Goal: Task Accomplishment & Management: Manage account settings

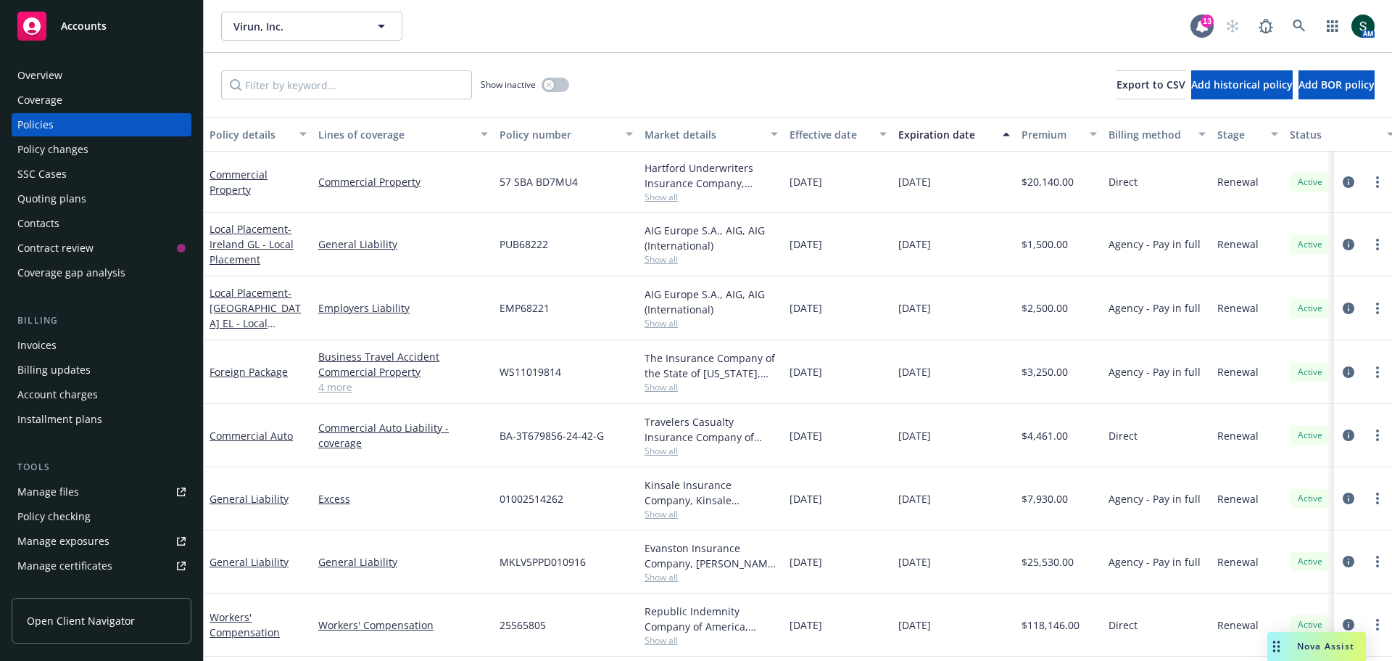
scroll to position [73, 0]
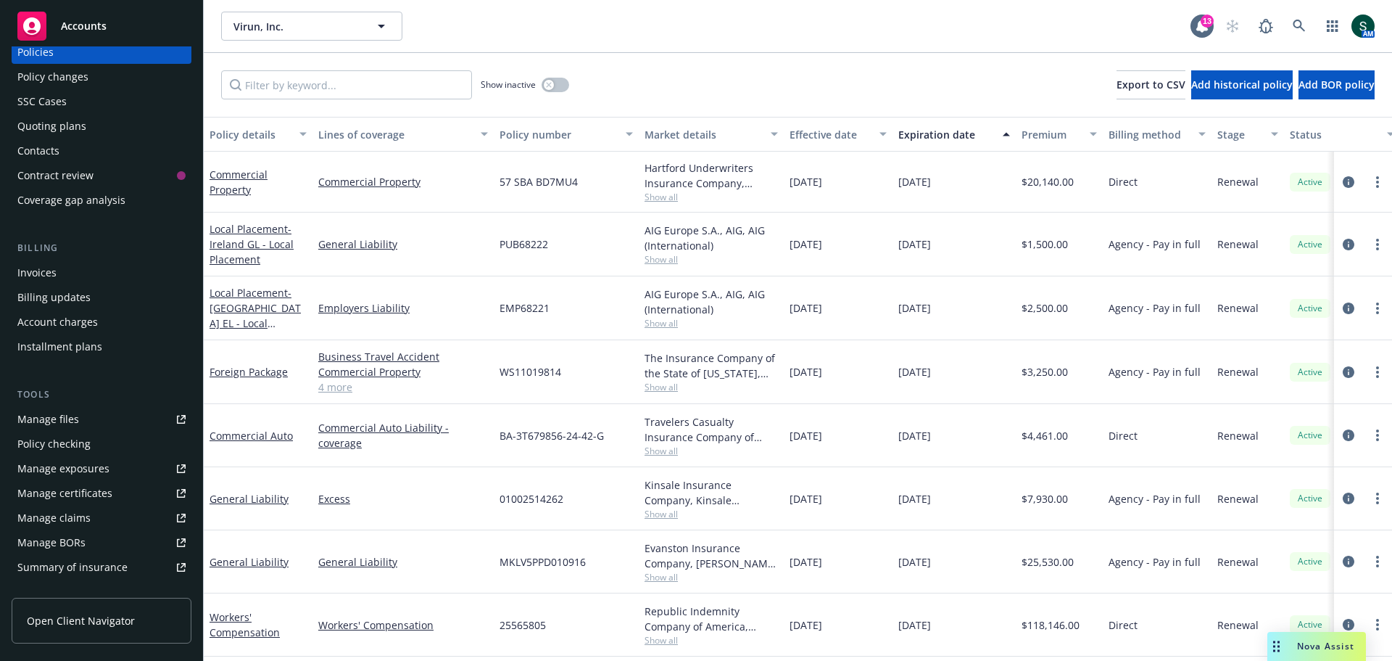
click at [79, 421] on link "Manage files" at bounding box center [102, 418] width 180 height 23
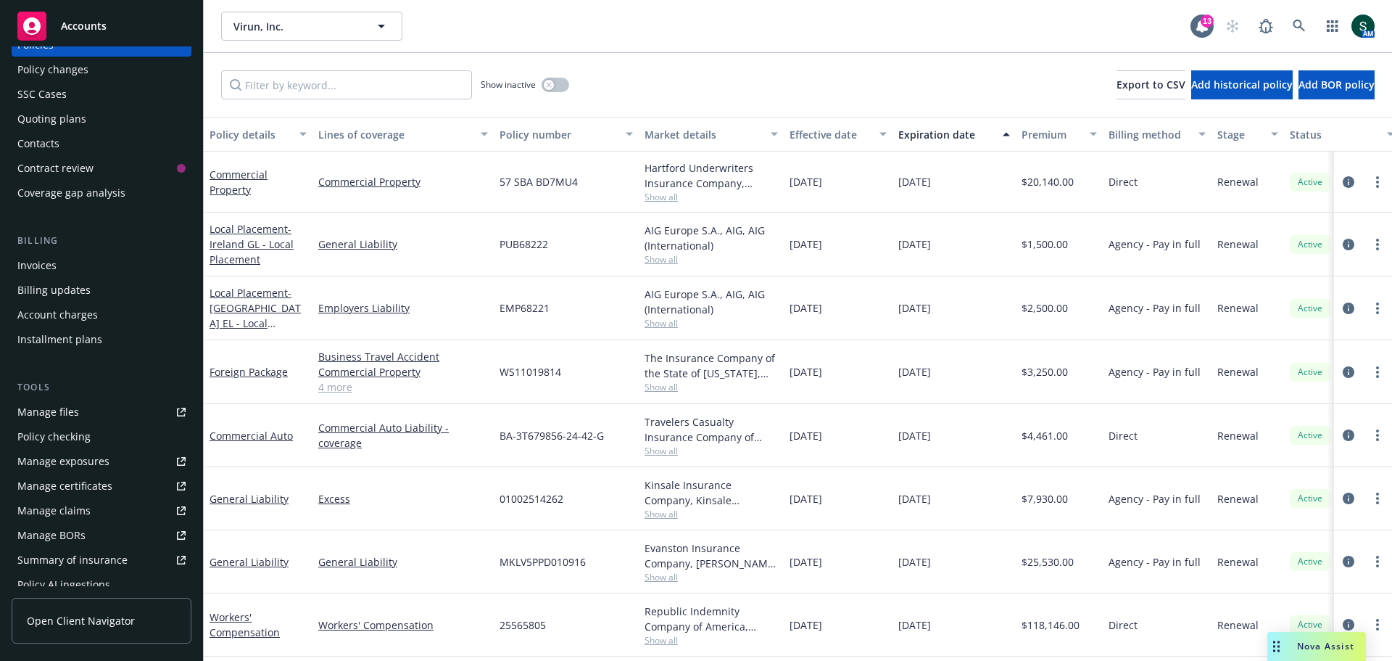
scroll to position [0, 0]
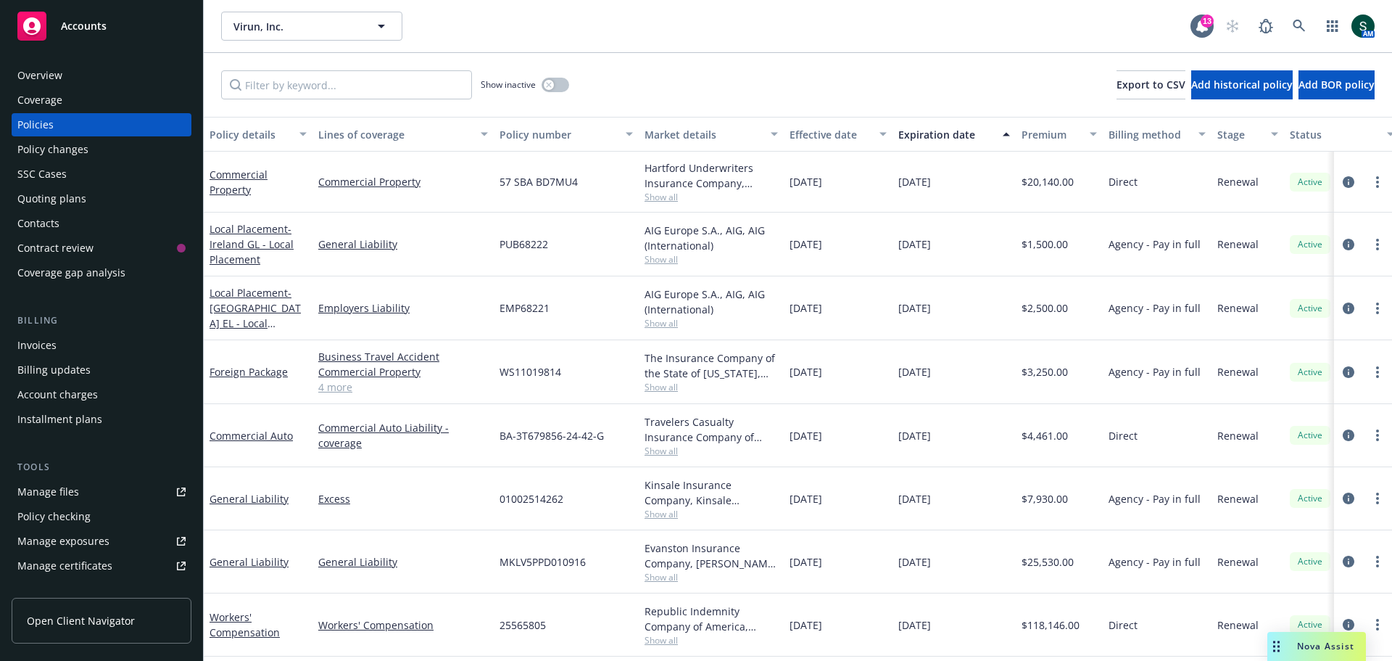
click at [86, 30] on span "Accounts" at bounding box center [84, 26] width 46 height 12
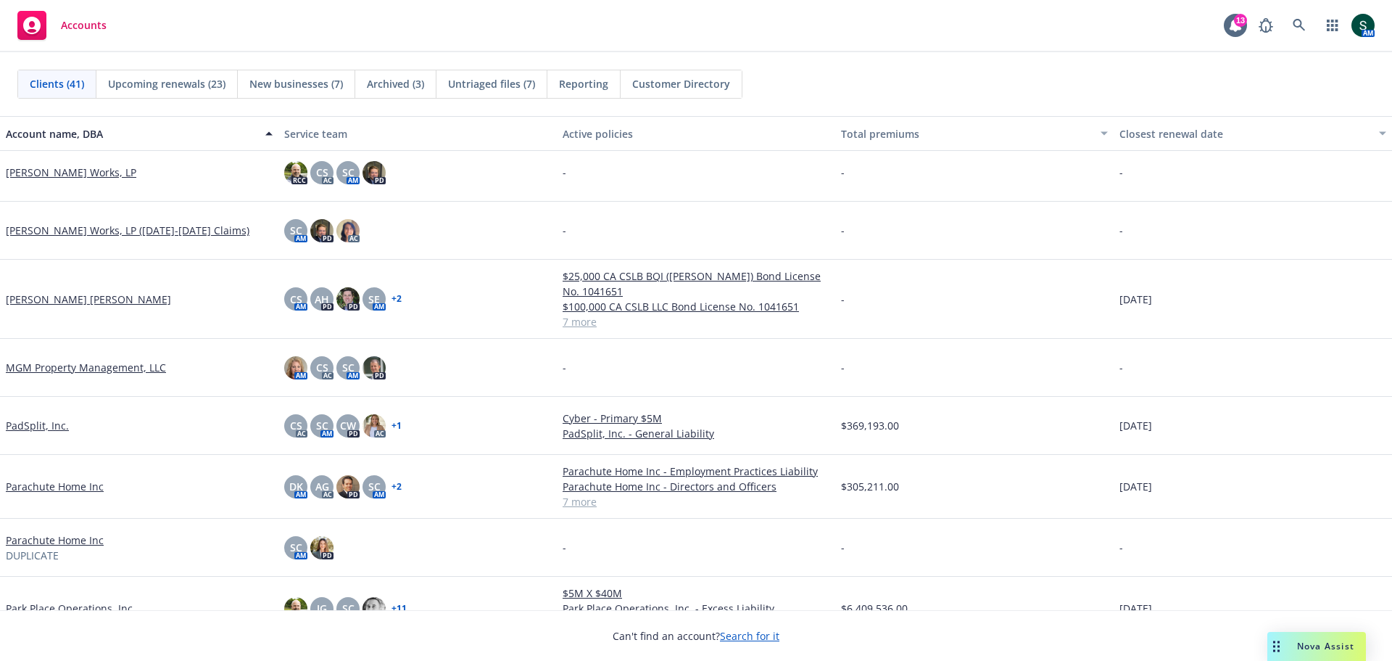
scroll to position [1233, 0]
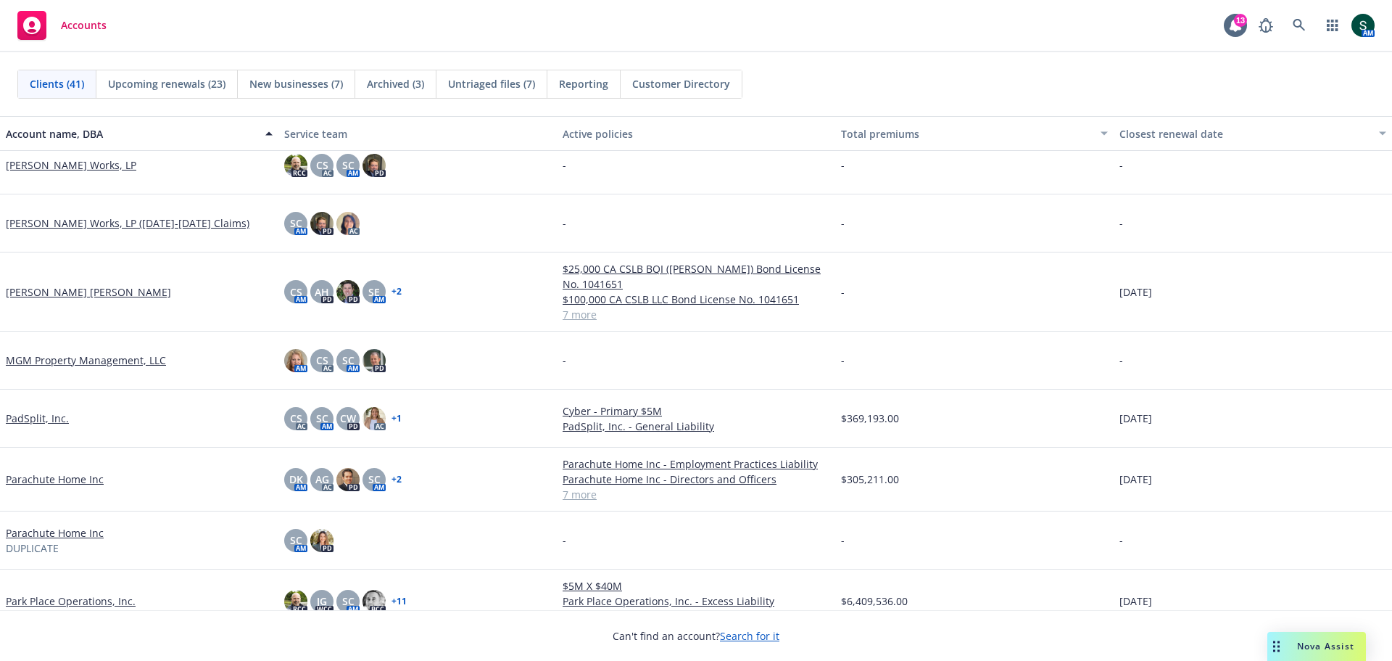
click at [71, 480] on link "Parachute Home Inc" at bounding box center [55, 478] width 98 height 15
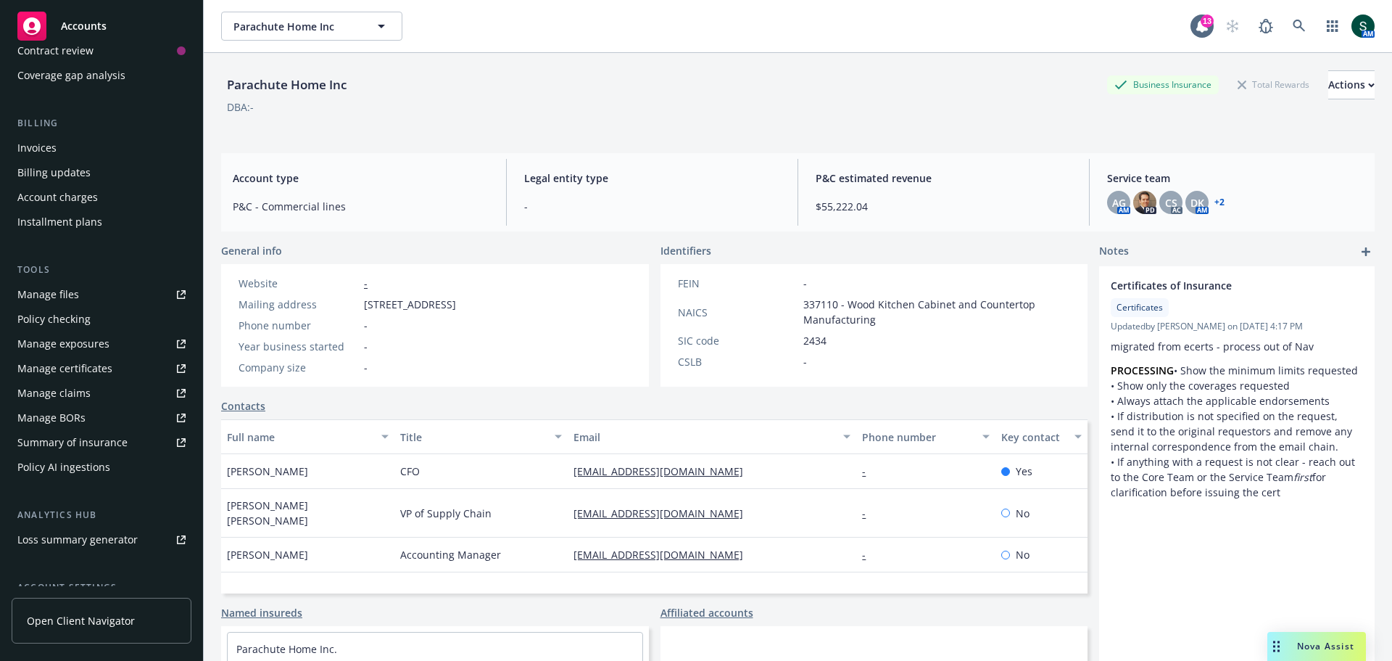
scroll to position [334, 0]
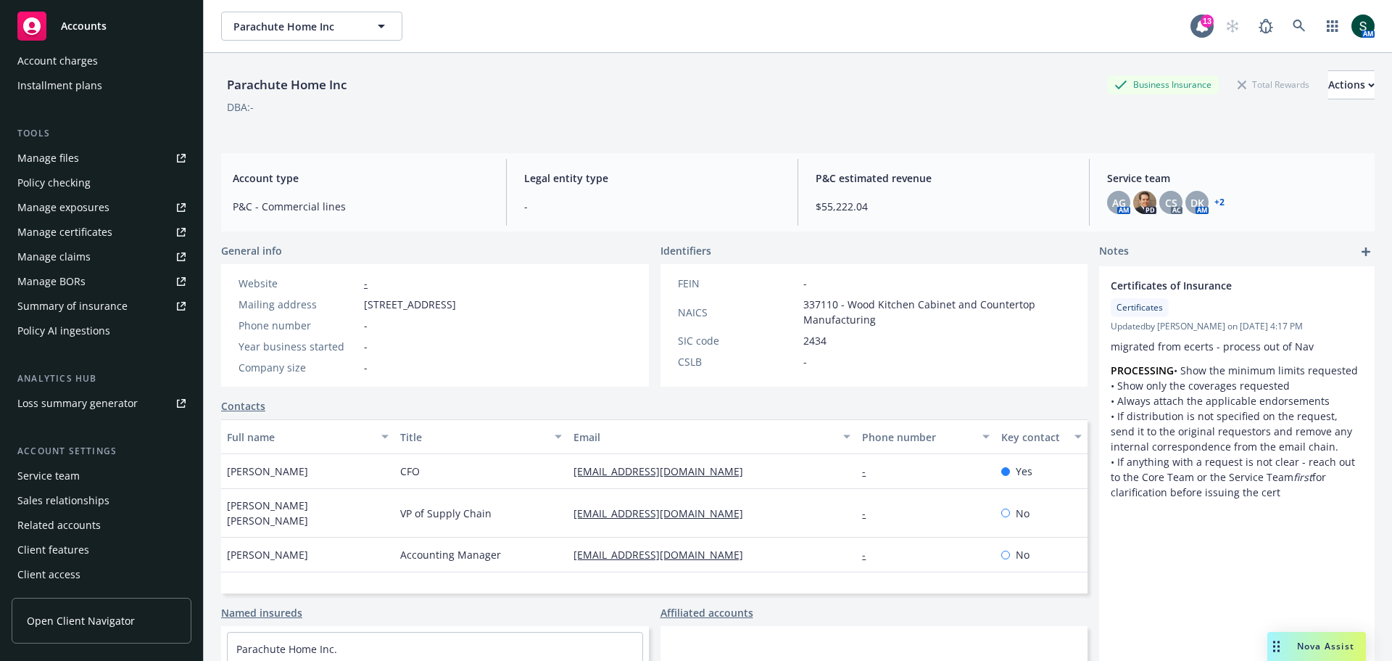
click at [76, 625] on span "Open Client Navigator" at bounding box center [81, 620] width 108 height 15
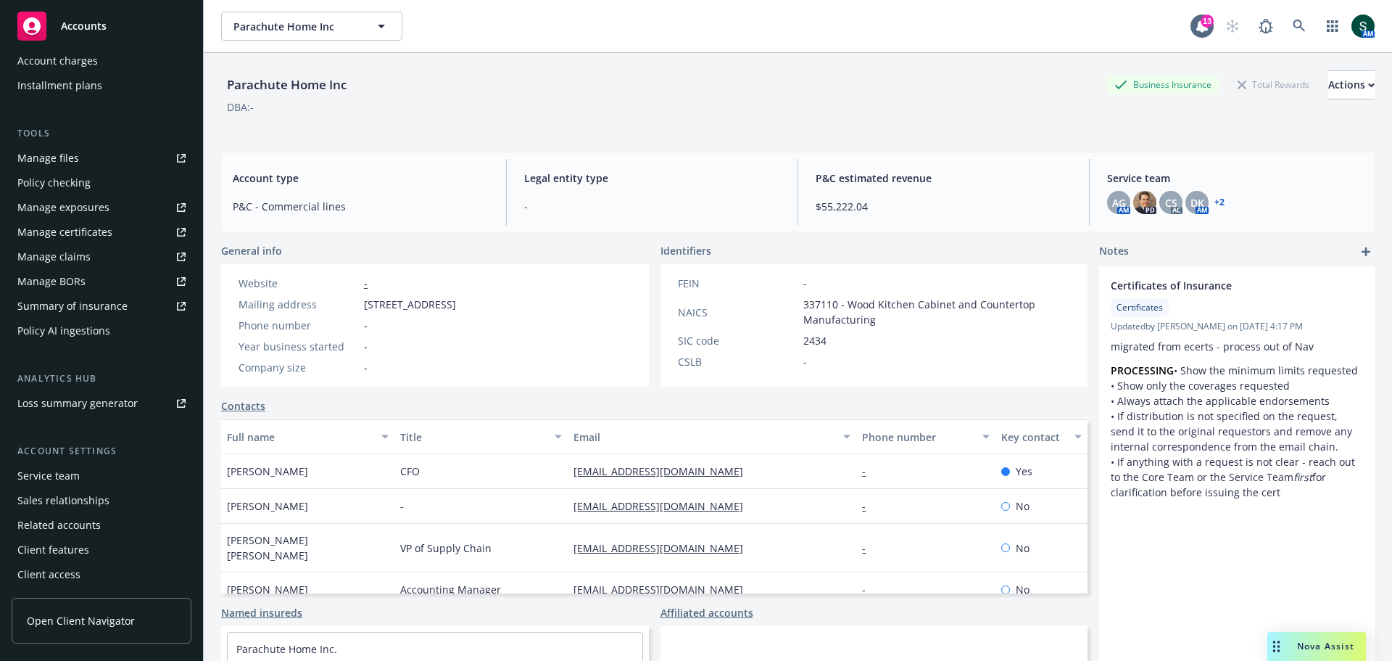
scroll to position [98, 0]
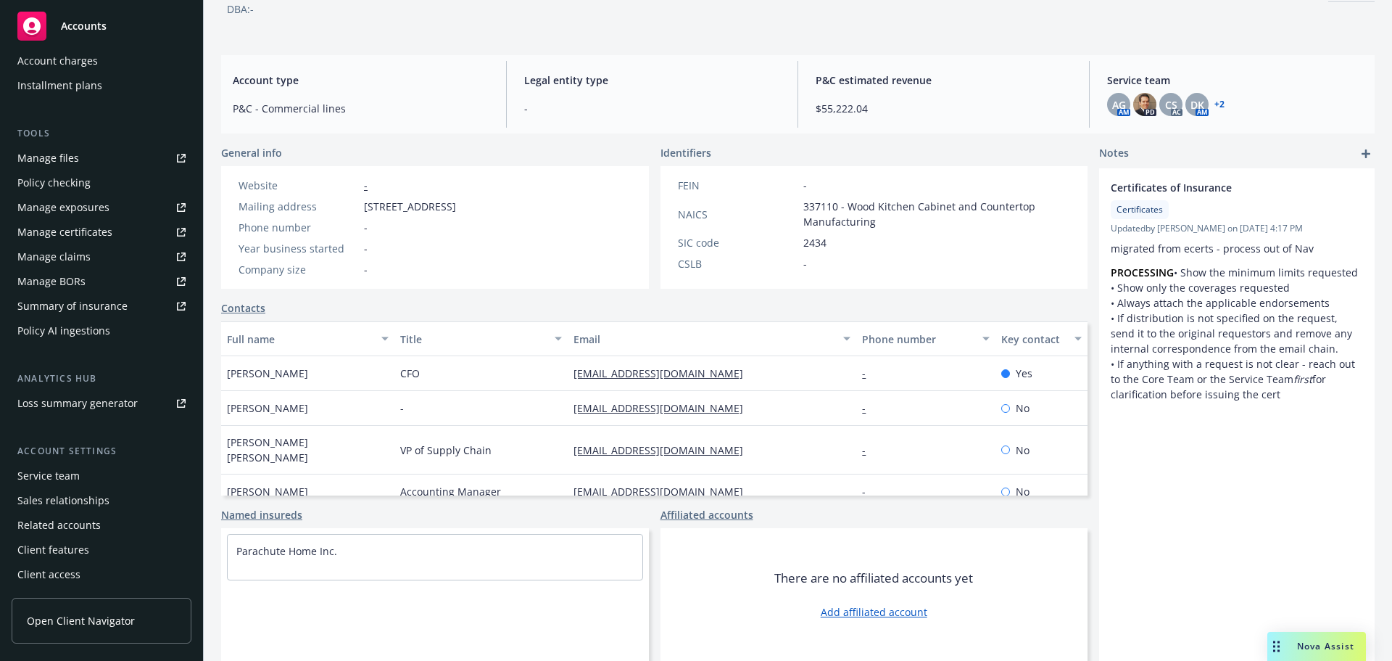
click at [92, 624] on span "Open Client Navigator" at bounding box center [81, 620] width 108 height 15
click at [62, 575] on div "Client access" at bounding box center [48, 574] width 63 height 23
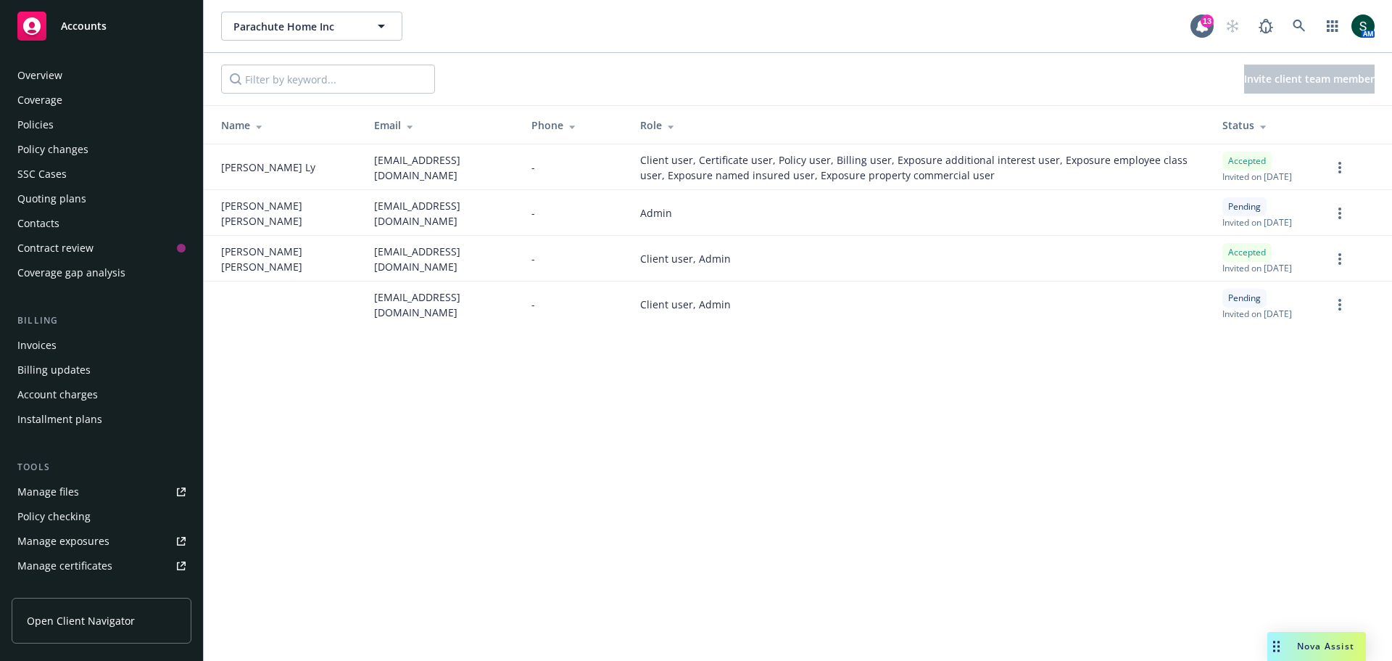
click at [44, 75] on div "Overview" at bounding box center [39, 75] width 45 height 23
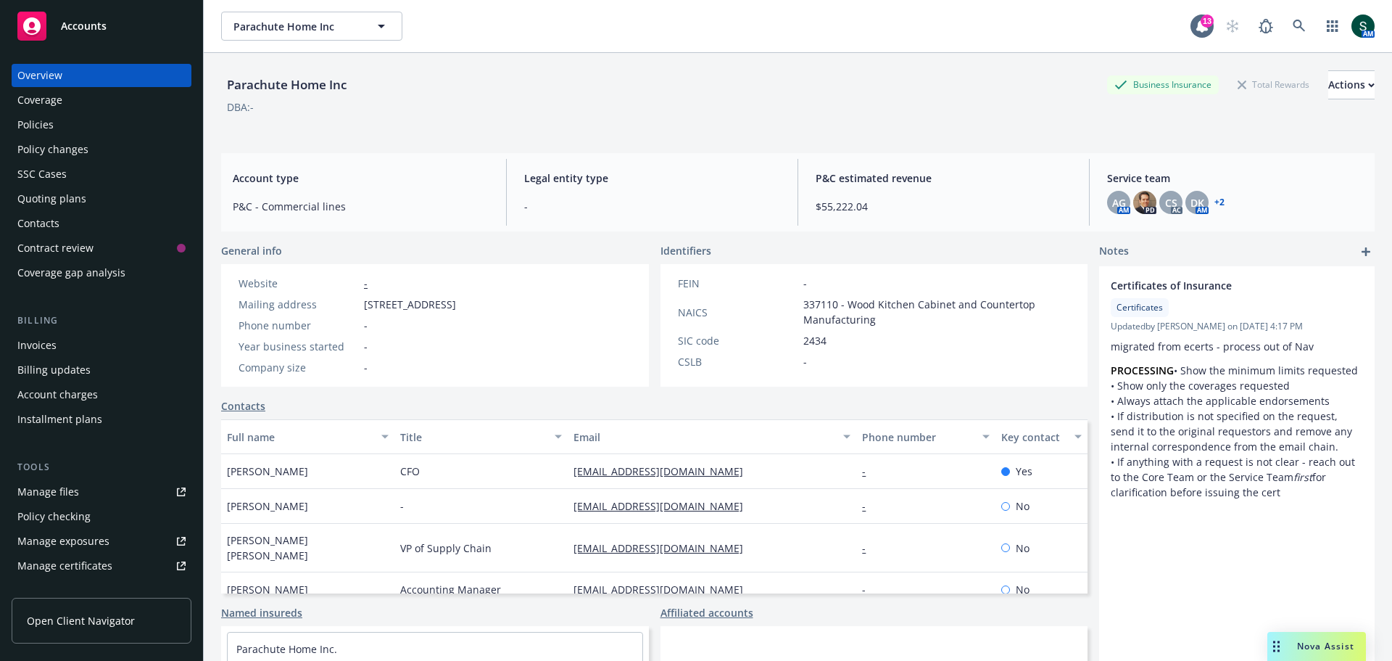
click at [28, 120] on div "Policies" at bounding box center [35, 124] width 36 height 23
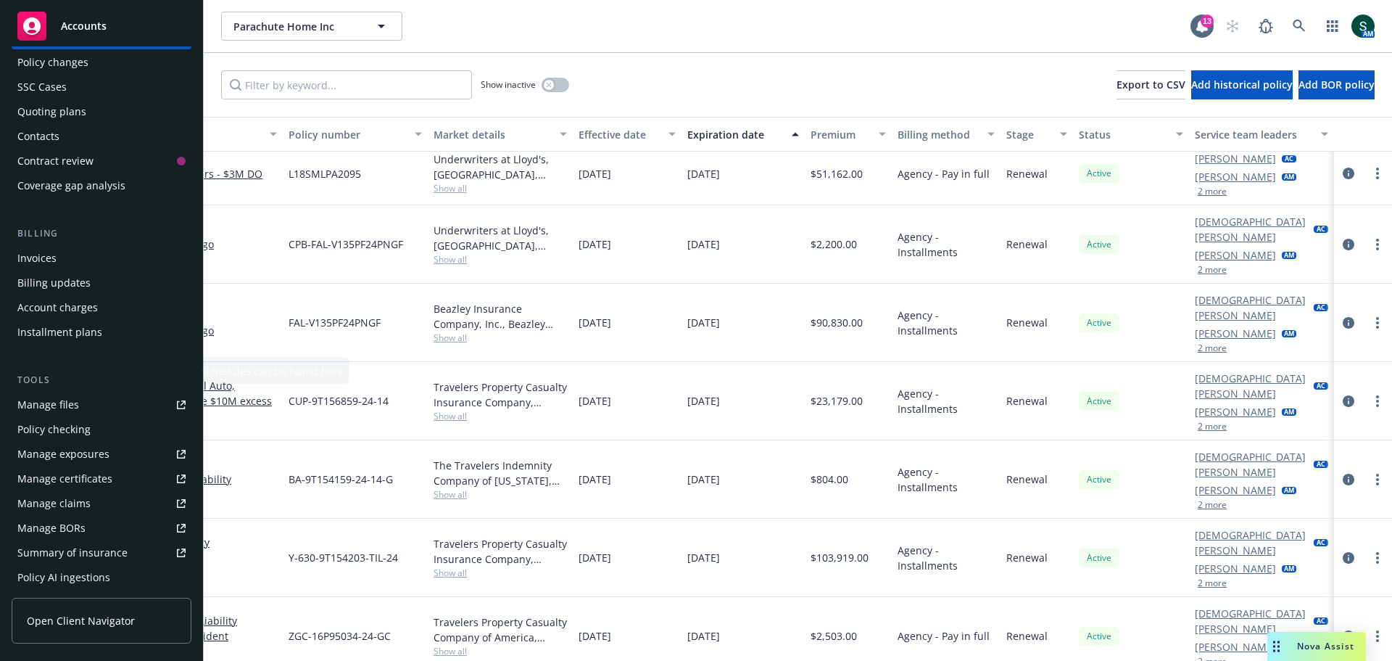
scroll to position [218, 0]
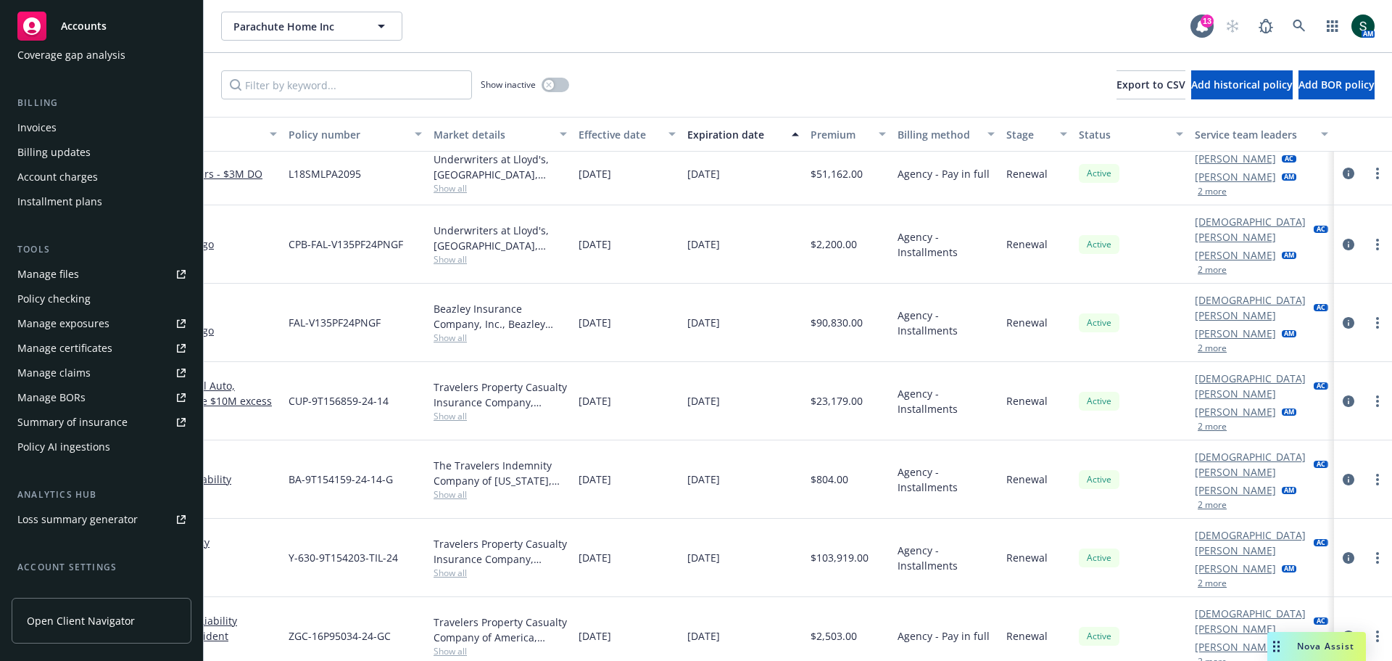
click at [82, 625] on span "Open Client Navigator" at bounding box center [81, 620] width 108 height 15
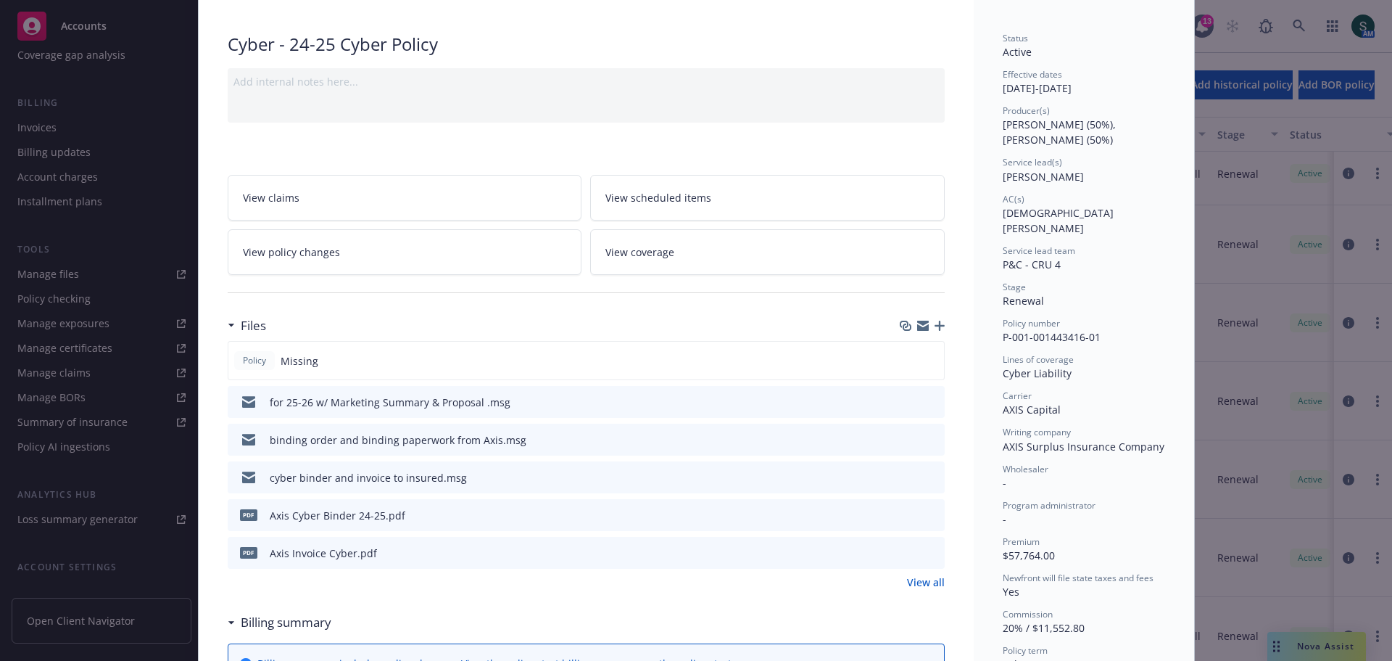
scroll to position [145, 0]
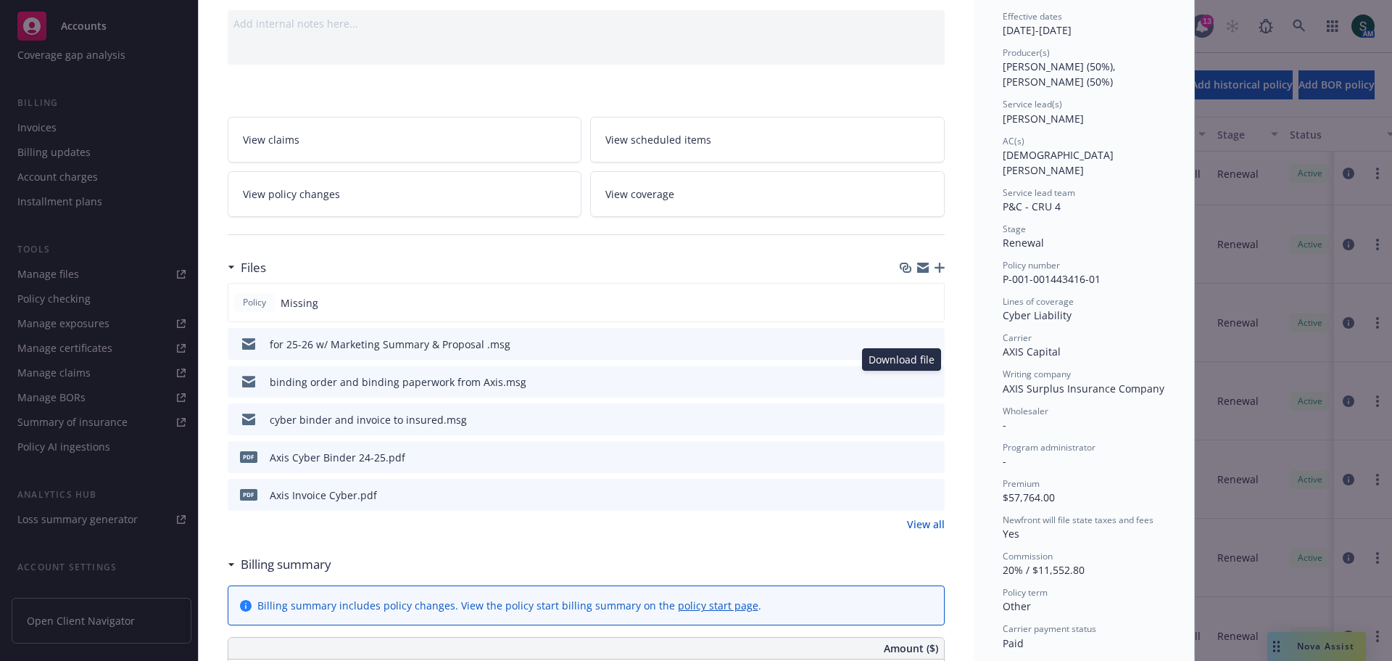
click at [906, 381] on icon "download file" at bounding box center [907, 381] width 12 height 12
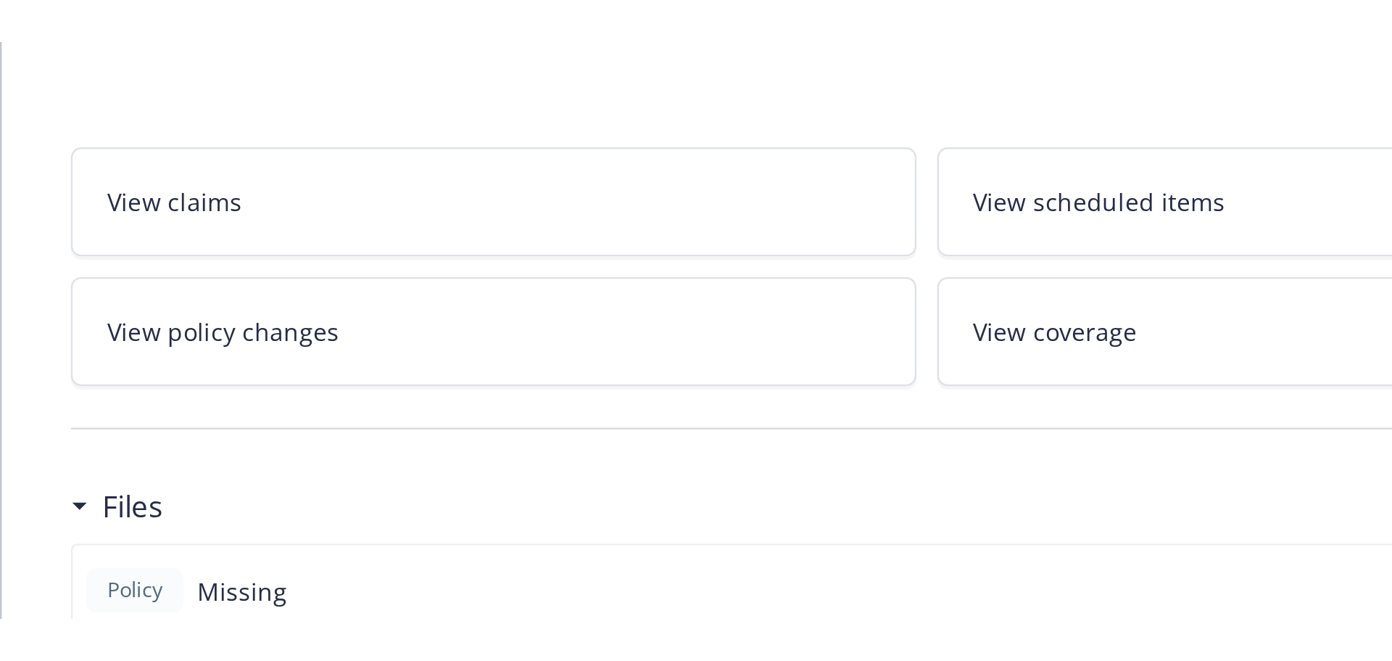
scroll to position [218, 0]
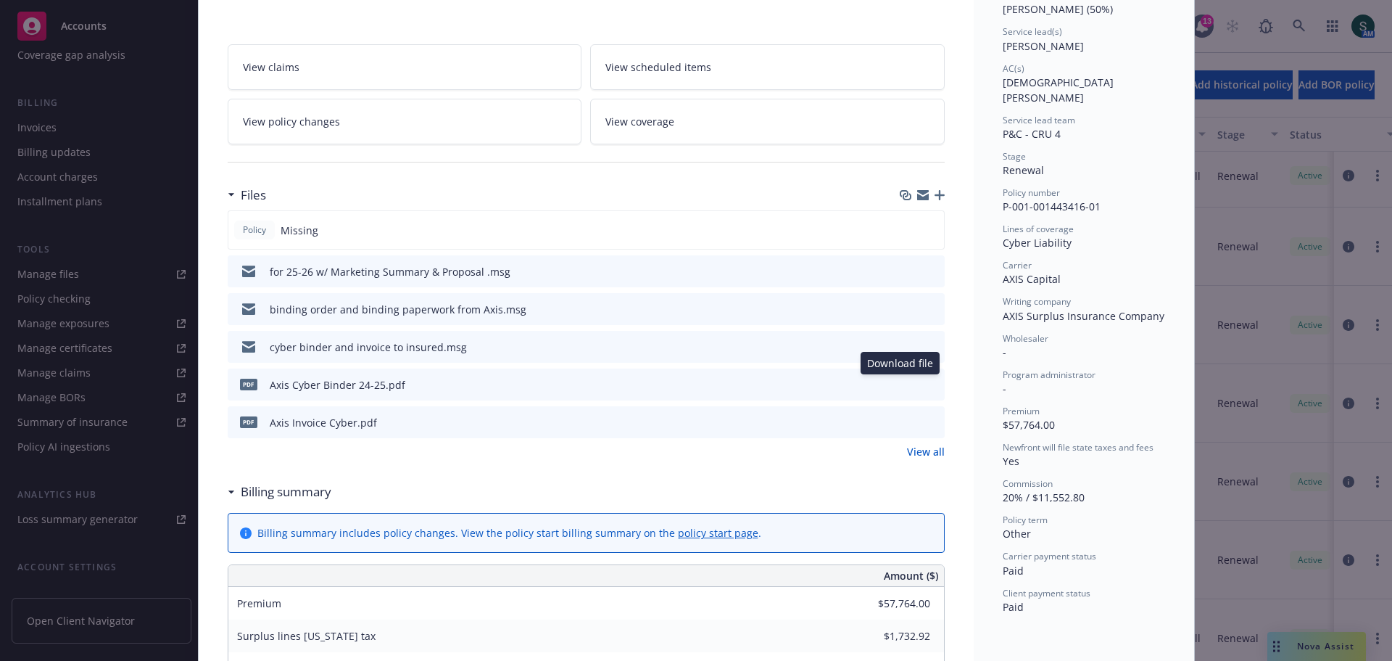
click at [925, 380] on icon "preview file" at bounding box center [930, 383] width 13 height 10
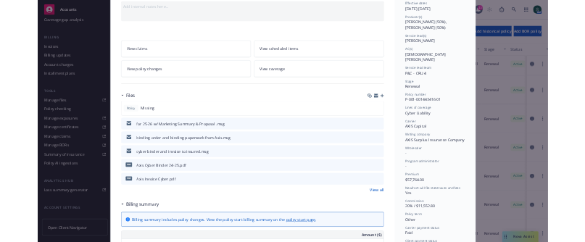
scroll to position [0, 0]
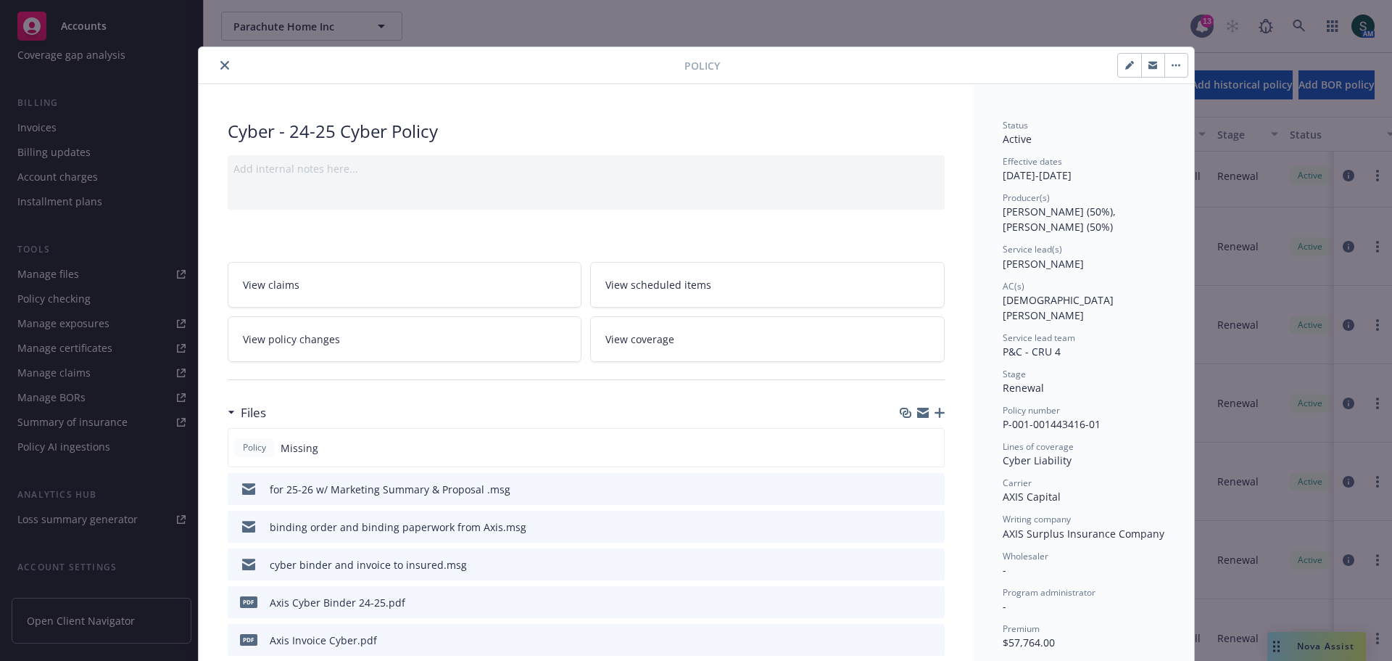
click at [218, 71] on button "close" at bounding box center [224, 65] width 17 height 17
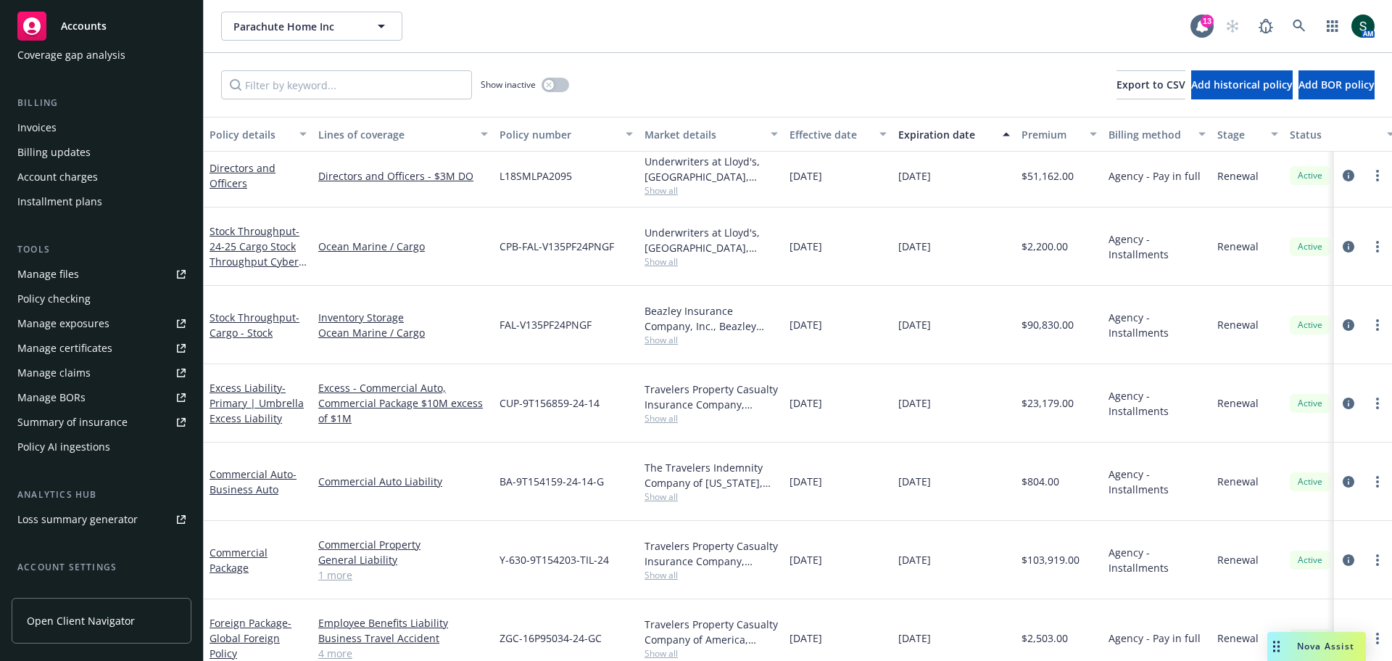
scroll to position [73, 0]
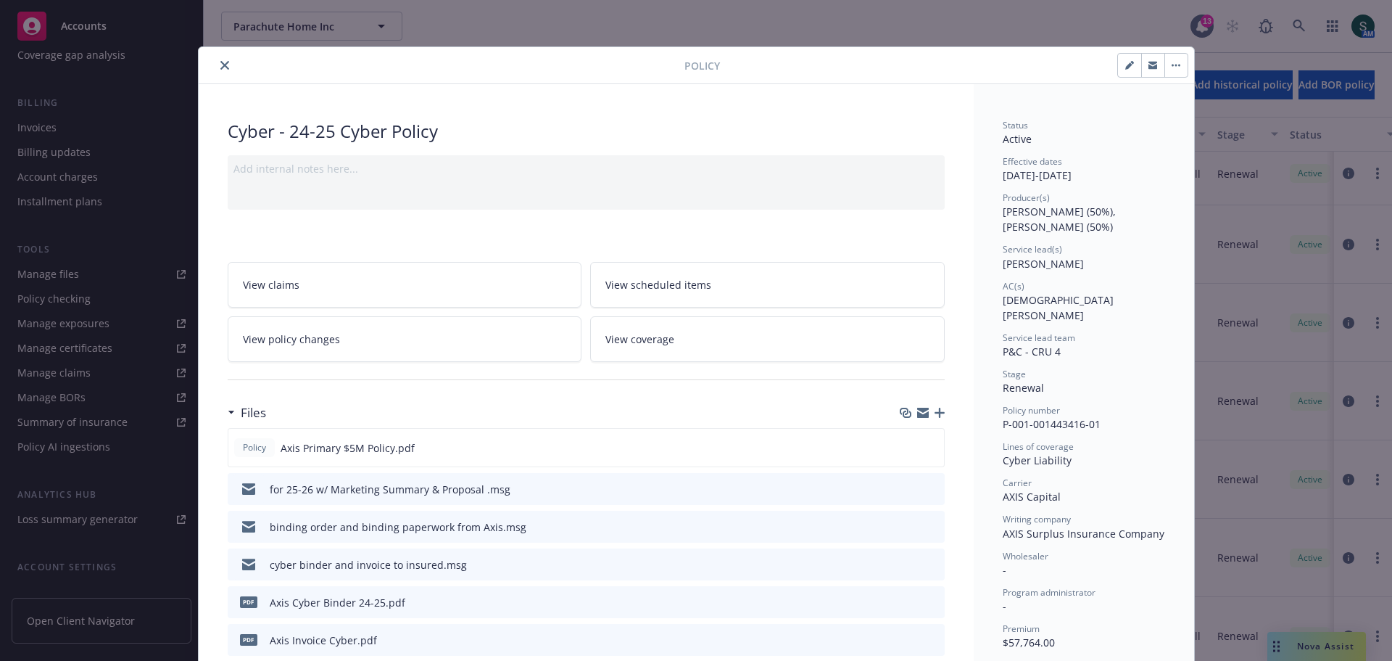
click at [220, 63] on icon "close" at bounding box center [224, 65] width 9 height 9
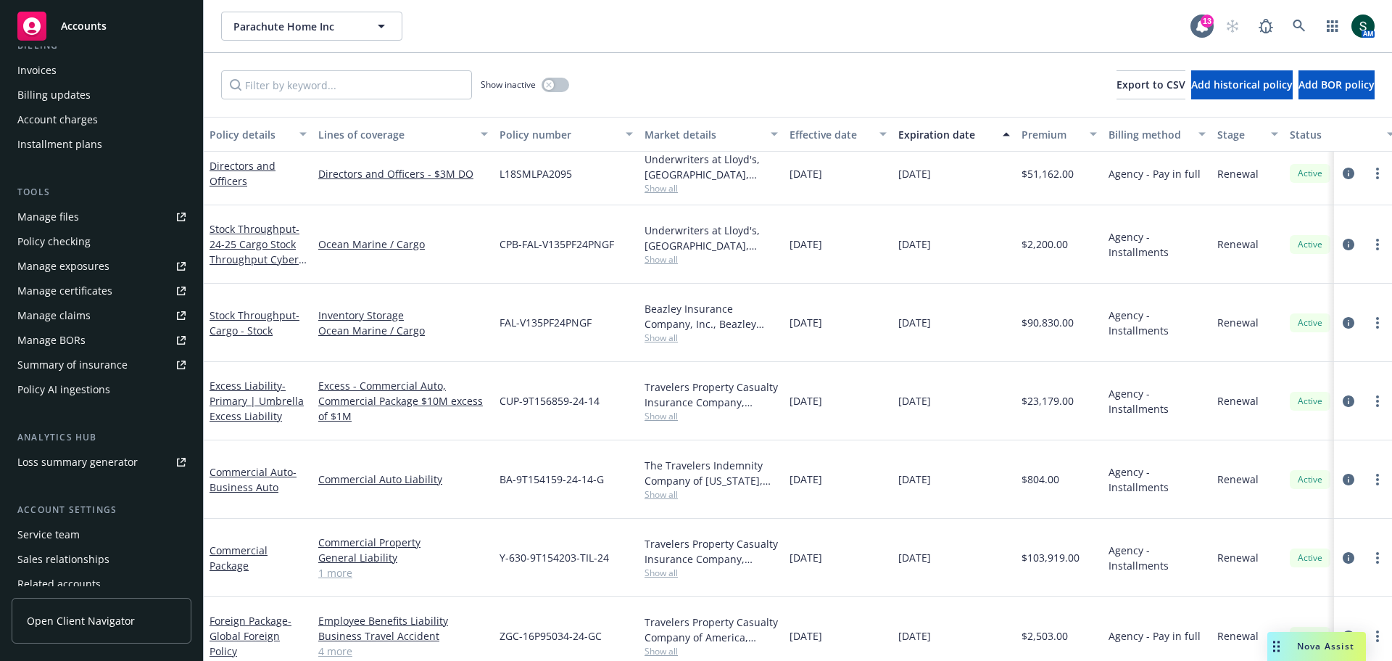
scroll to position [334, 0]
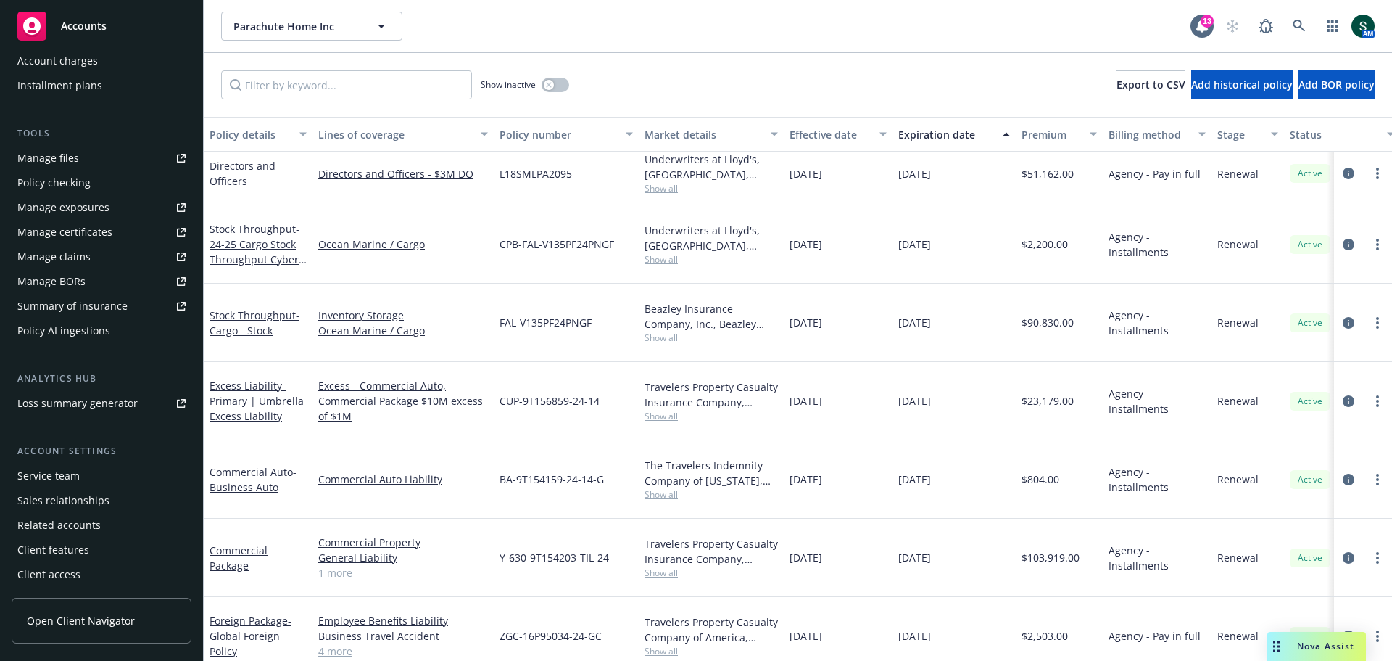
click at [40, 627] on span "Open Client Navigator" at bounding box center [81, 620] width 108 height 15
click at [93, 21] on span "Accounts" at bounding box center [84, 26] width 46 height 12
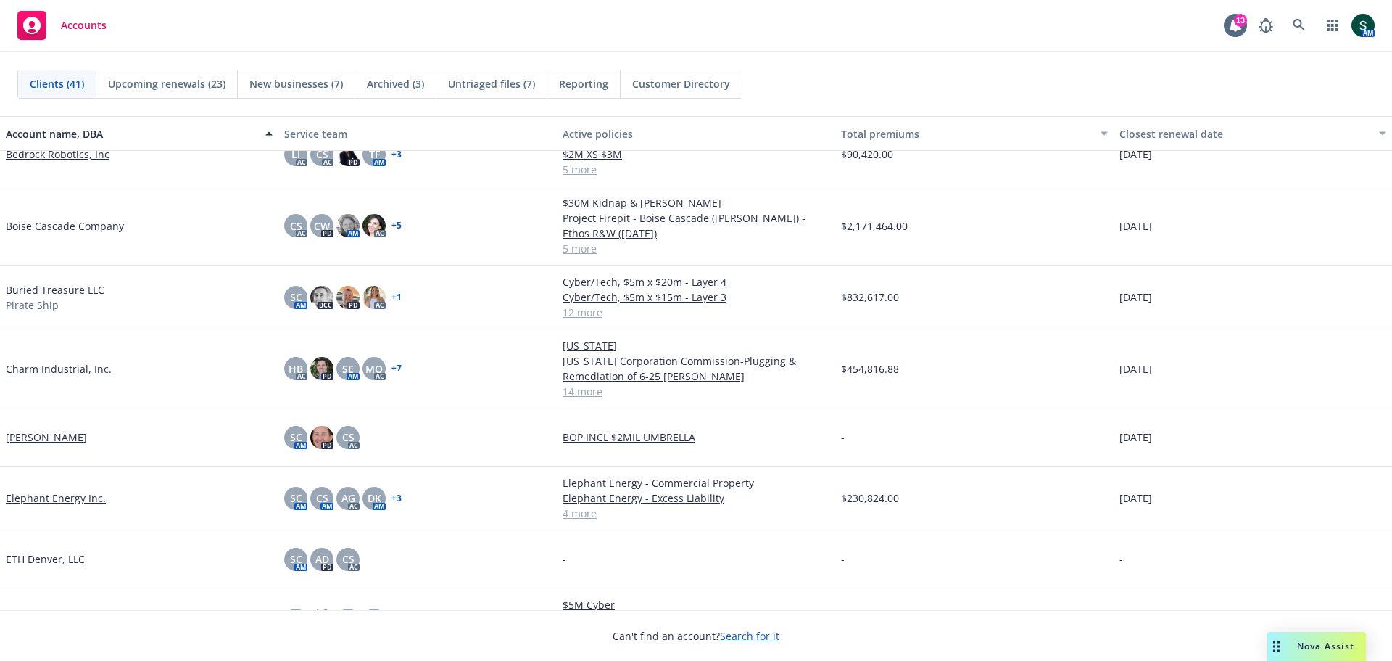
scroll to position [363, 0]
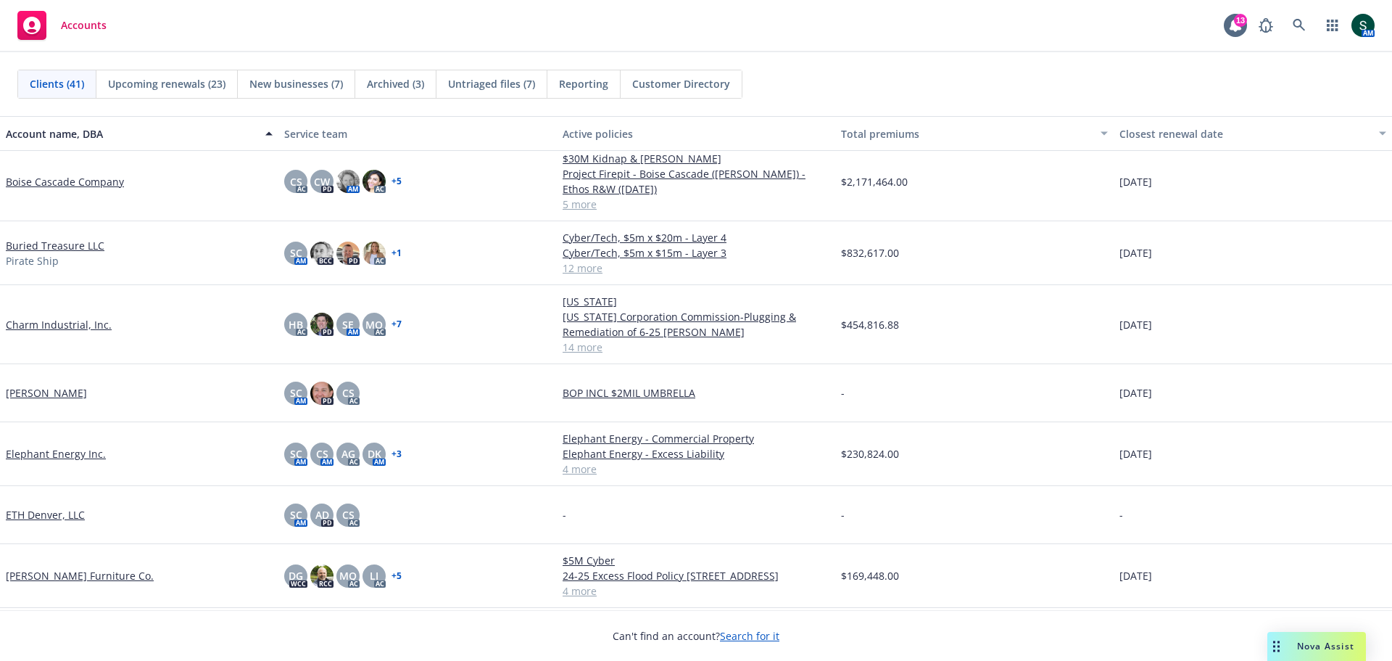
click at [59, 455] on link "Elephant Energy Inc." at bounding box center [56, 453] width 100 height 15
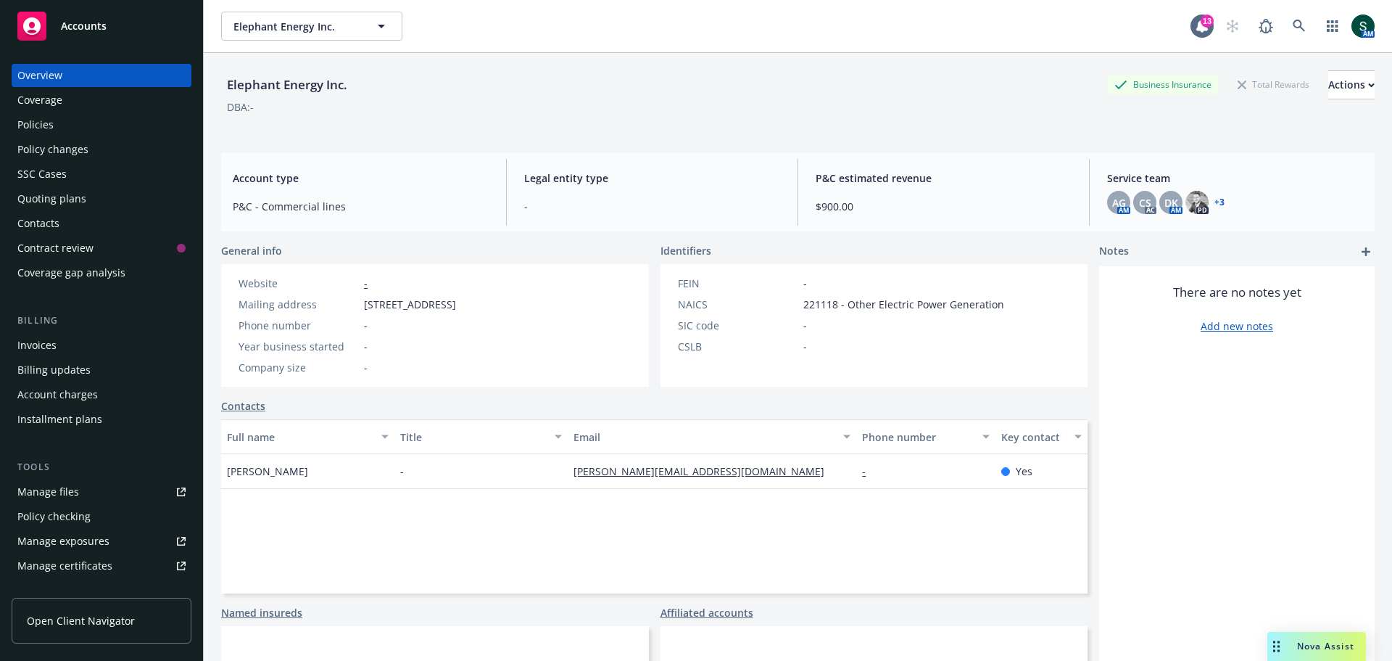
click at [38, 131] on div "Policies" at bounding box center [35, 124] width 36 height 23
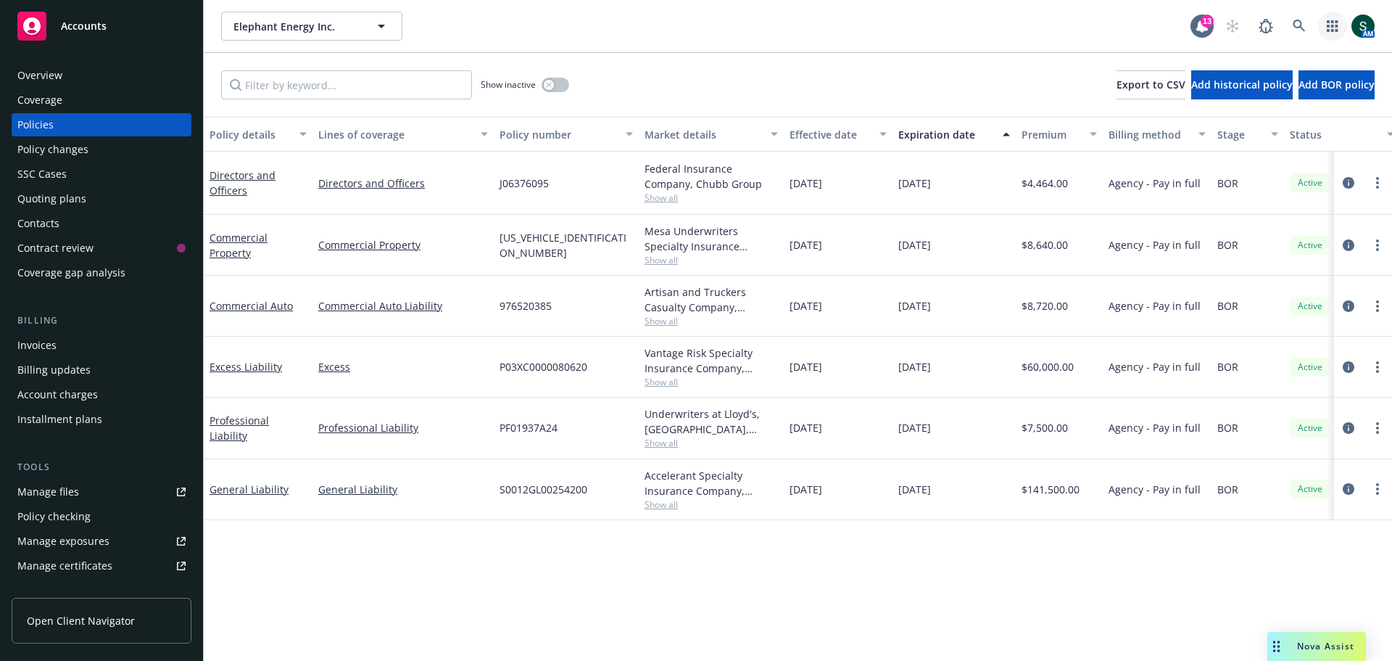
click at [1328, 22] on icon "button" at bounding box center [1332, 26] width 11 height 12
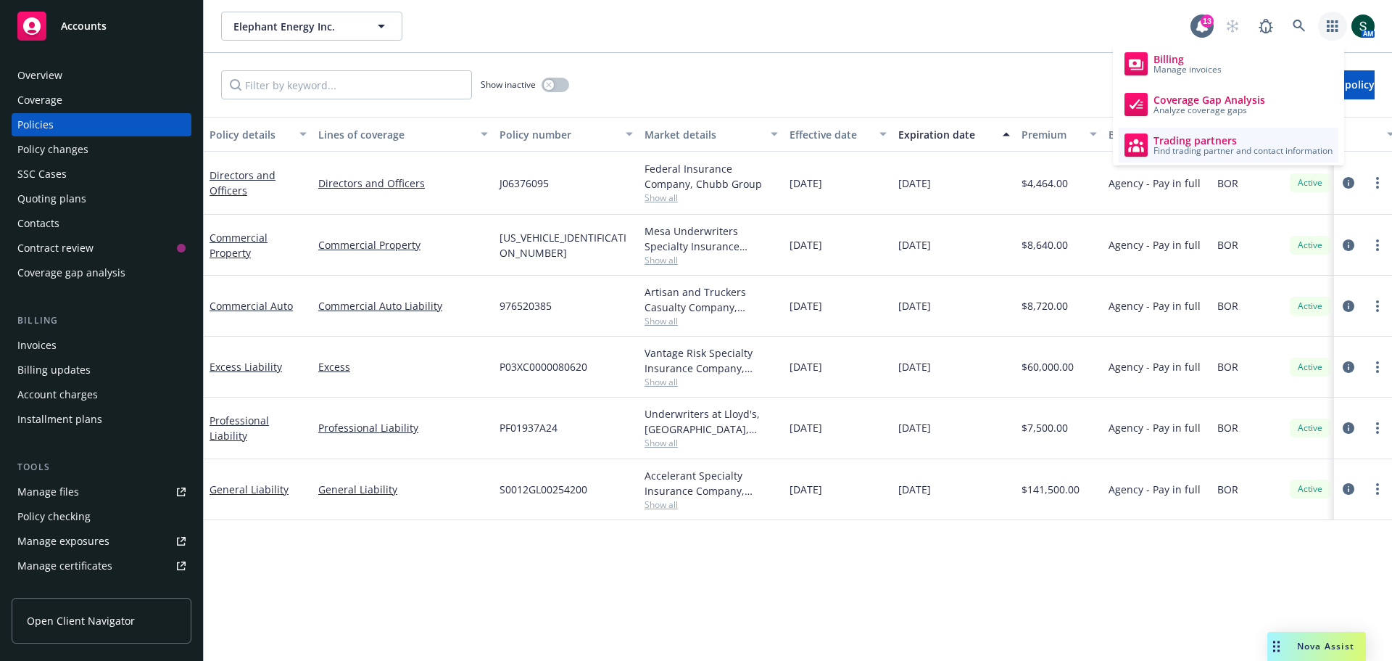
click at [1191, 139] on span "Trading partners" at bounding box center [1243, 141] width 179 height 12
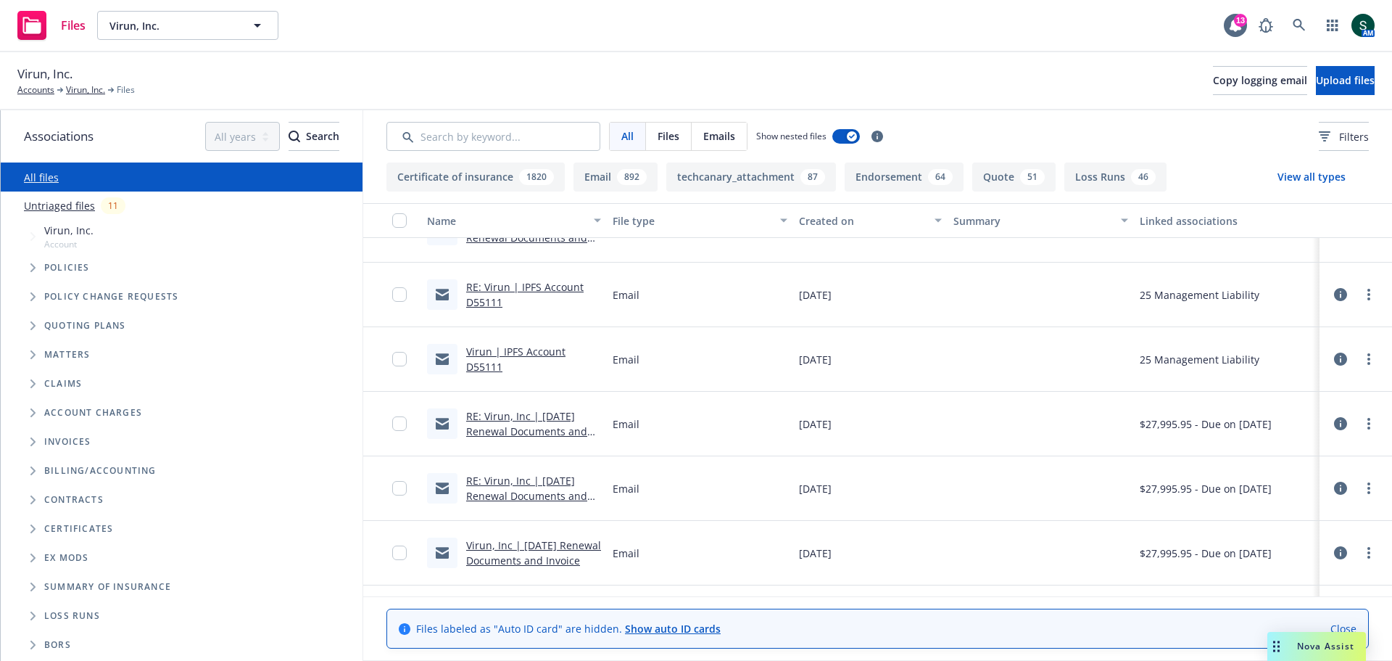
scroll to position [653, 0]
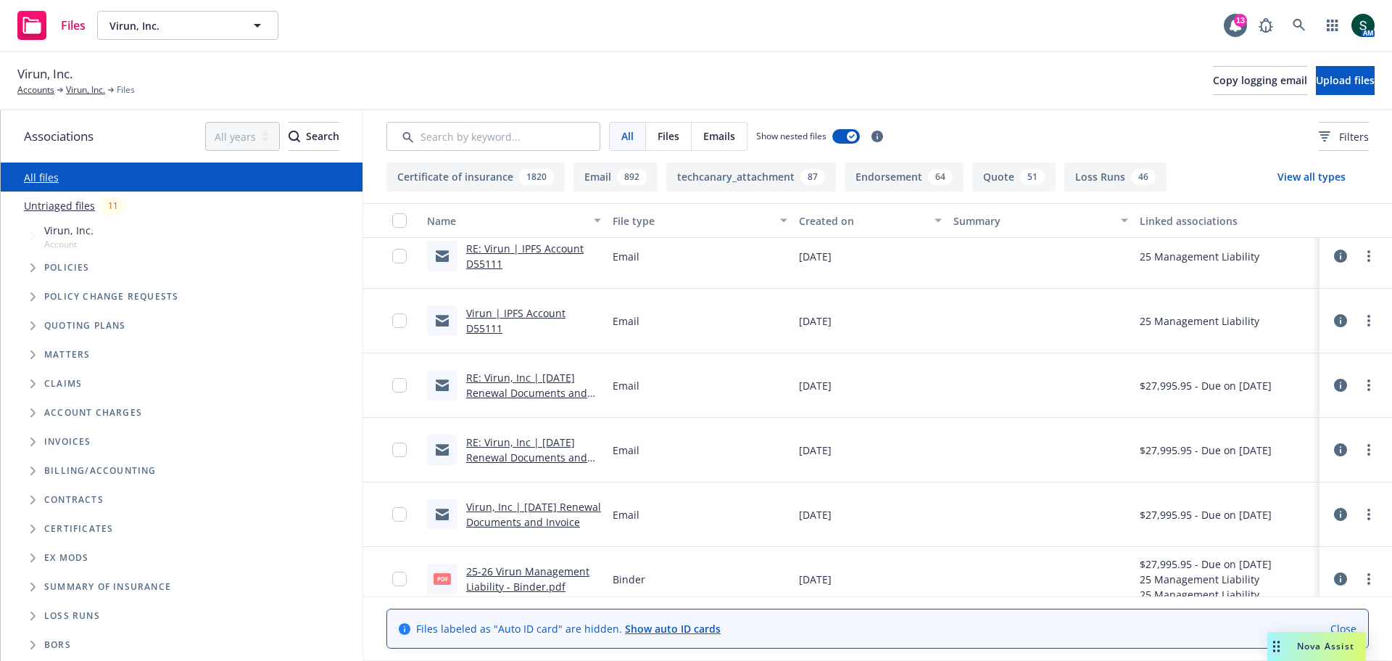
click at [546, 392] on link "RE: Virun, Inc | 08/15/25 Renewal Documents and Invoice" at bounding box center [526, 393] width 121 height 44
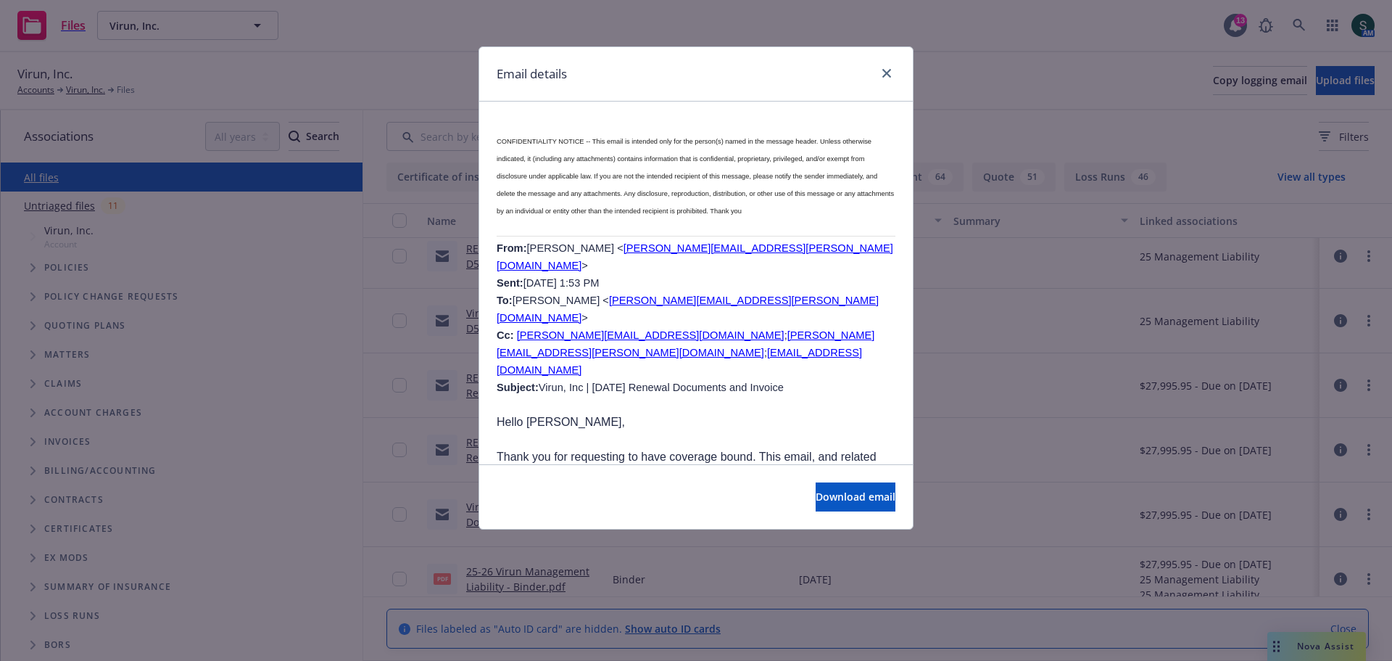
scroll to position [1088, 0]
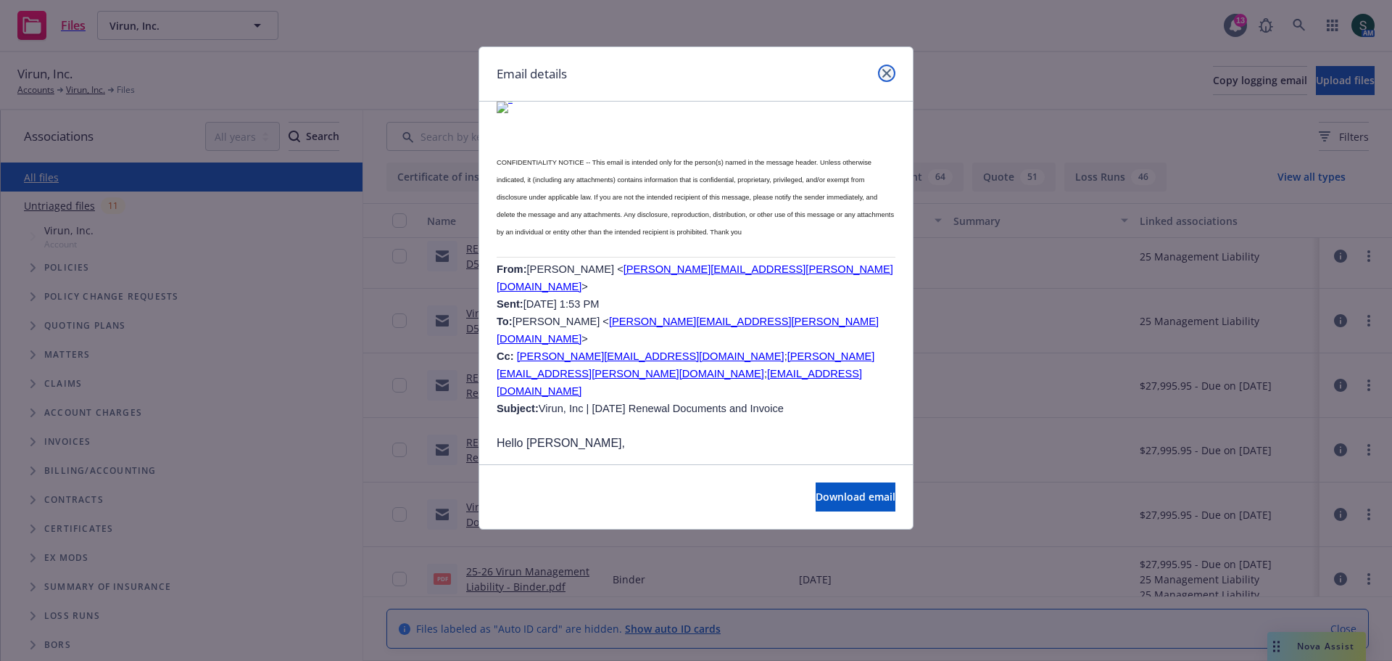
click at [886, 73] on icon "close" at bounding box center [886, 73] width 9 height 9
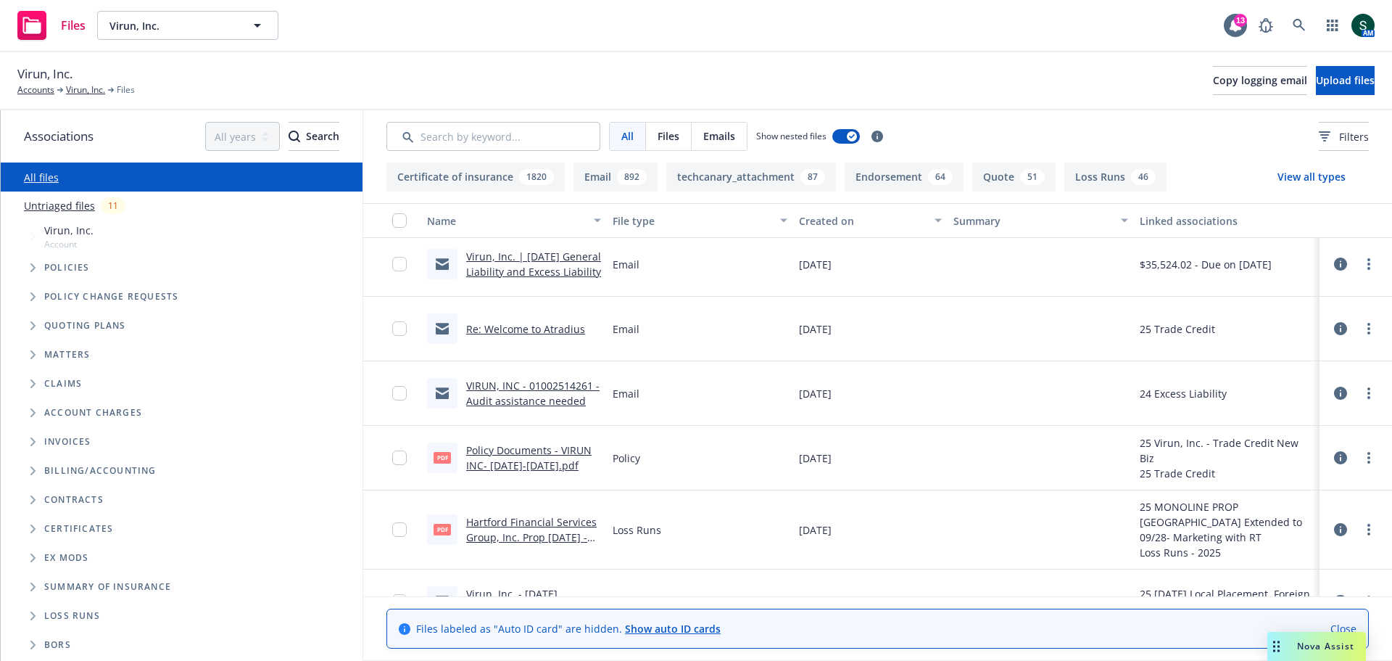
scroll to position [3988, 0]
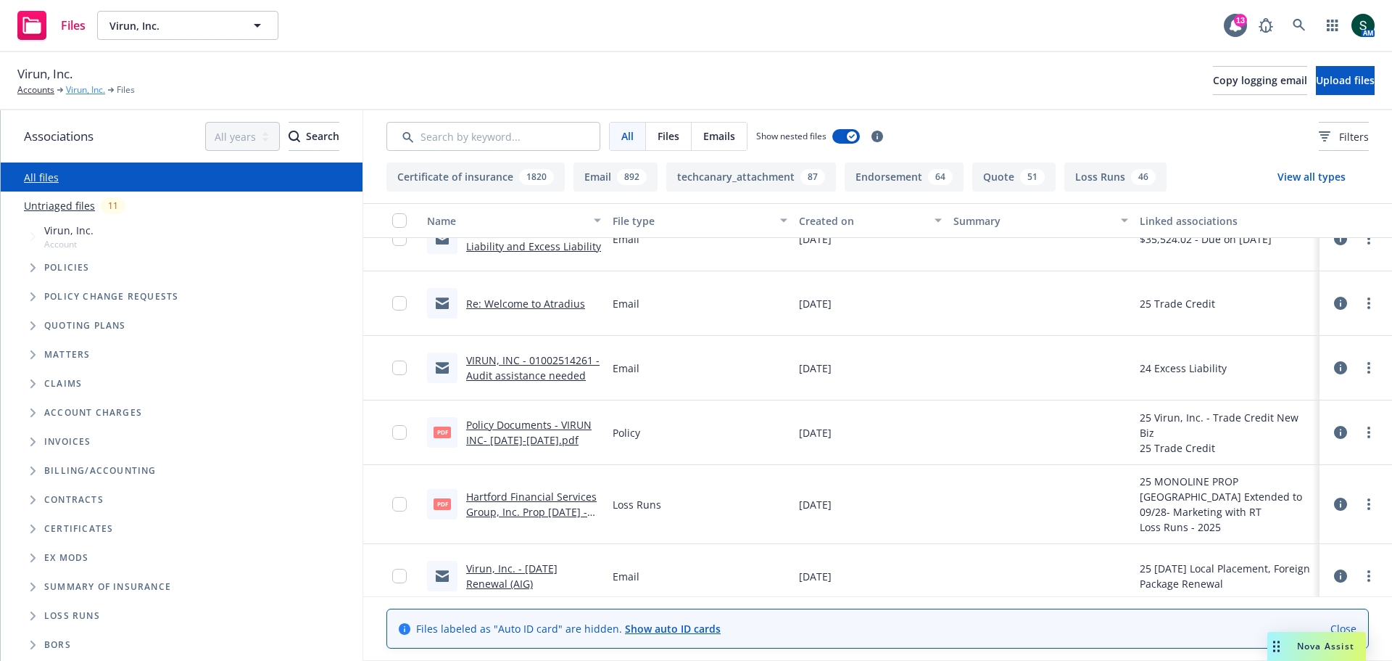
click at [76, 91] on link "Virun, Inc." at bounding box center [85, 89] width 39 height 13
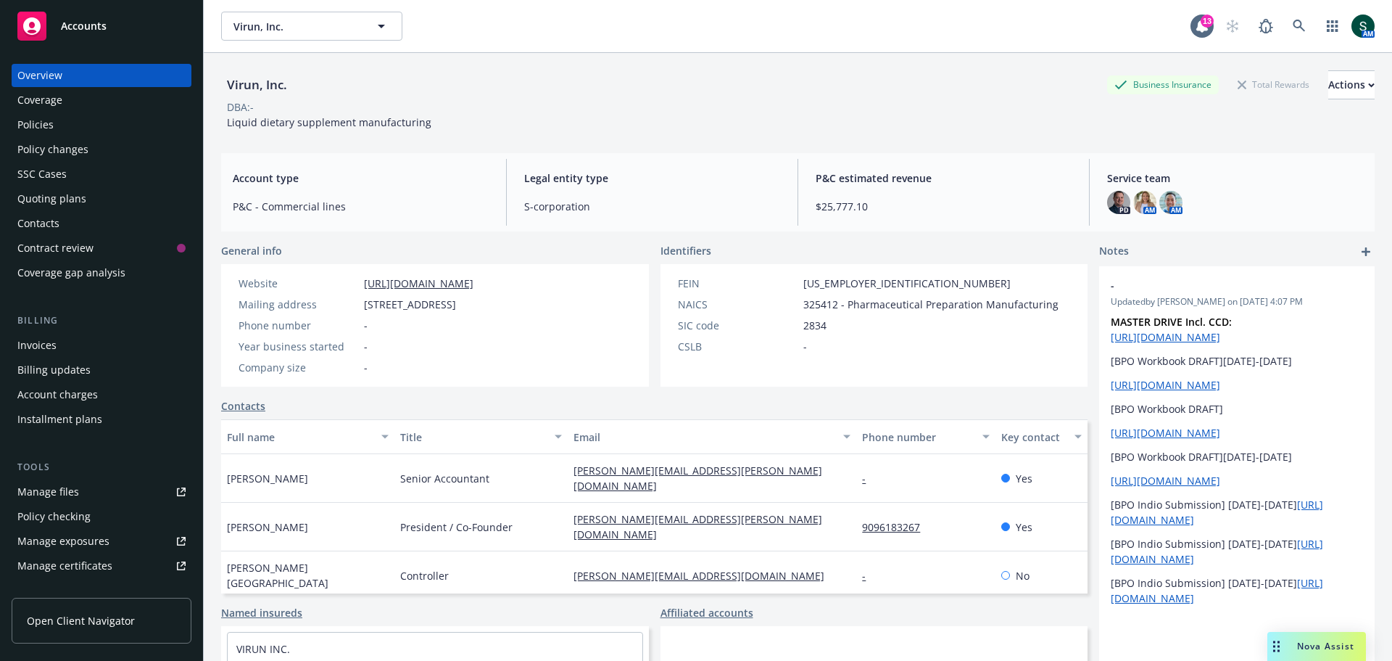
click at [53, 129] on div "Policies" at bounding box center [101, 124] width 168 height 23
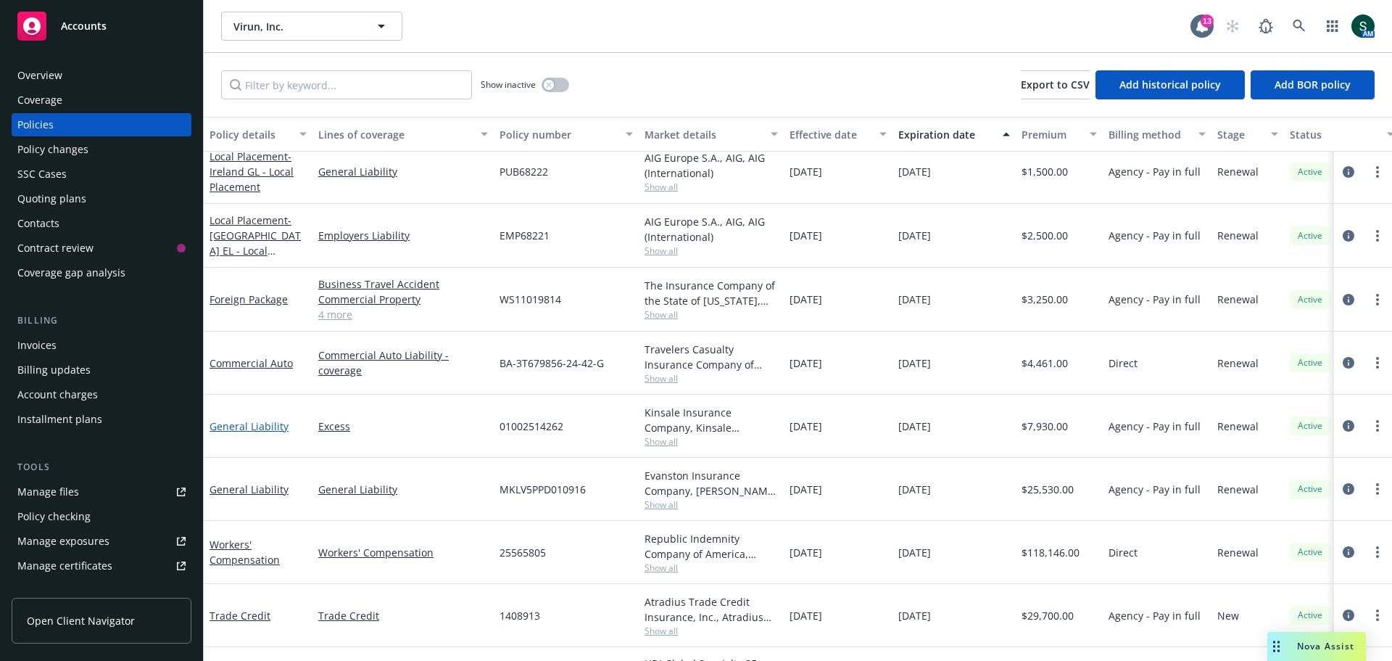
scroll to position [125, 0]
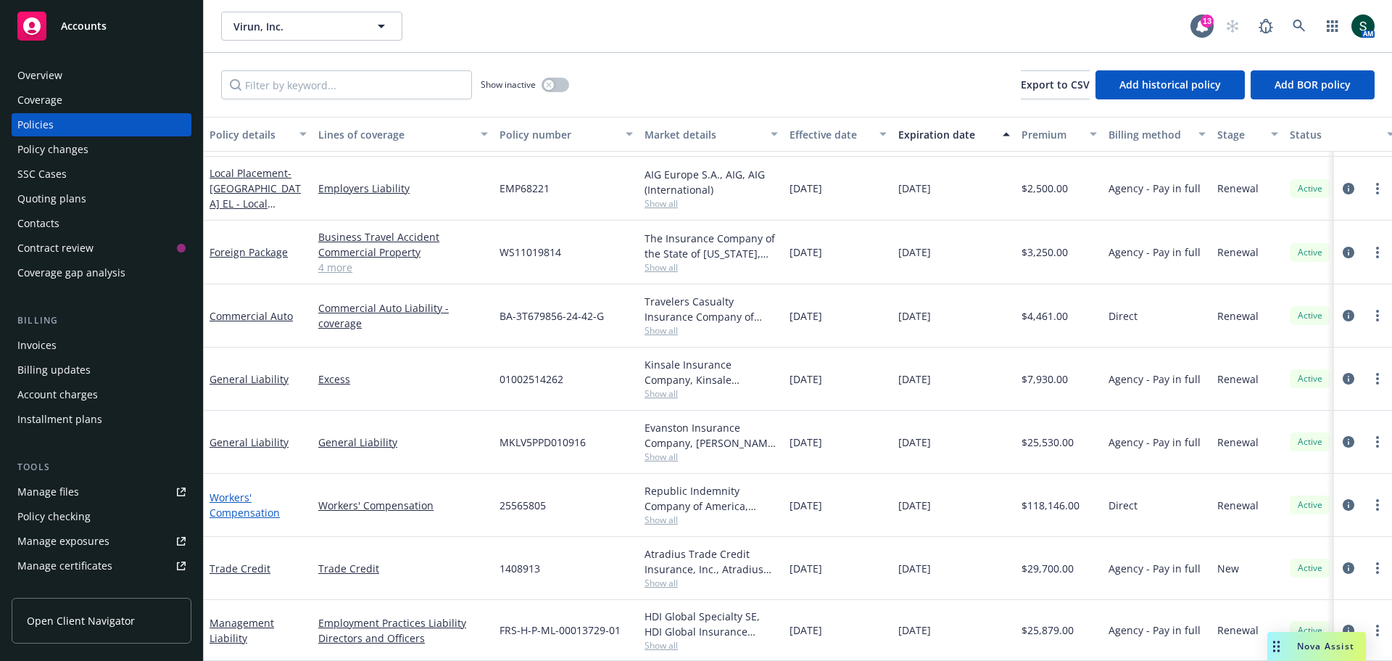
click at [223, 506] on link "Workers' Compensation" at bounding box center [245, 504] width 70 height 29
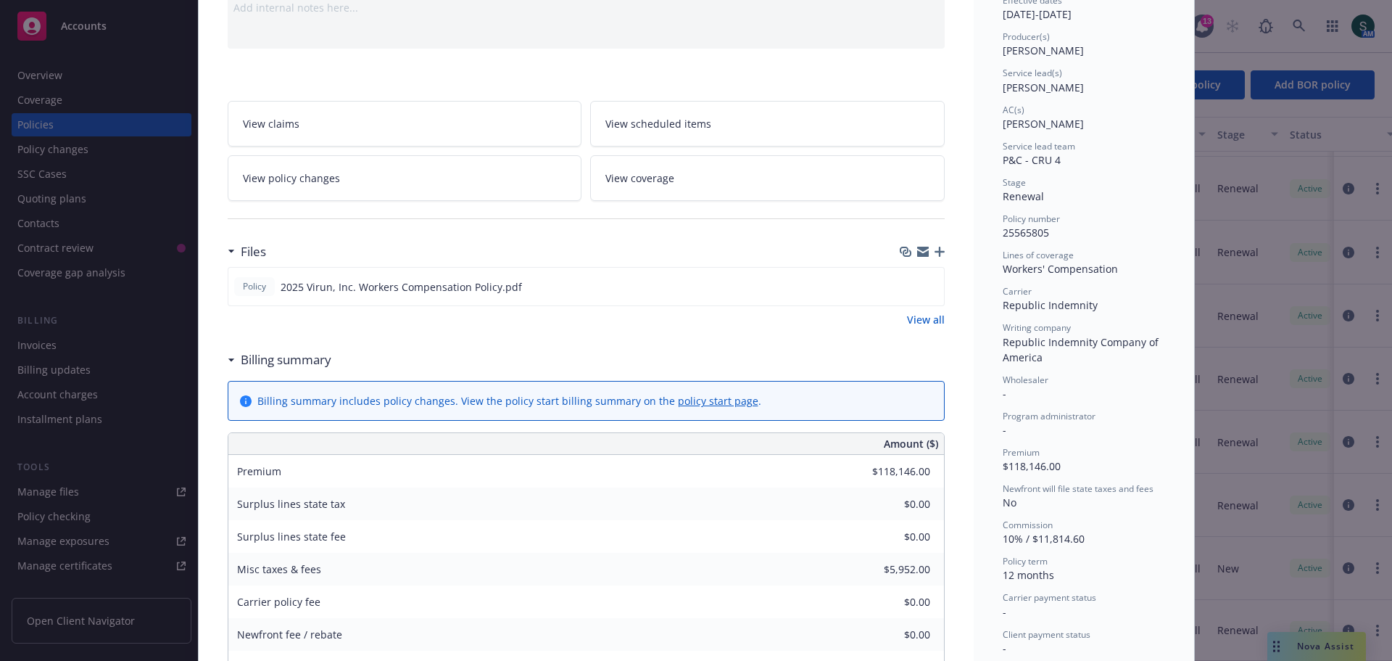
scroll to position [145, 0]
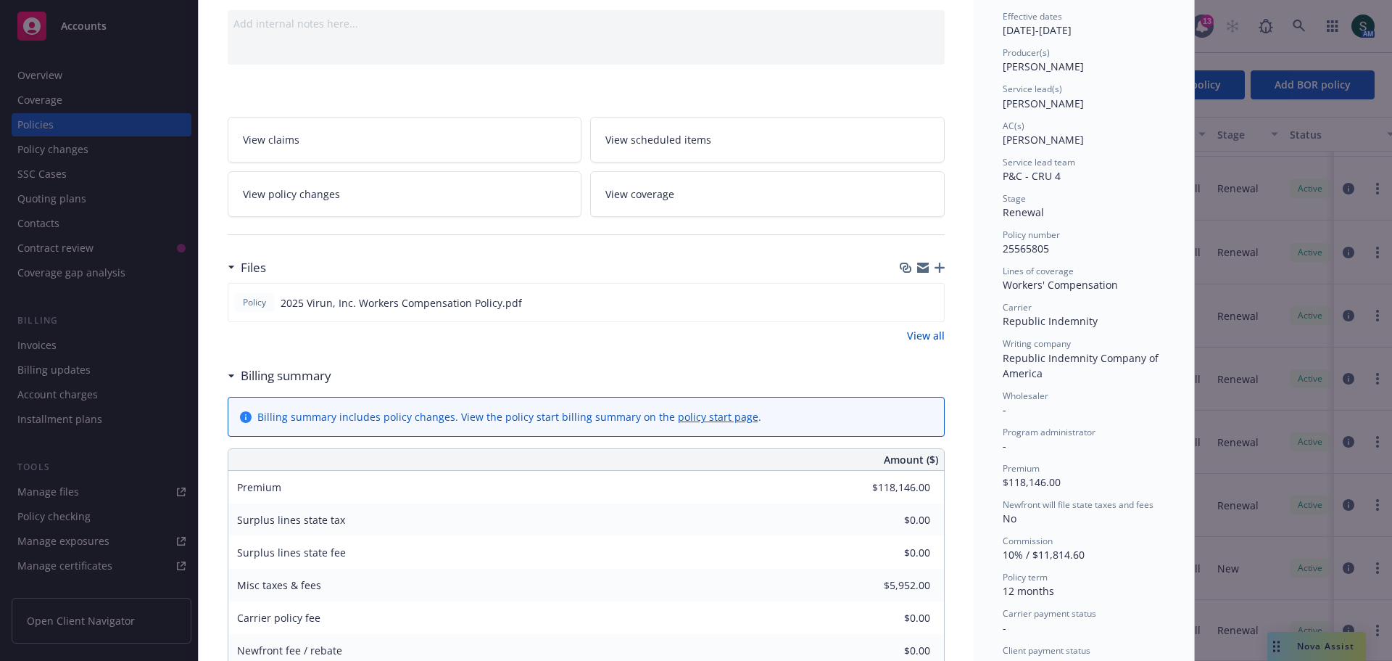
click at [908, 330] on link "View all" at bounding box center [926, 335] width 38 height 15
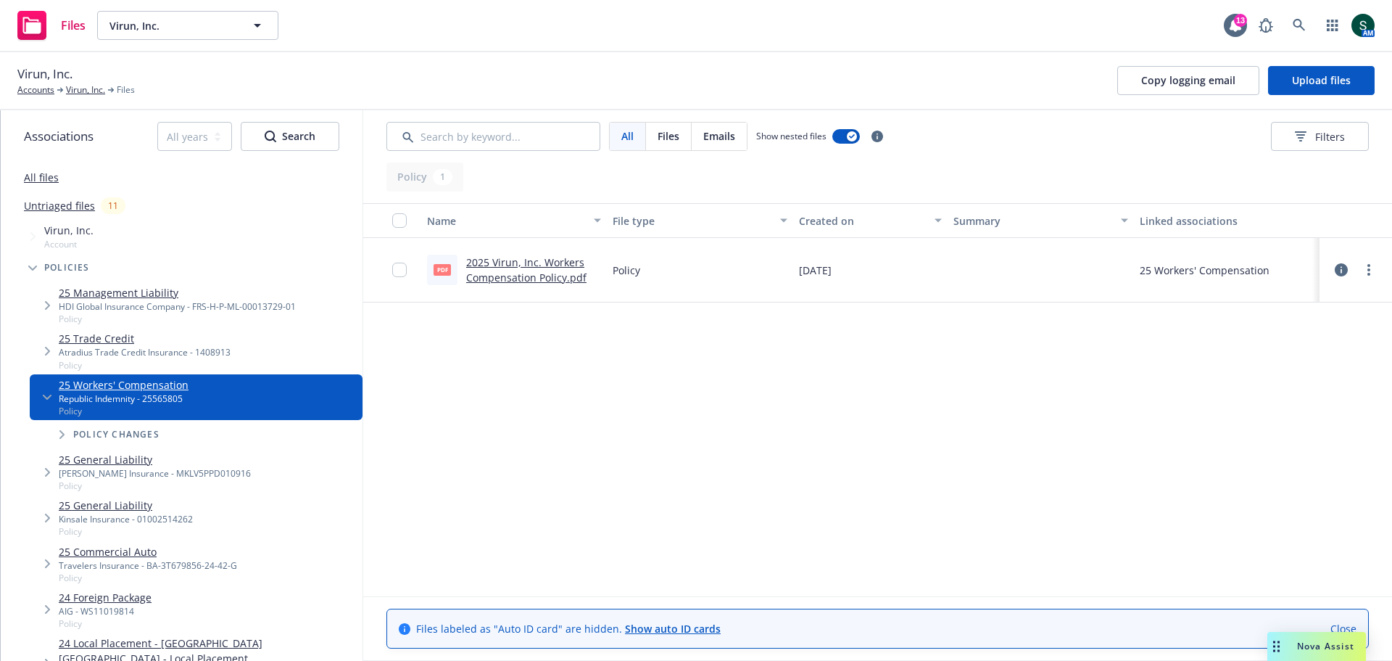
click at [509, 270] on link "2025 Virun, Inc. Workers Compensation Policy.pdf" at bounding box center [526, 269] width 120 height 29
click at [92, 94] on link "Virun, Inc." at bounding box center [85, 89] width 39 height 13
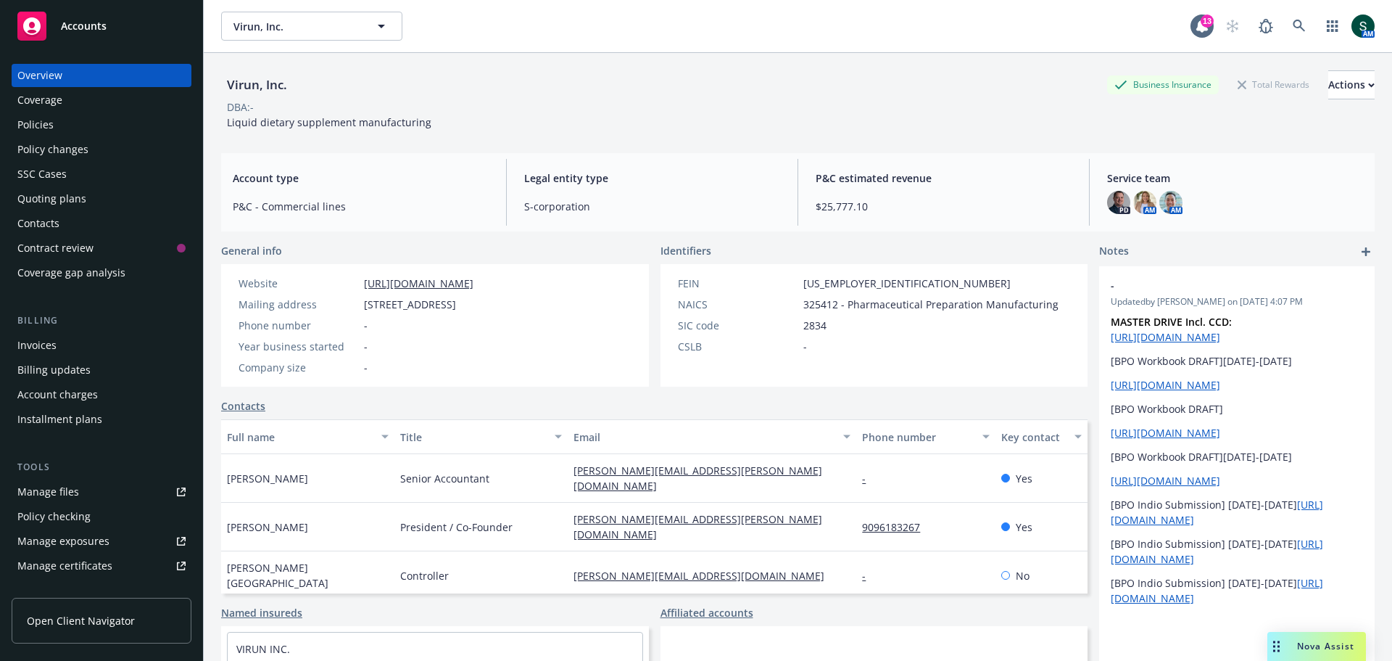
click at [42, 121] on div "Policies" at bounding box center [35, 124] width 36 height 23
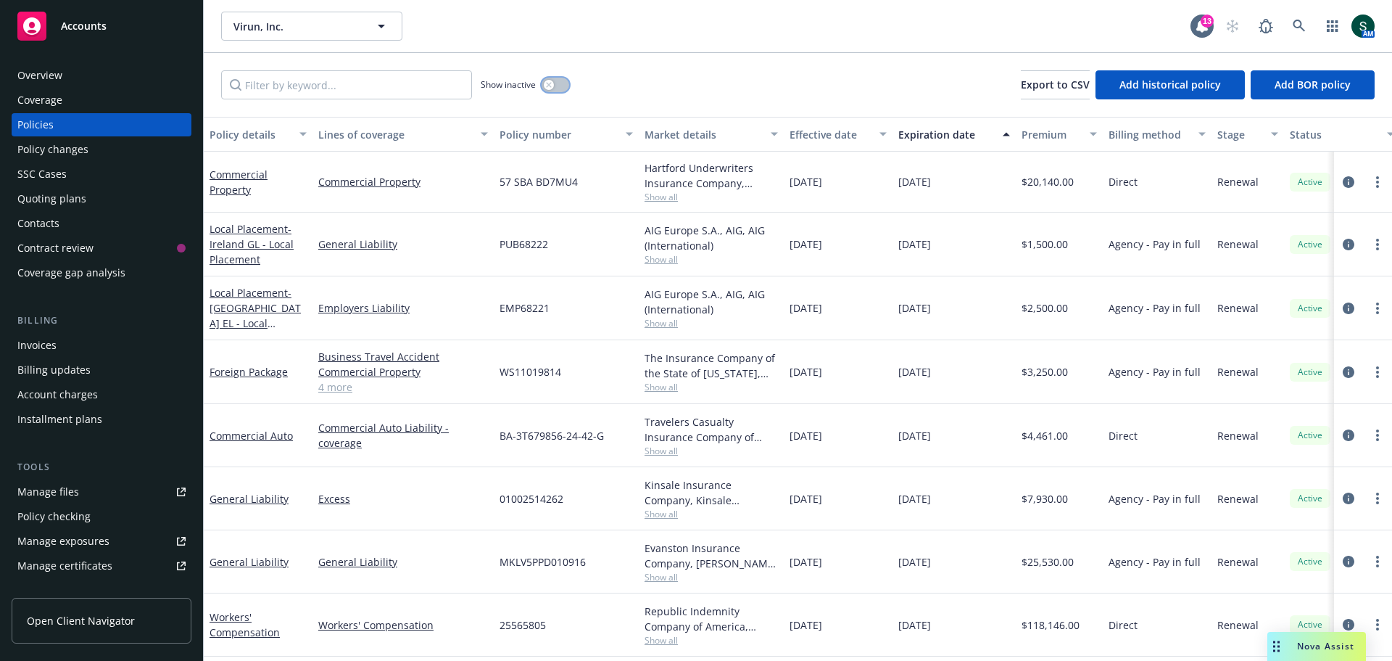
click at [561, 86] on button "button" at bounding box center [556, 85] width 28 height 15
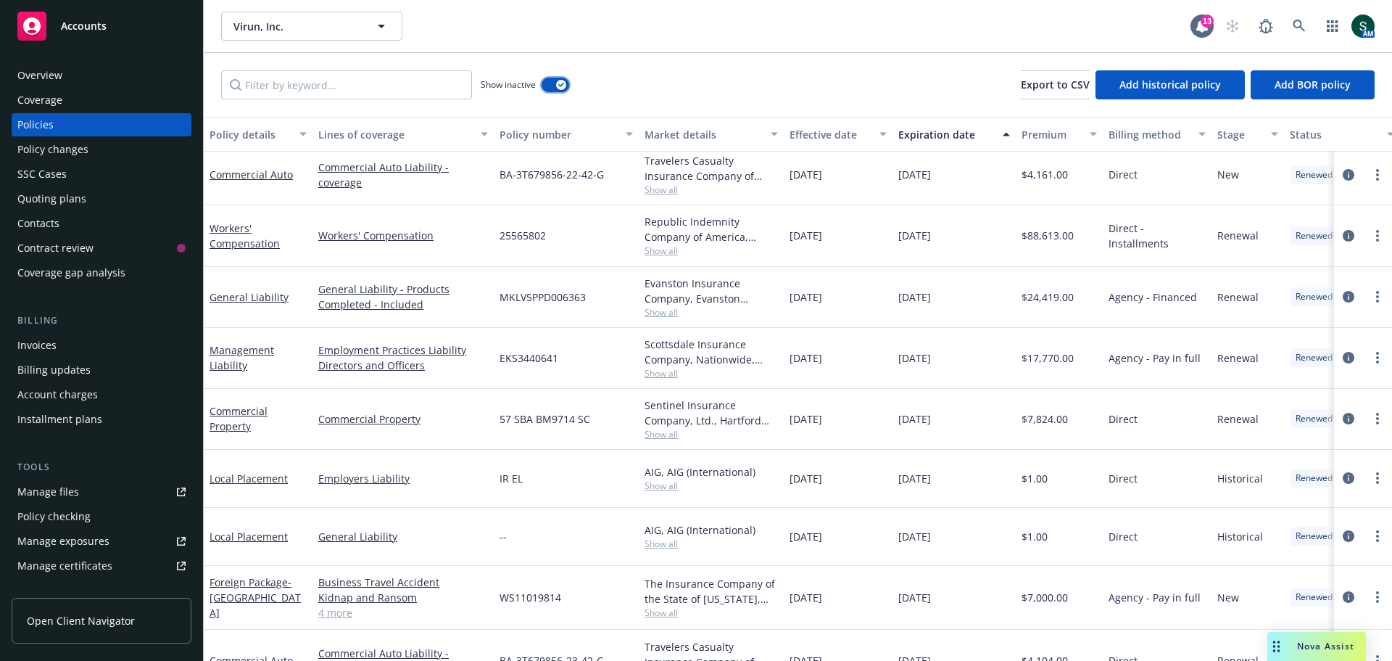
scroll to position [870, 0]
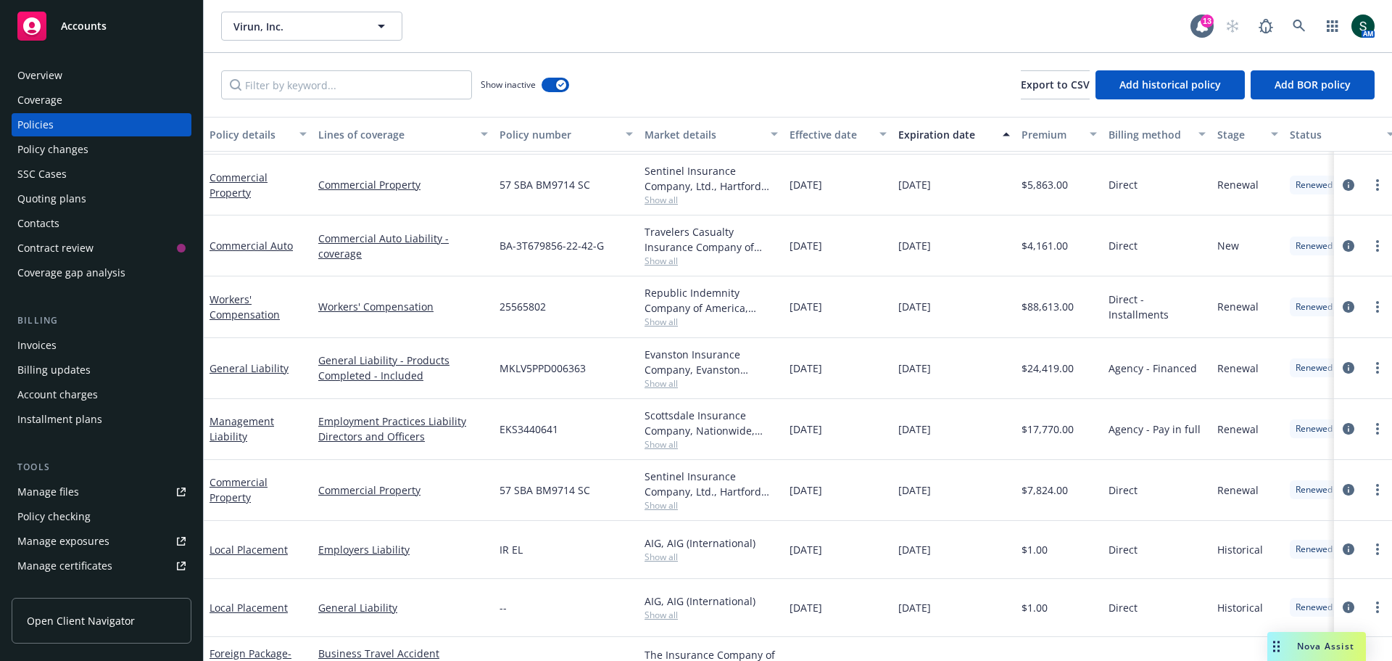
click at [59, 124] on div "Policies" at bounding box center [101, 124] width 168 height 23
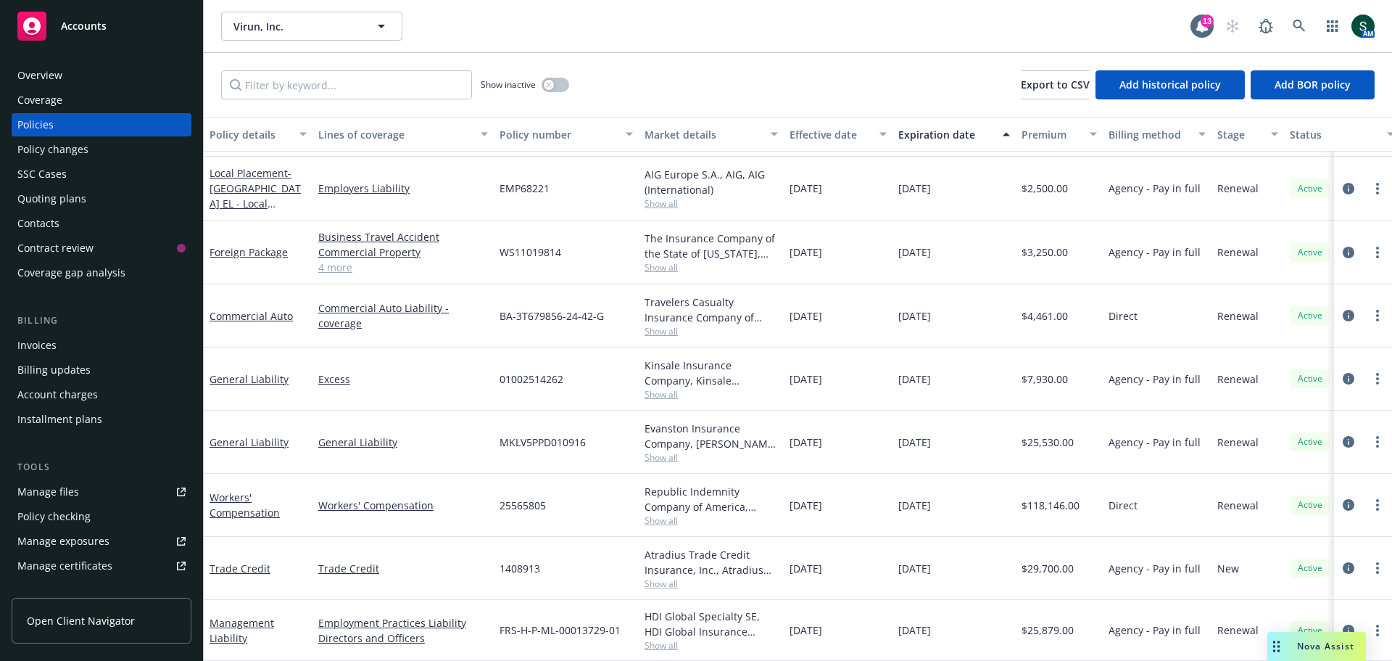
scroll to position [128, 0]
click at [371, 497] on link "Workers' Compensation" at bounding box center [403, 504] width 170 height 15
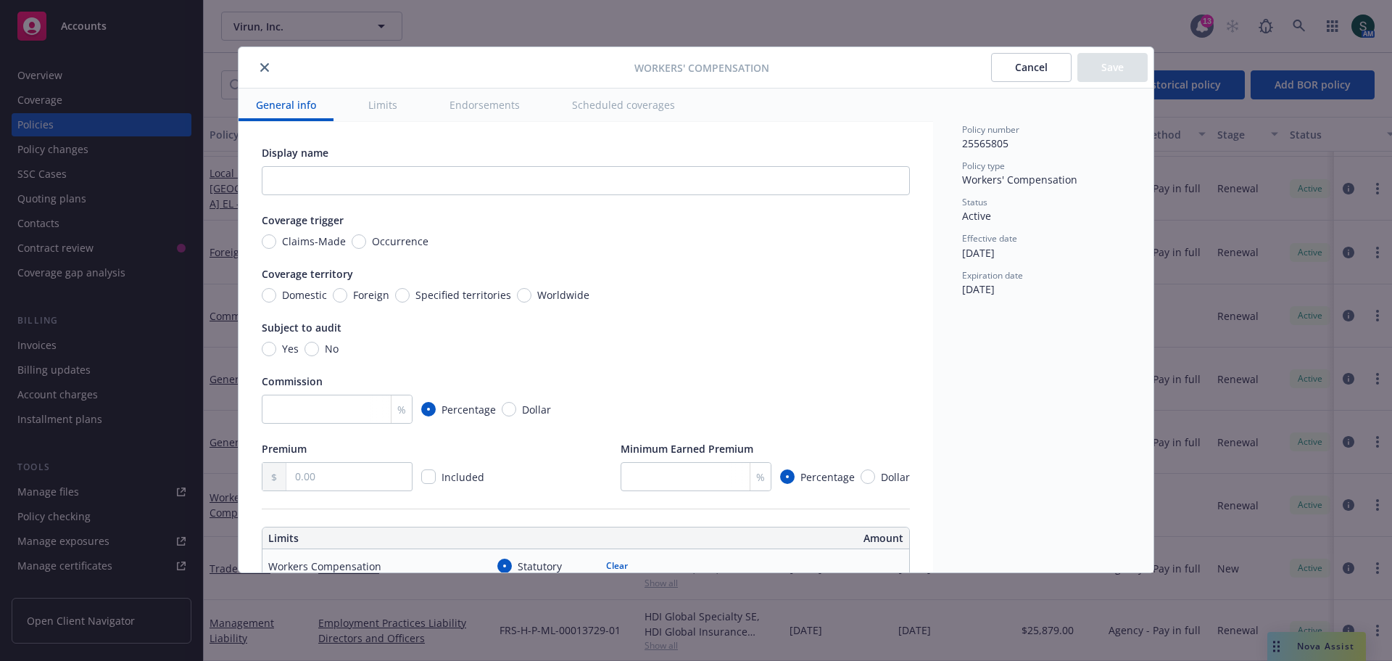
click at [263, 68] on icon "close" at bounding box center [264, 67] width 9 height 9
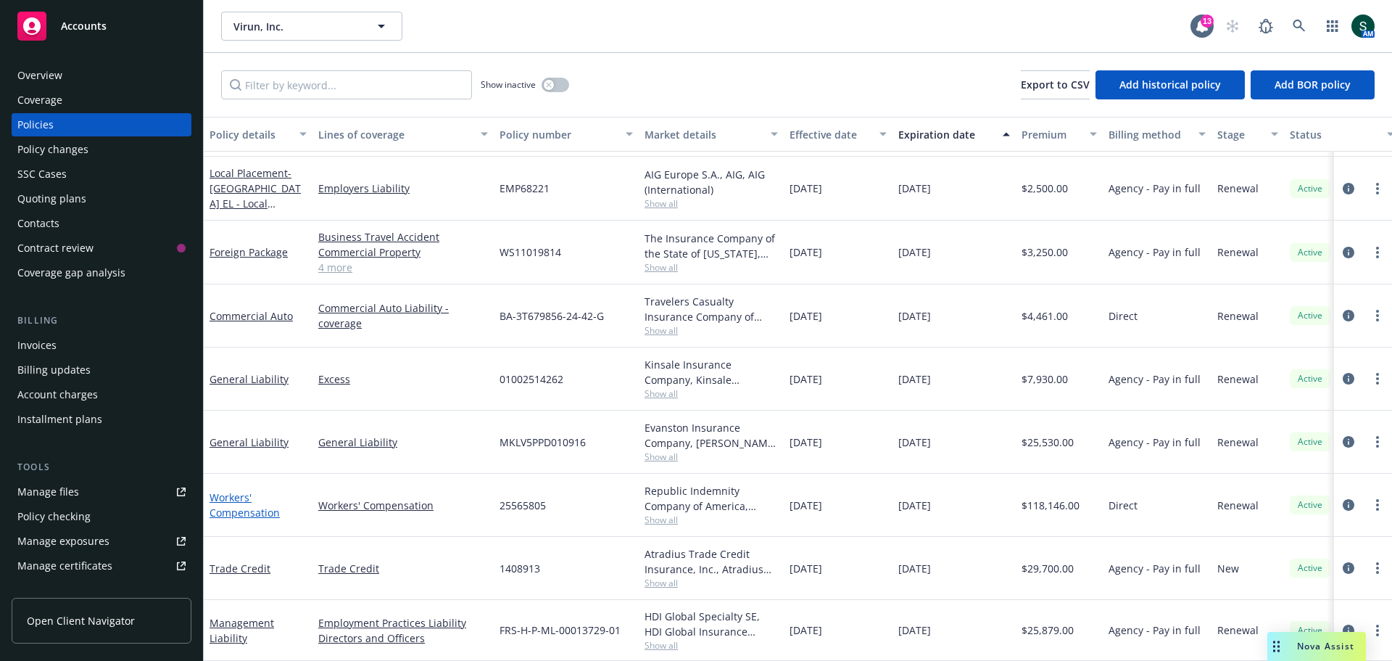
click at [229, 503] on link "Workers' Compensation" at bounding box center [245, 504] width 70 height 29
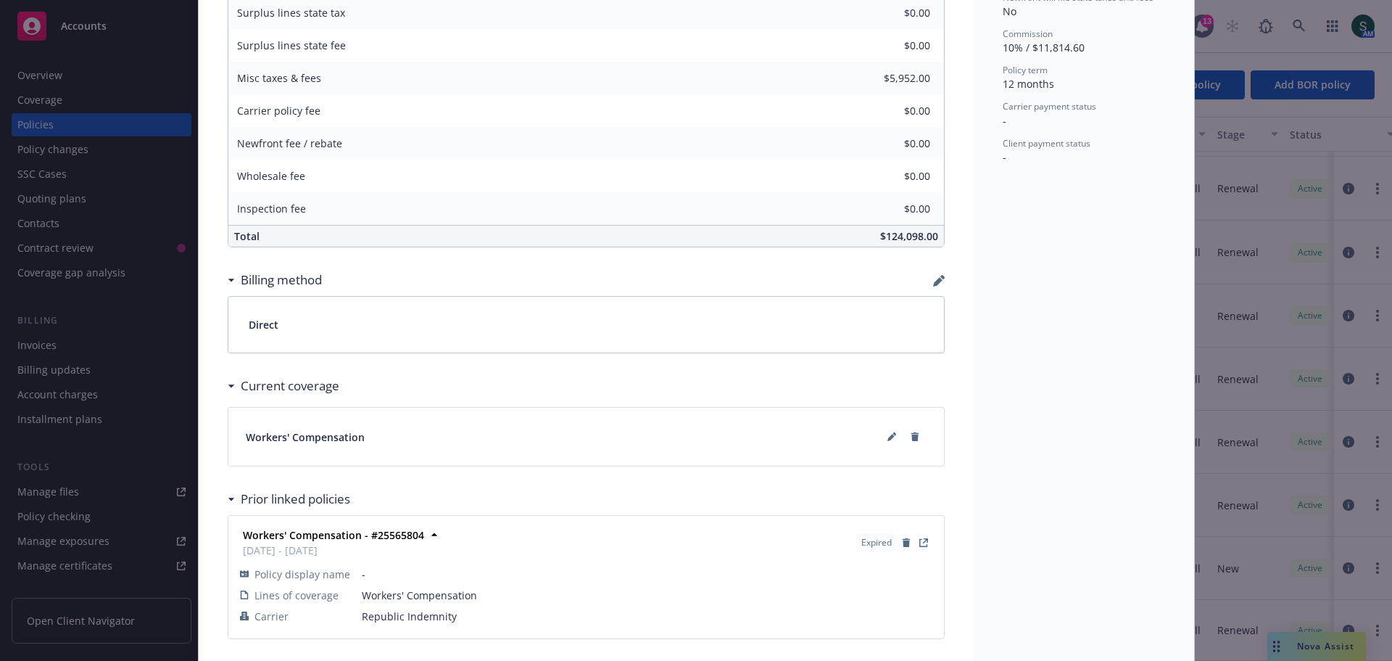
scroll to position [712, 0]
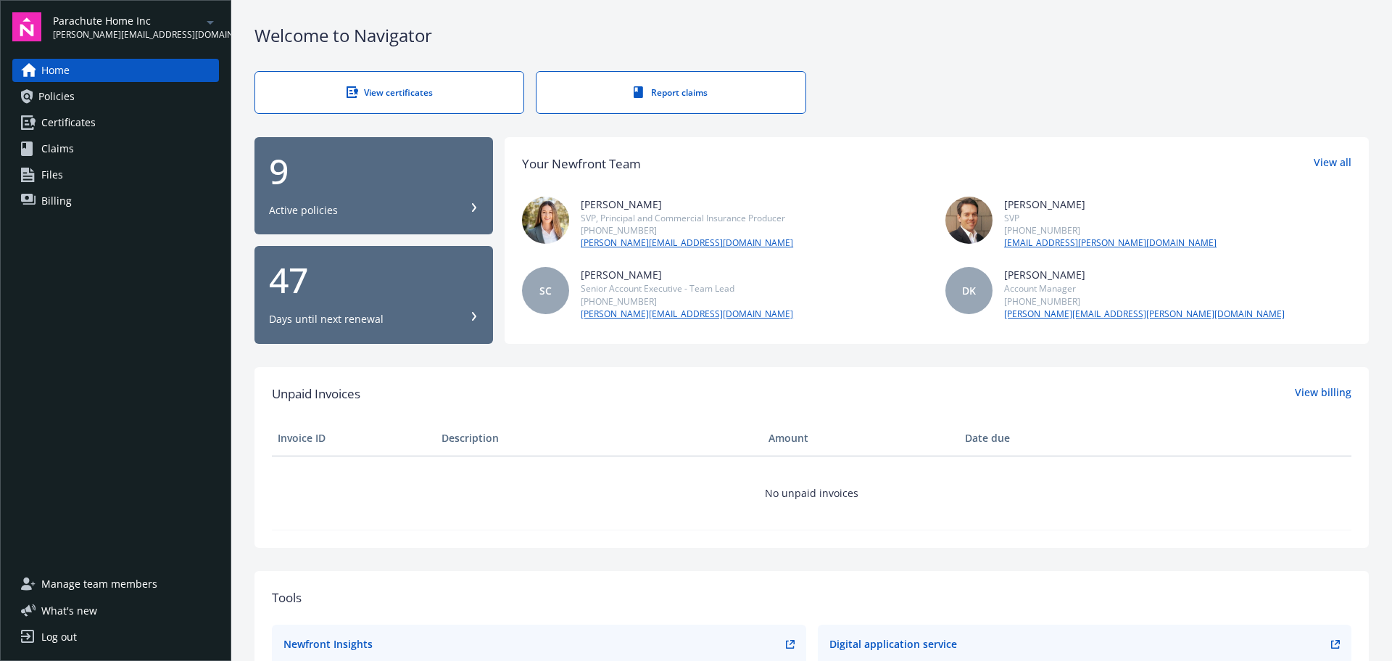
click at [62, 87] on span "Policies" at bounding box center [56, 96] width 36 height 23
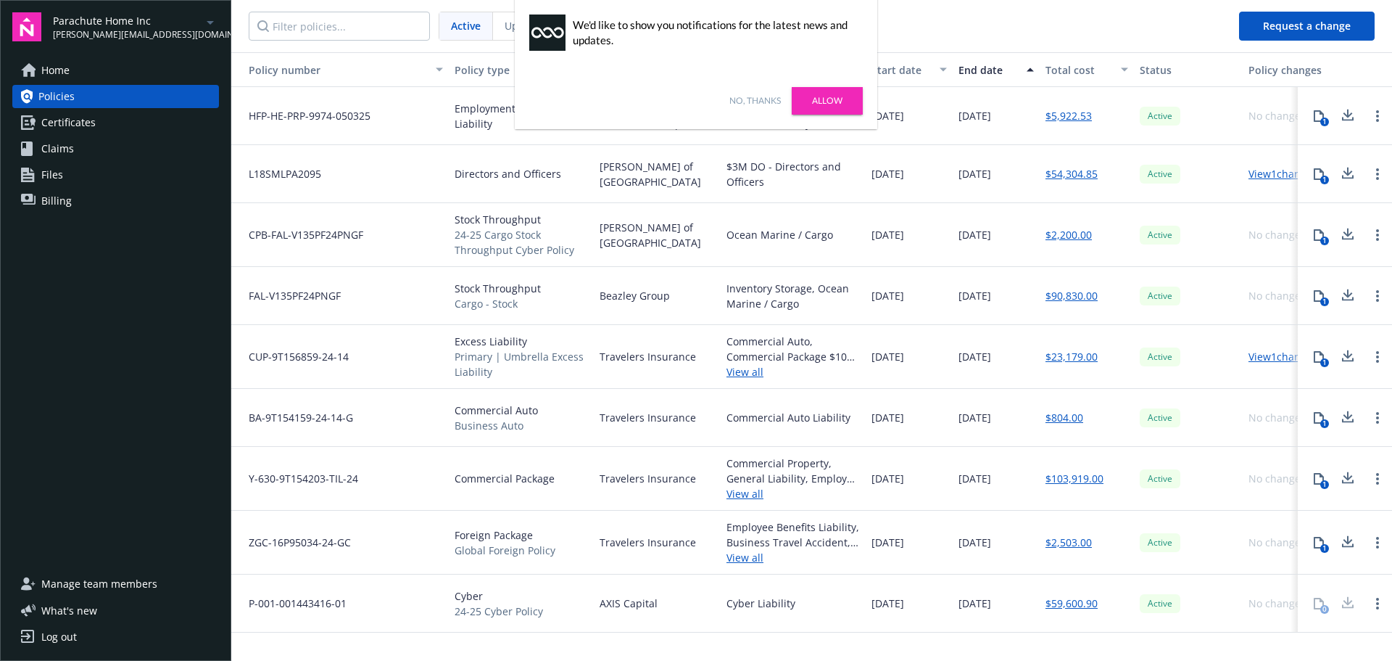
click at [840, 96] on link "Allow" at bounding box center [827, 101] width 71 height 28
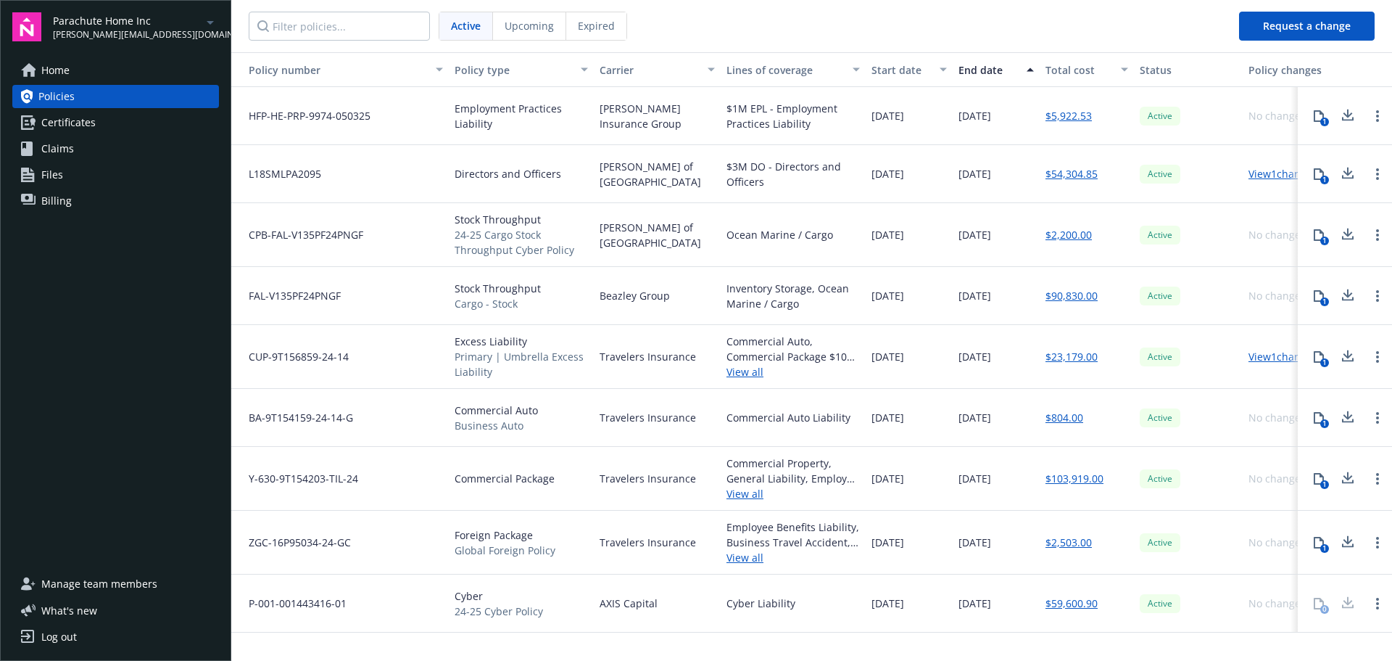
click at [877, 29] on nav "Active Upcoming Expired" at bounding box center [729, 26] width 996 height 52
click at [85, 590] on span "Manage team members" at bounding box center [99, 583] width 116 height 23
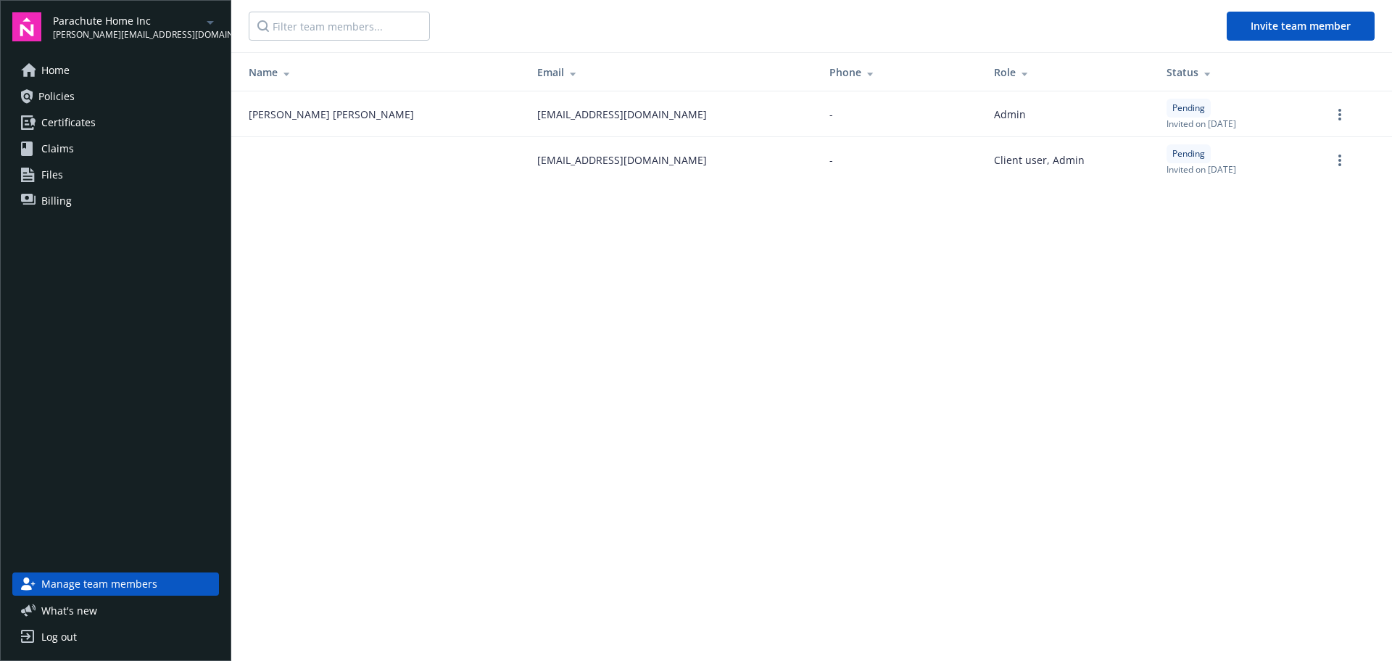
click at [38, 70] on link "Home" at bounding box center [115, 70] width 207 height 23
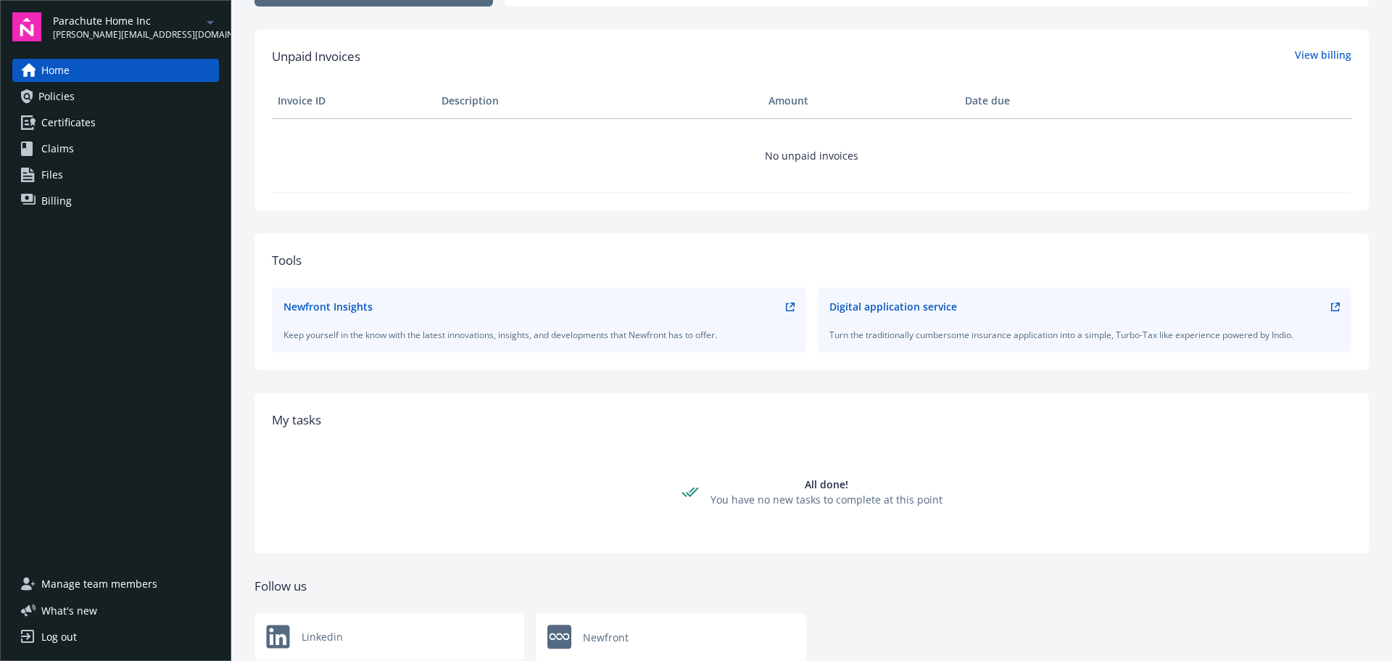
scroll to position [384, 0]
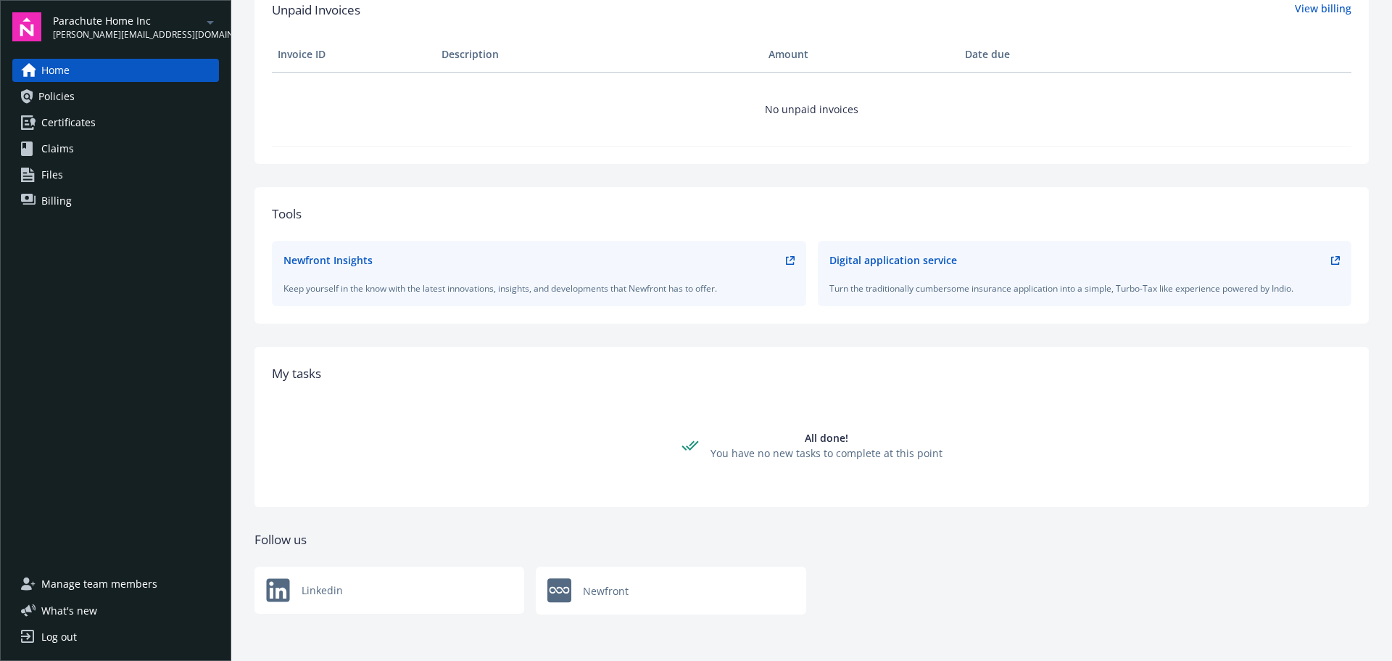
click at [127, 583] on span "Manage team members" at bounding box center [99, 583] width 116 height 23
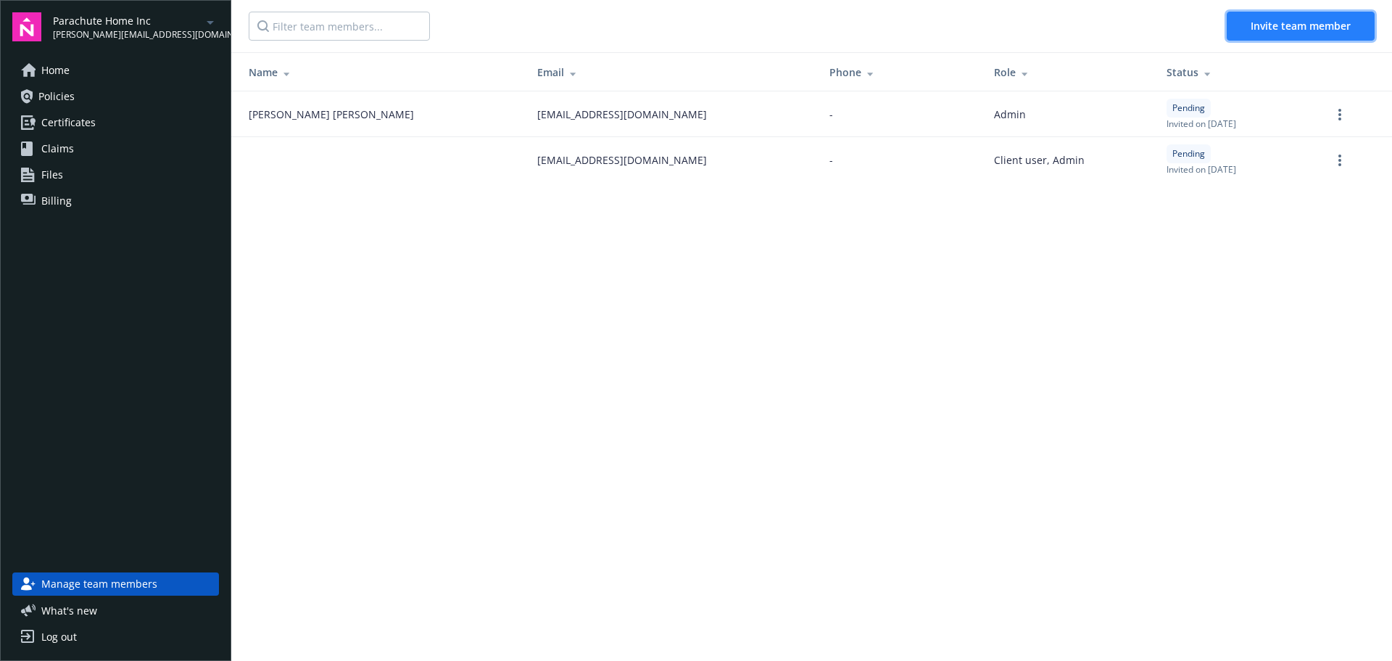
click at [1281, 18] on button "Invite team member" at bounding box center [1301, 26] width 148 height 29
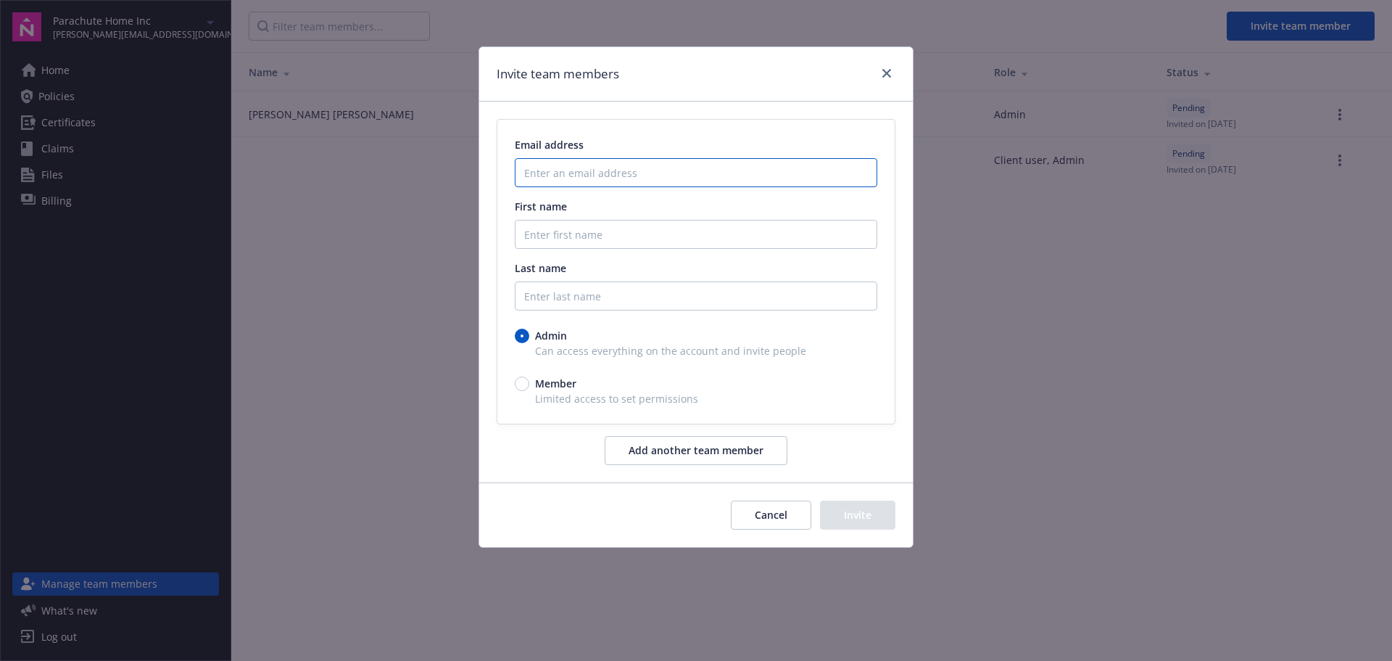
click at [553, 172] on input "Enter an email address" at bounding box center [696, 172] width 363 height 29
type input "[EMAIL_ADDRESS][DOMAIN_NAME]"
type input "[PERSON_NAME]"
click at [864, 516] on button "Invite" at bounding box center [857, 514] width 75 height 29
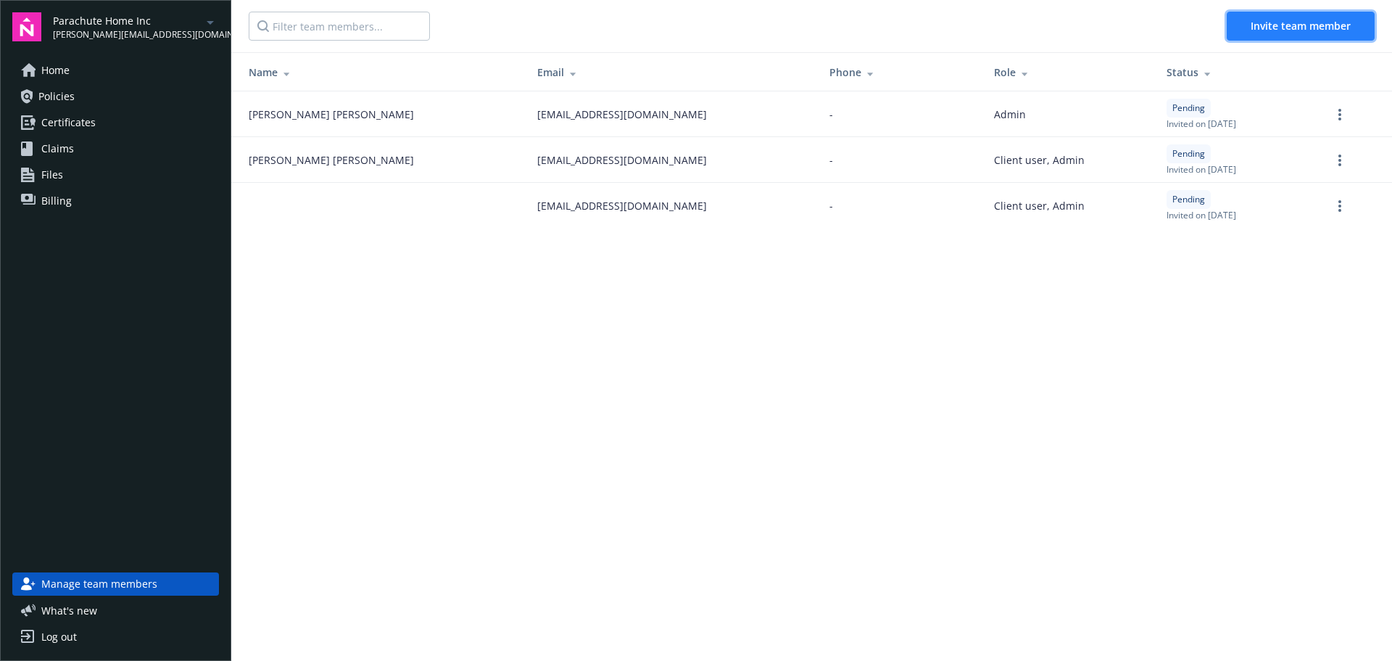
click at [1276, 29] on span "Invite team member" at bounding box center [1301, 26] width 100 height 14
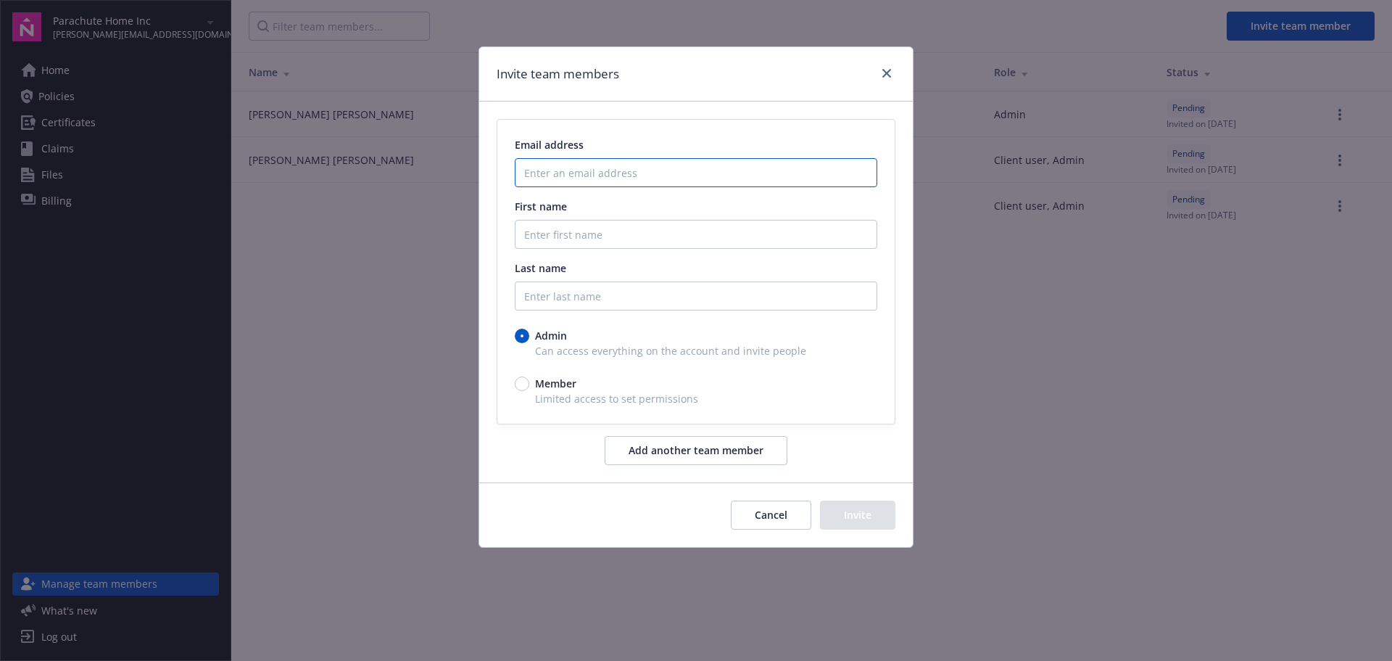
click at [650, 174] on input "Enter an email address" at bounding box center [696, 172] width 363 height 29
click at [615, 172] on input "Enter an email address" at bounding box center [696, 172] width 363 height 29
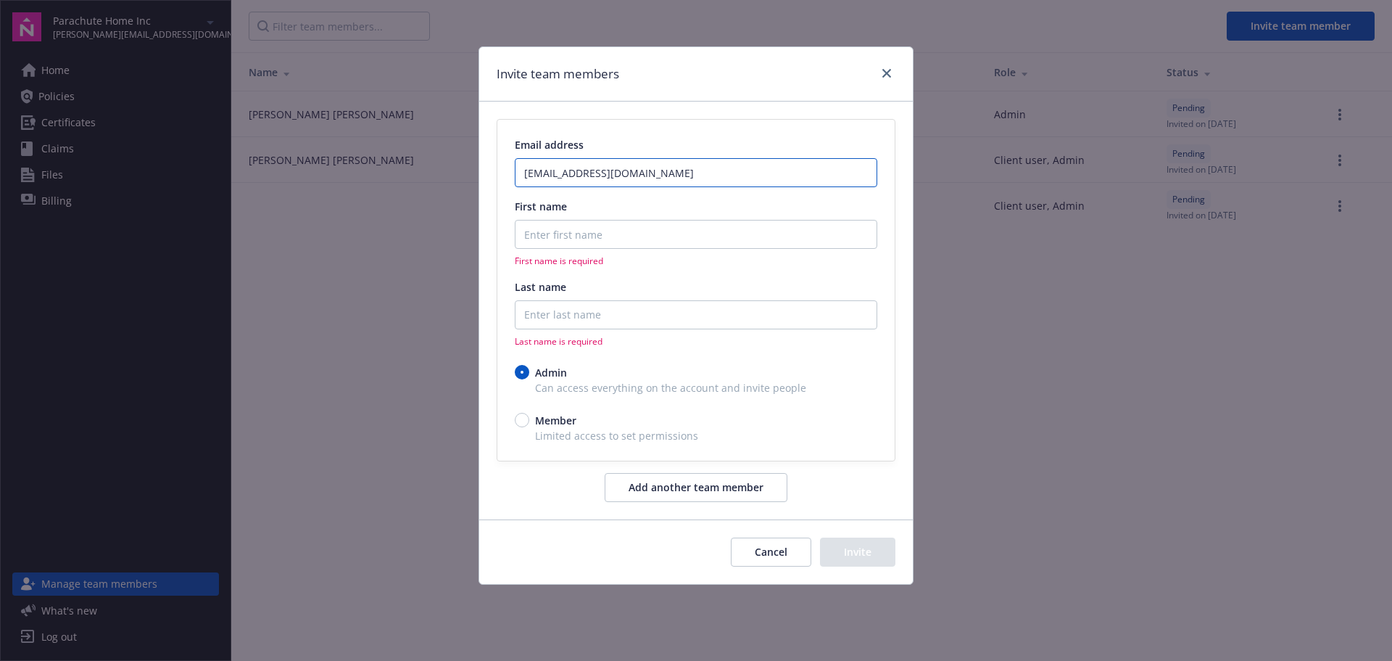
type input "[EMAIL_ADDRESS][DOMAIN_NAME]"
click at [605, 240] on input "First name" at bounding box center [696, 234] width 363 height 29
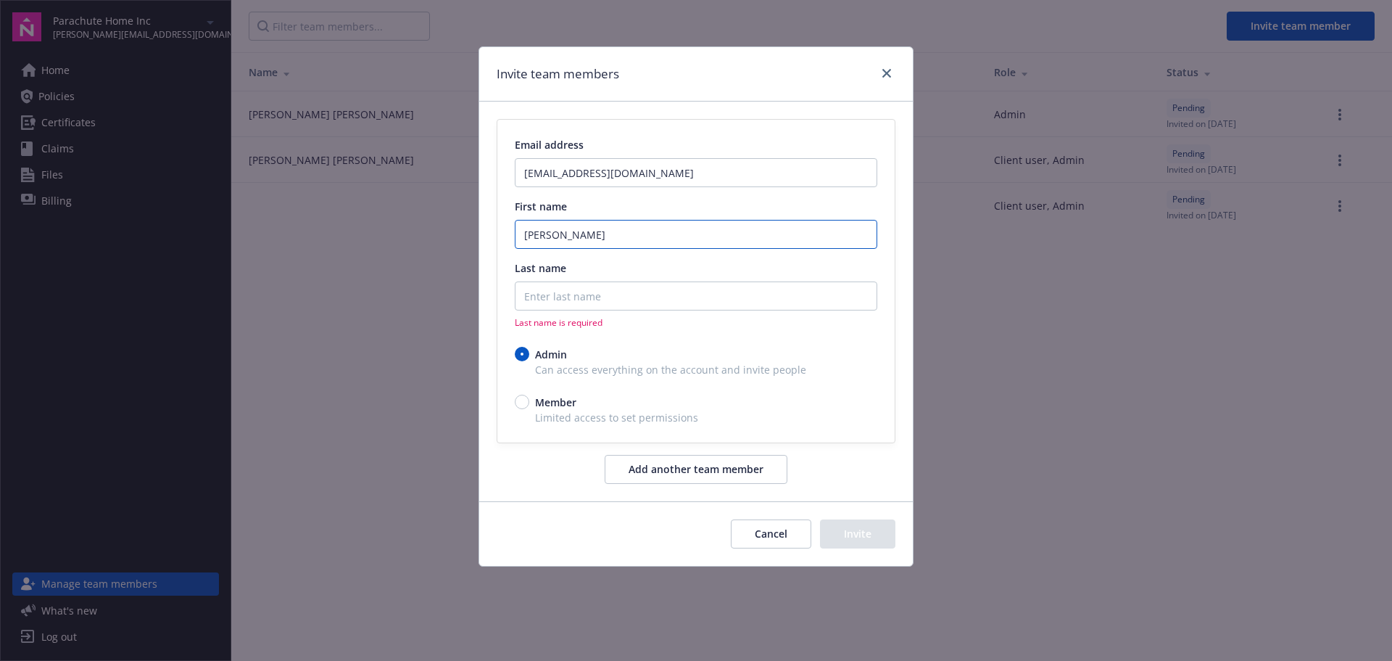
type input "[PERSON_NAME]"
click at [598, 297] on input "Last name" at bounding box center [696, 295] width 363 height 29
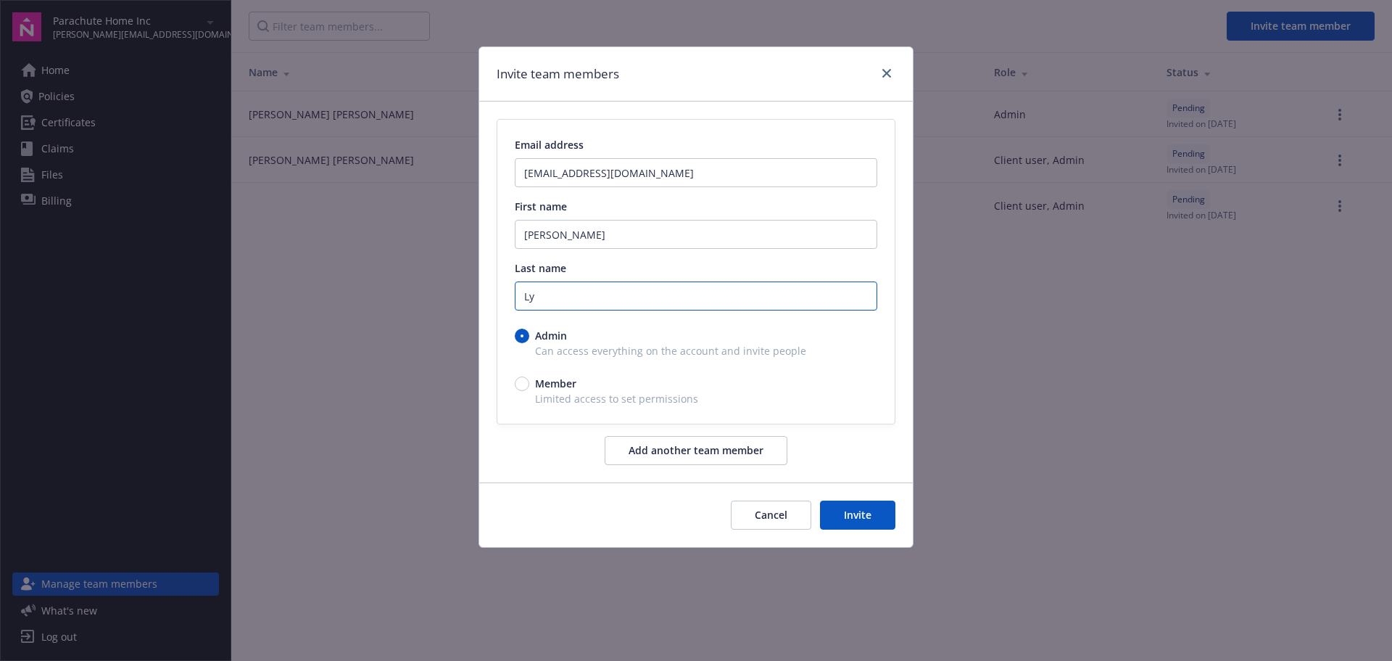
type input "Ly"
click at [520, 390] on input "Member" at bounding box center [522, 383] width 15 height 15
radio input "true"
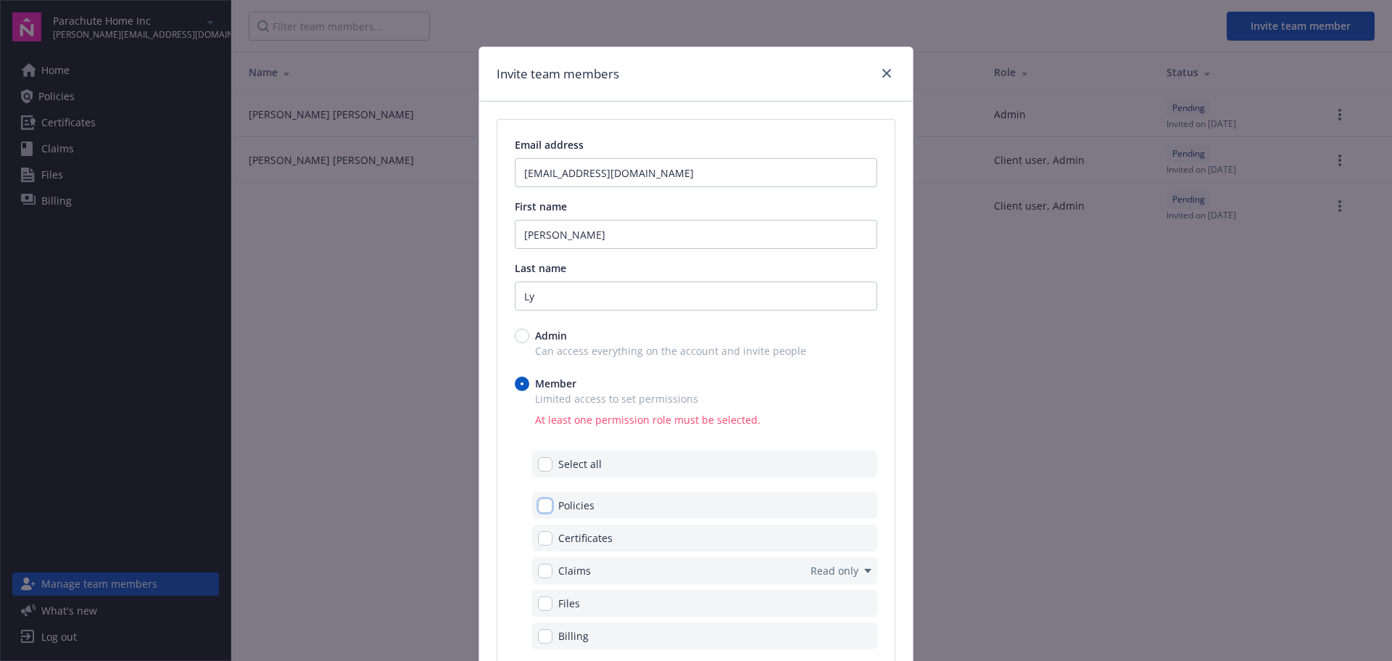
click at [539, 508] on input "checkbox" at bounding box center [545, 505] width 15 height 15
checkbox input "true"
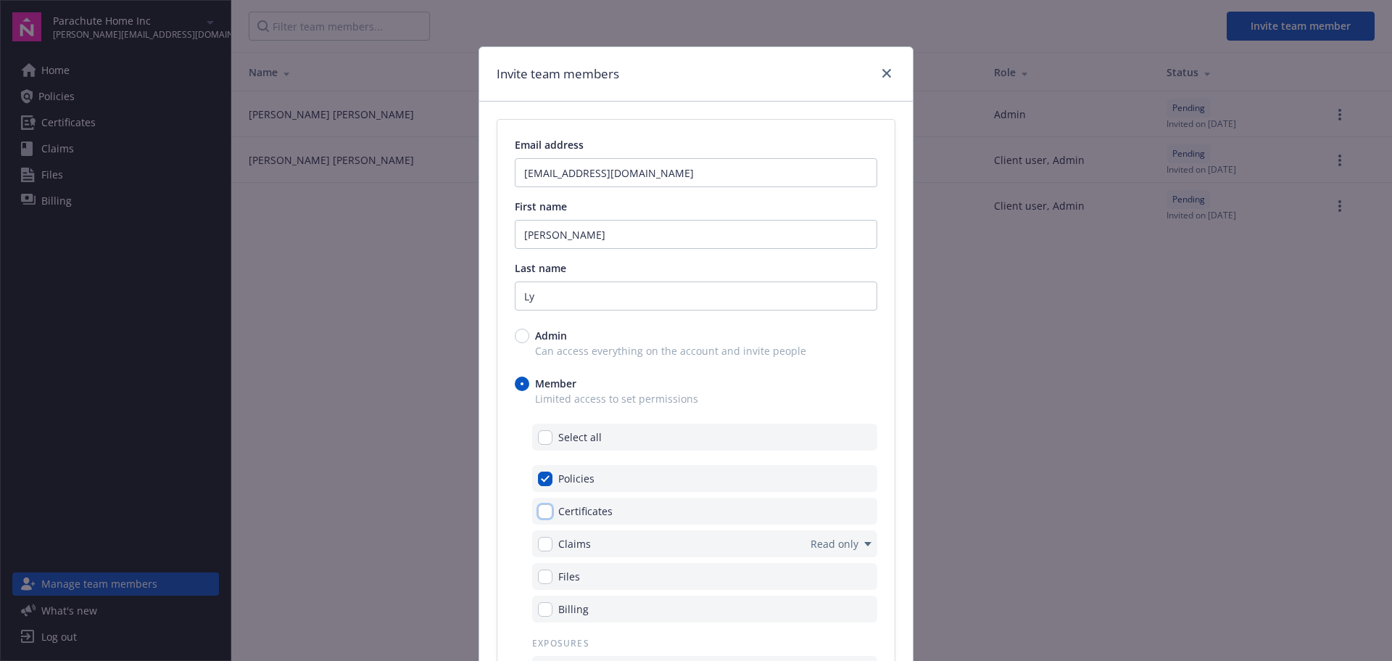
click at [545, 508] on input "checkbox" at bounding box center [545, 511] width 15 height 15
checkbox input "true"
click at [548, 610] on div "Billing" at bounding box center [563, 608] width 51 height 15
click at [543, 606] on input "checkbox" at bounding box center [545, 609] width 15 height 15
checkbox input "true"
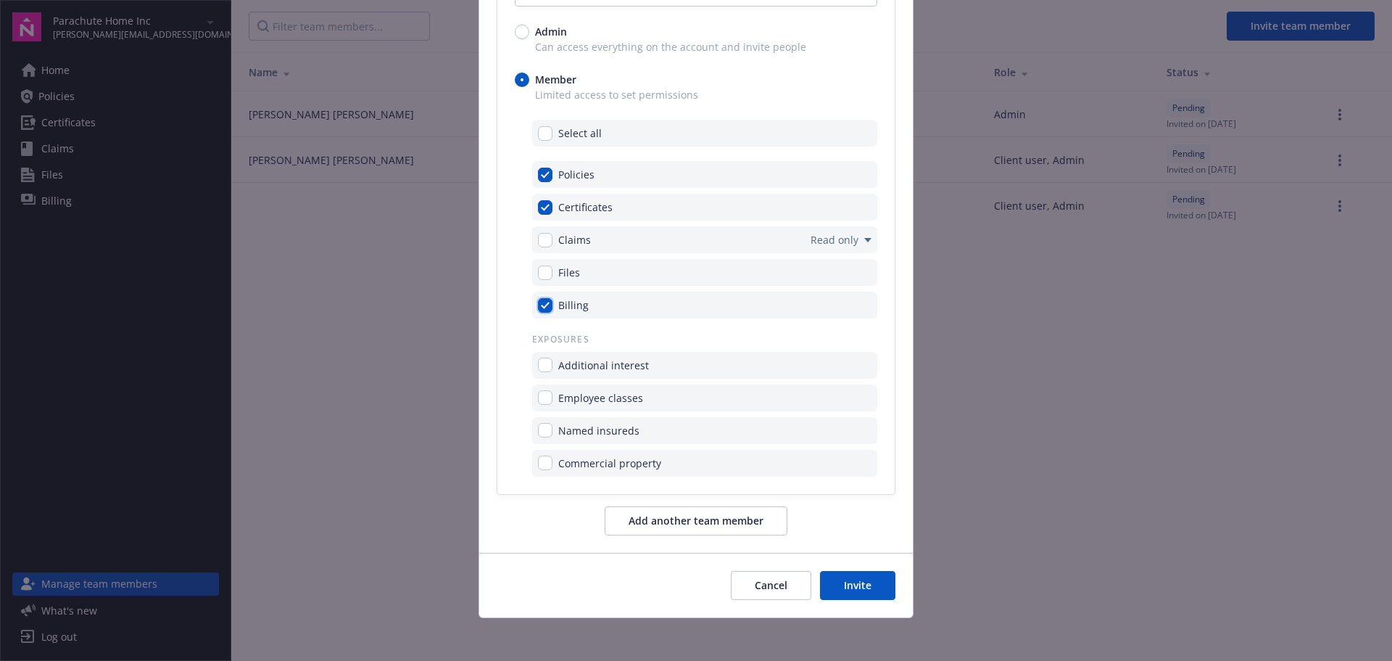
scroll to position [307, 0]
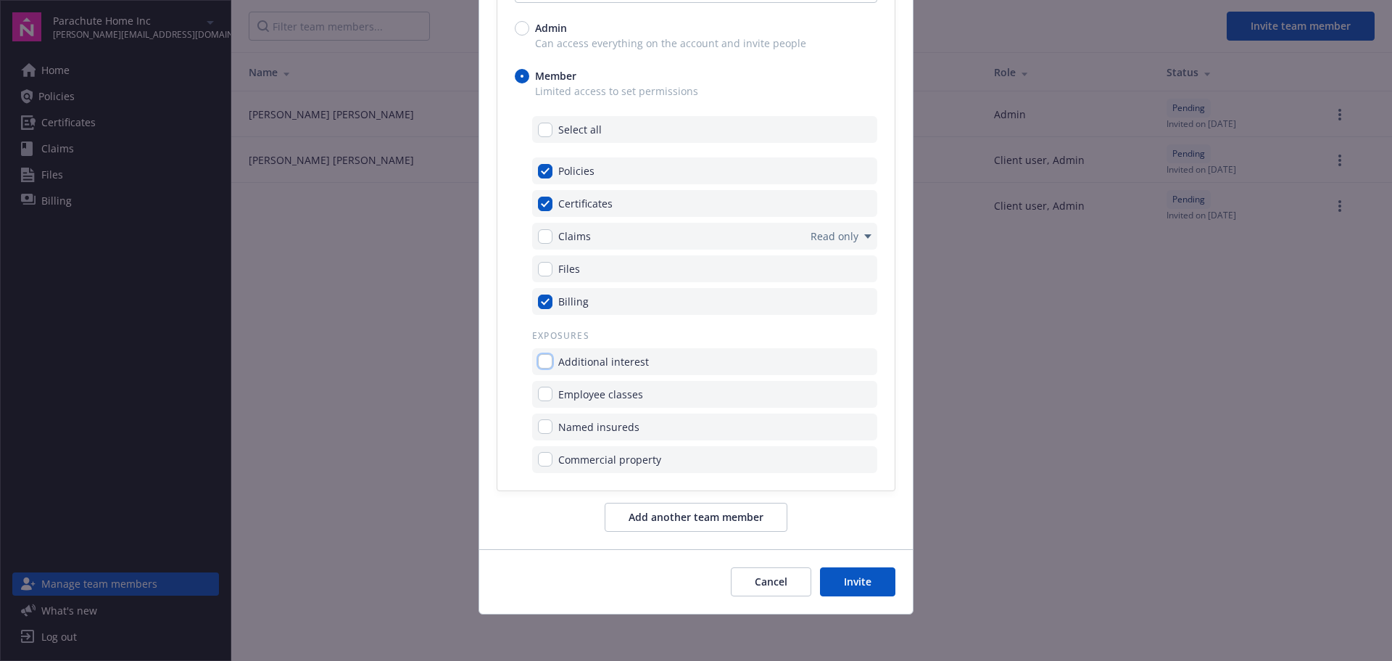
click at [541, 360] on input "checkbox" at bounding box center [545, 361] width 15 height 15
checkbox input "true"
click at [542, 397] on input "checkbox" at bounding box center [545, 393] width 15 height 15
checkbox input "true"
click at [537, 436] on div "Named insureds" at bounding box center [704, 426] width 345 height 27
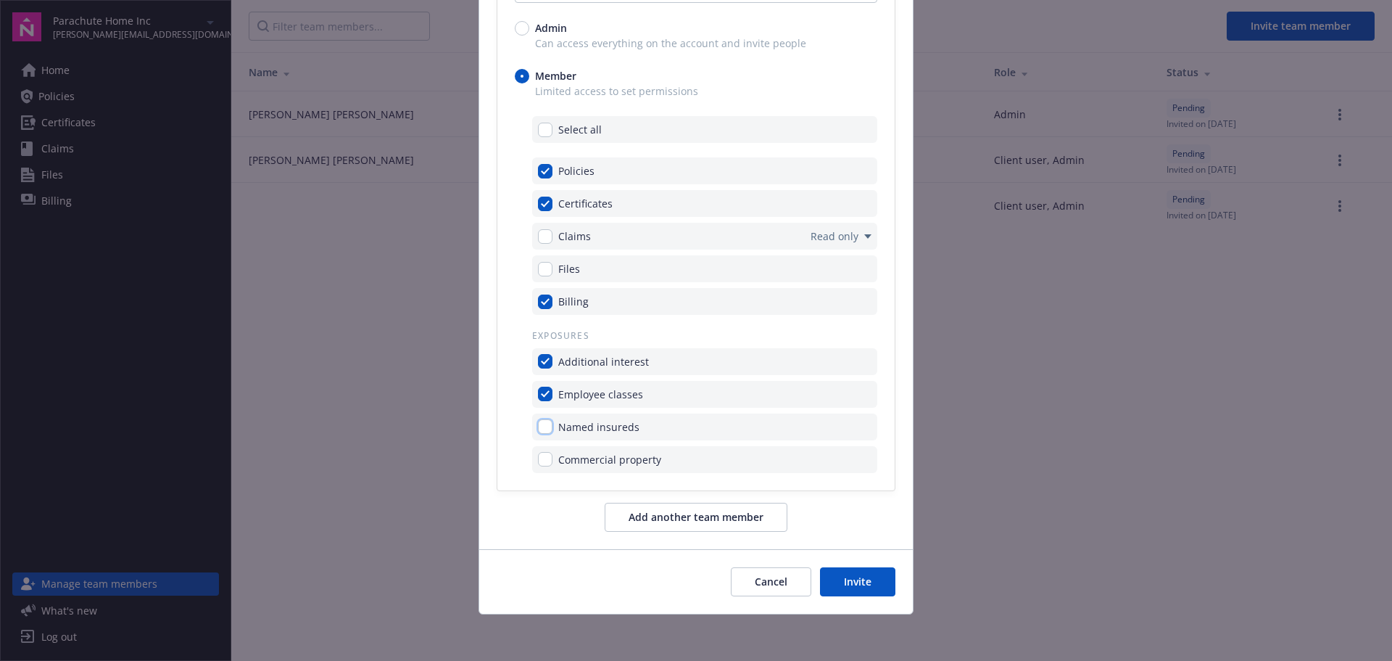
click at [541, 419] on input "checkbox" at bounding box center [545, 426] width 15 height 15
checkbox input "true"
click at [539, 450] on div "Commercial property" at bounding box center [704, 459] width 345 height 27
click at [540, 459] on input "checkbox" at bounding box center [545, 459] width 15 height 15
checkbox input "true"
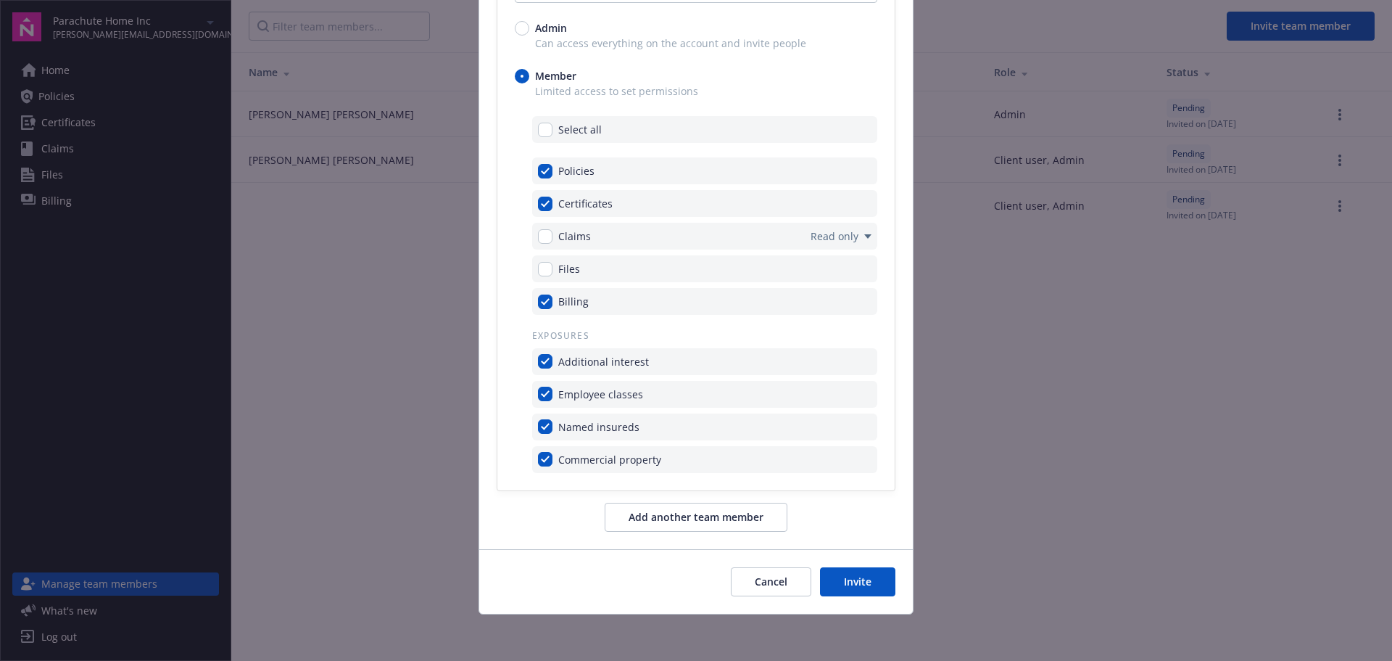
click at [828, 582] on button "Invite" at bounding box center [857, 581] width 75 height 29
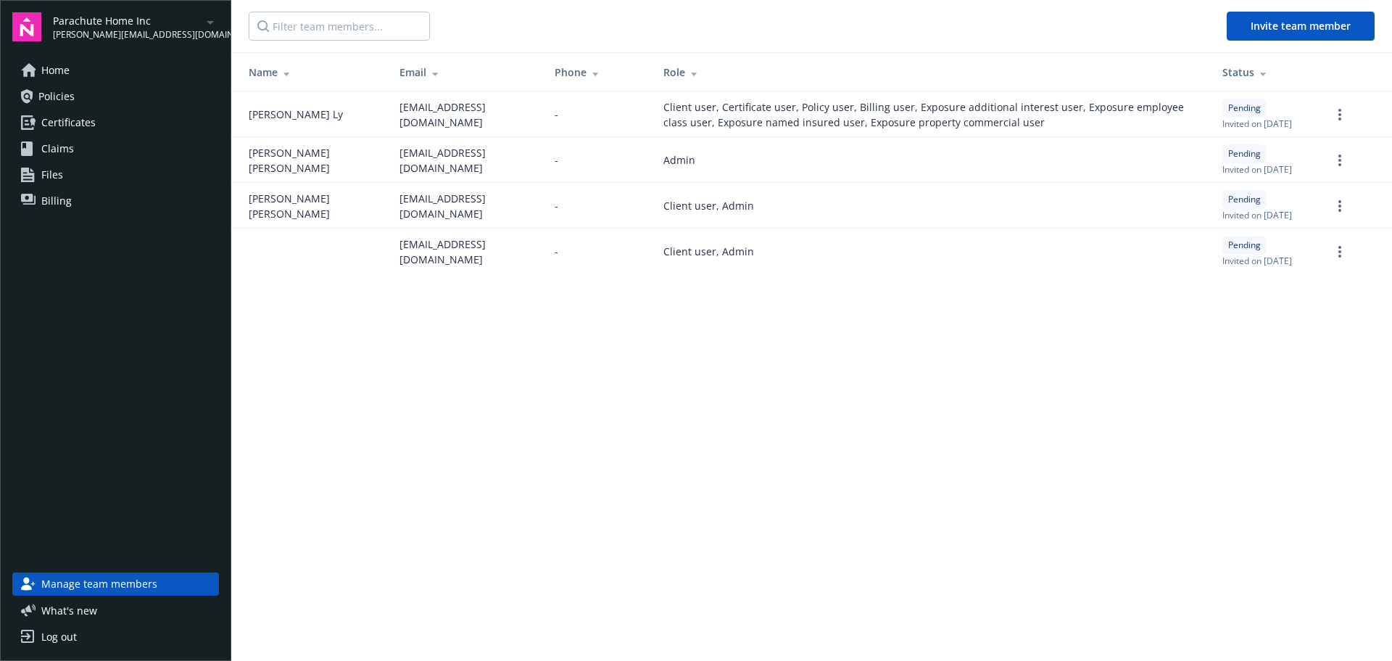
click at [98, 579] on span "Manage team members" at bounding box center [99, 583] width 116 height 23
click at [86, 68] on link "Home" at bounding box center [115, 70] width 207 height 23
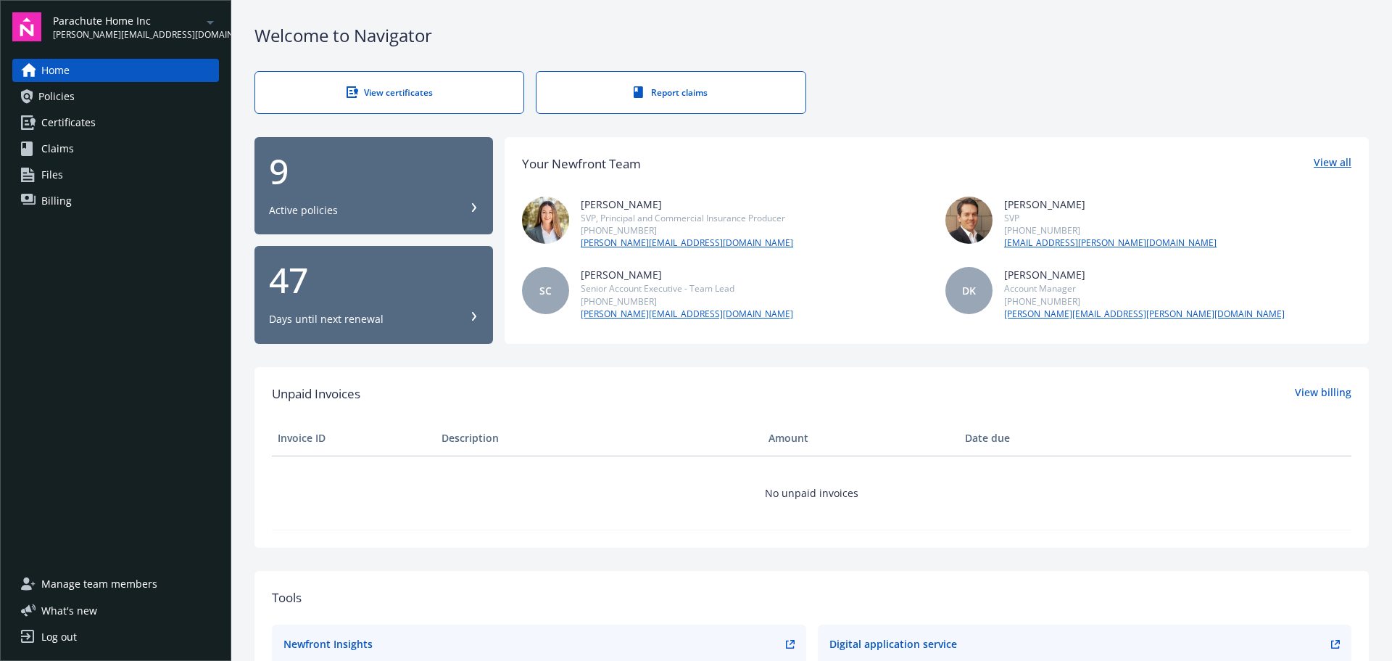
click at [1329, 160] on link "View all" at bounding box center [1333, 163] width 38 height 19
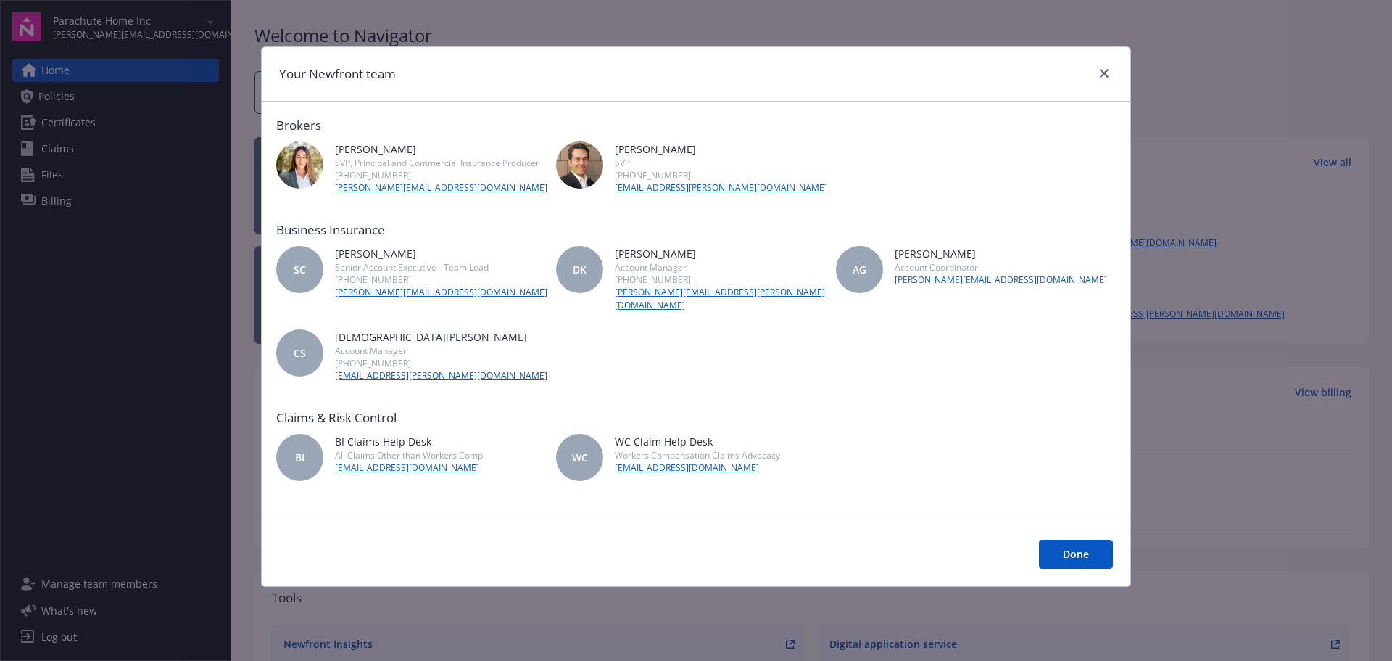
click at [1078, 551] on button "Done" at bounding box center [1076, 553] width 74 height 29
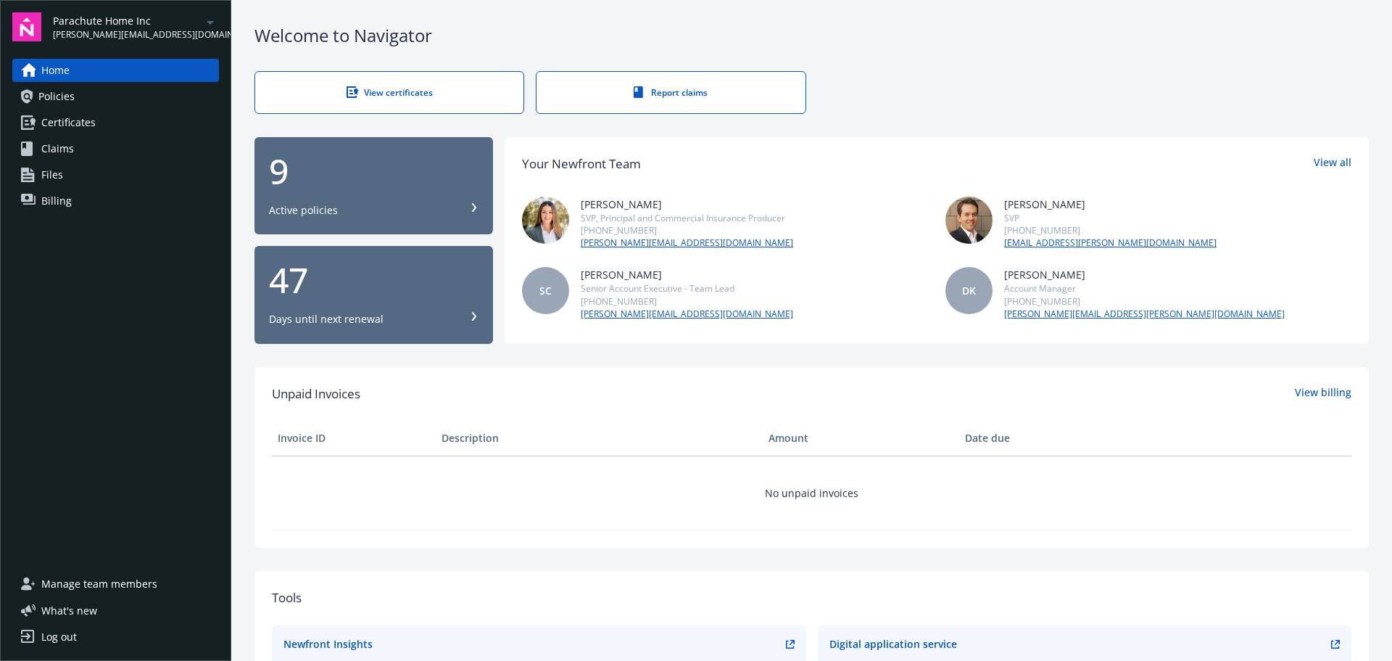
click at [38, 99] on link "Policies" at bounding box center [115, 96] width 207 height 23
click at [44, 101] on span "Policies" at bounding box center [56, 96] width 36 height 23
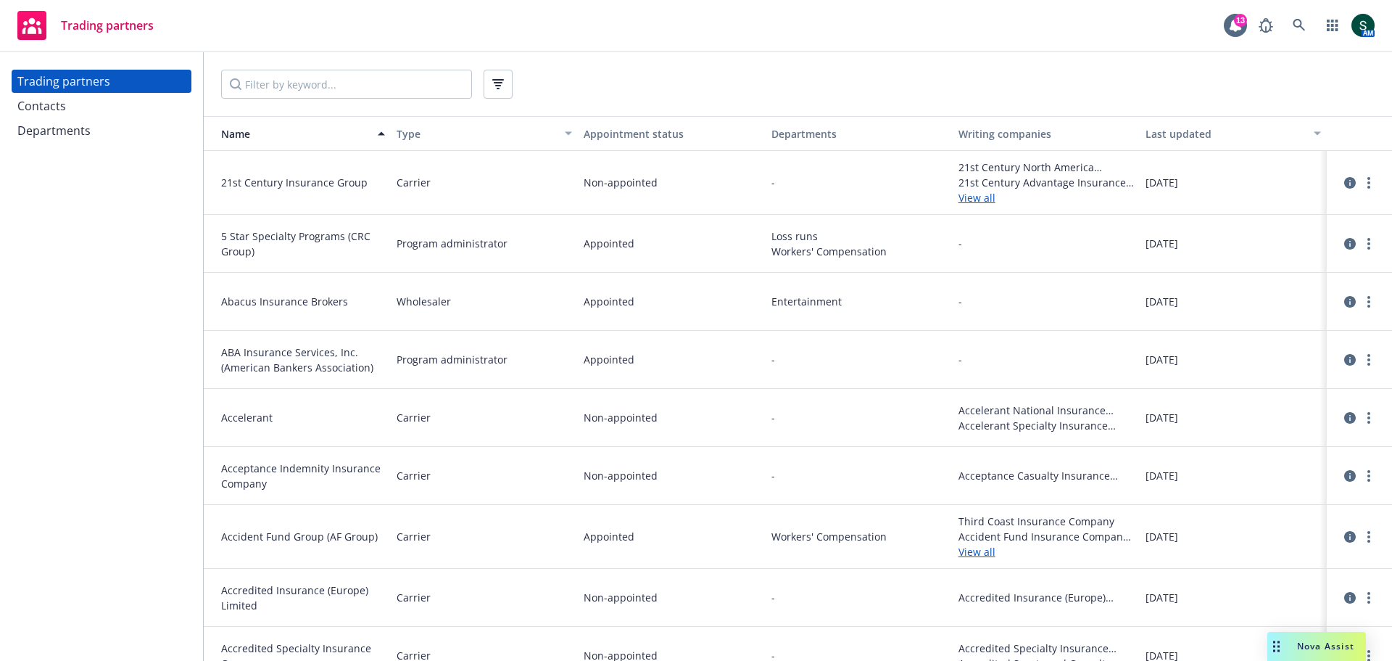
click at [101, 79] on div "Trading partners" at bounding box center [63, 81] width 93 height 23
click at [262, 86] on input "Filter by keyword..." at bounding box center [346, 84] width 251 height 29
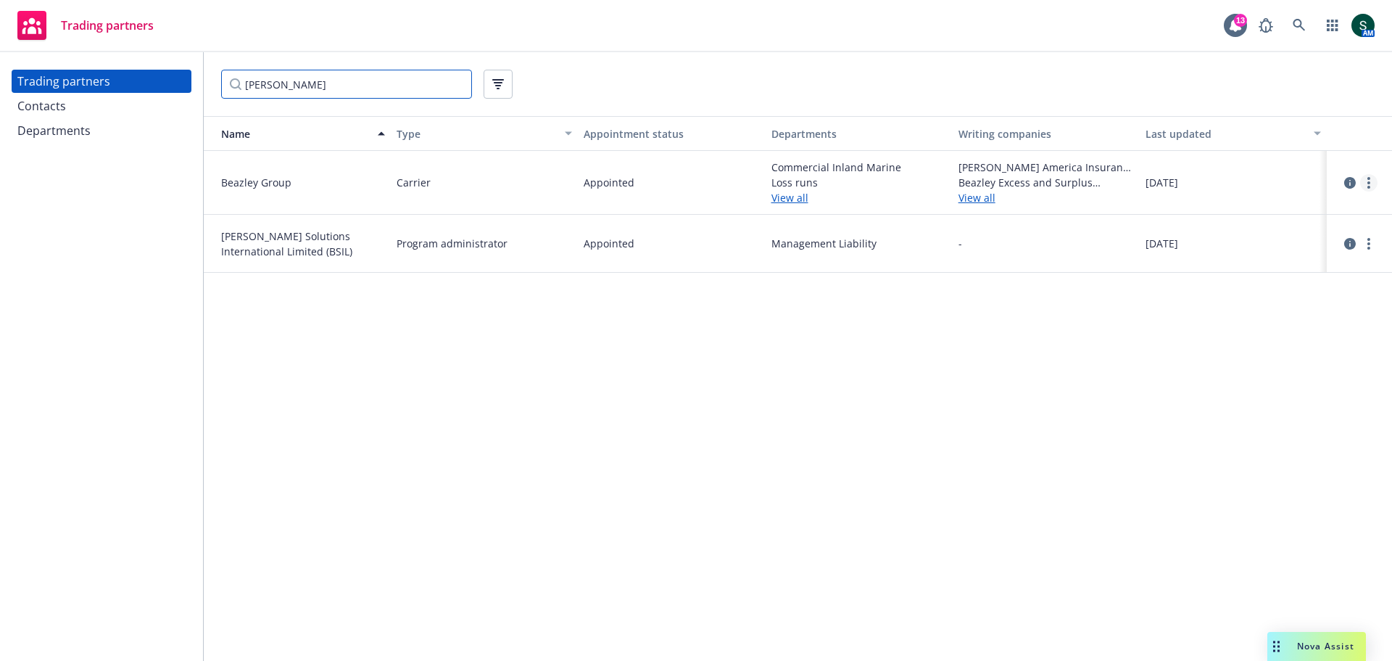
type input "beazley"
click at [1369, 180] on icon "more" at bounding box center [1368, 183] width 3 height 12
click at [1318, 212] on link "View contacts" at bounding box center [1296, 212] width 162 height 29
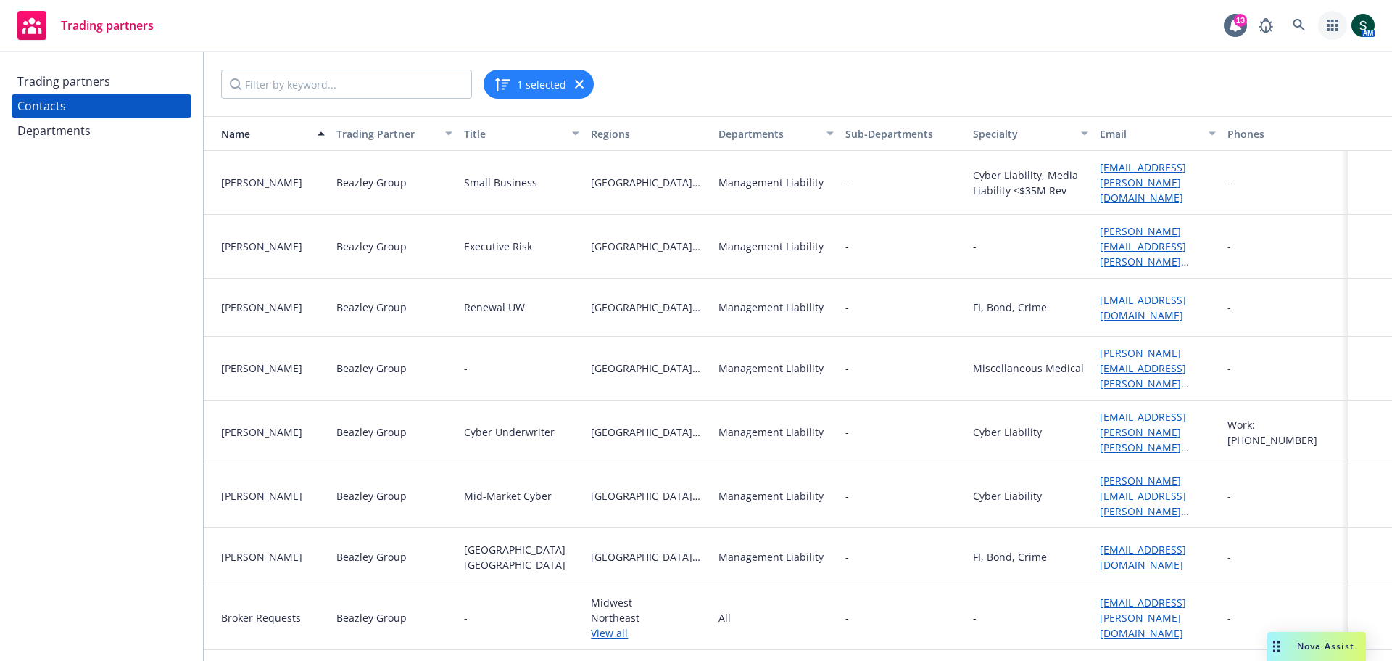
click at [1339, 22] on link "button" at bounding box center [1332, 25] width 29 height 29
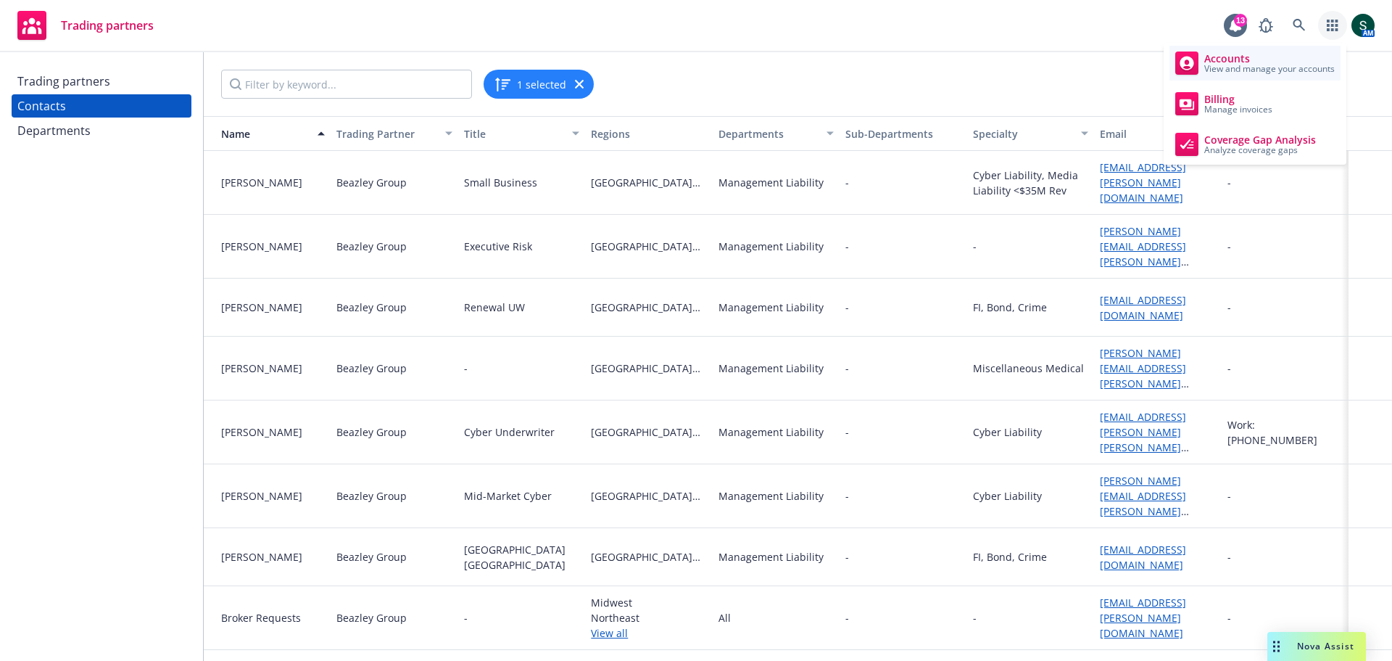
click at [1248, 65] on span "View and manage your accounts" at bounding box center [1269, 69] width 131 height 9
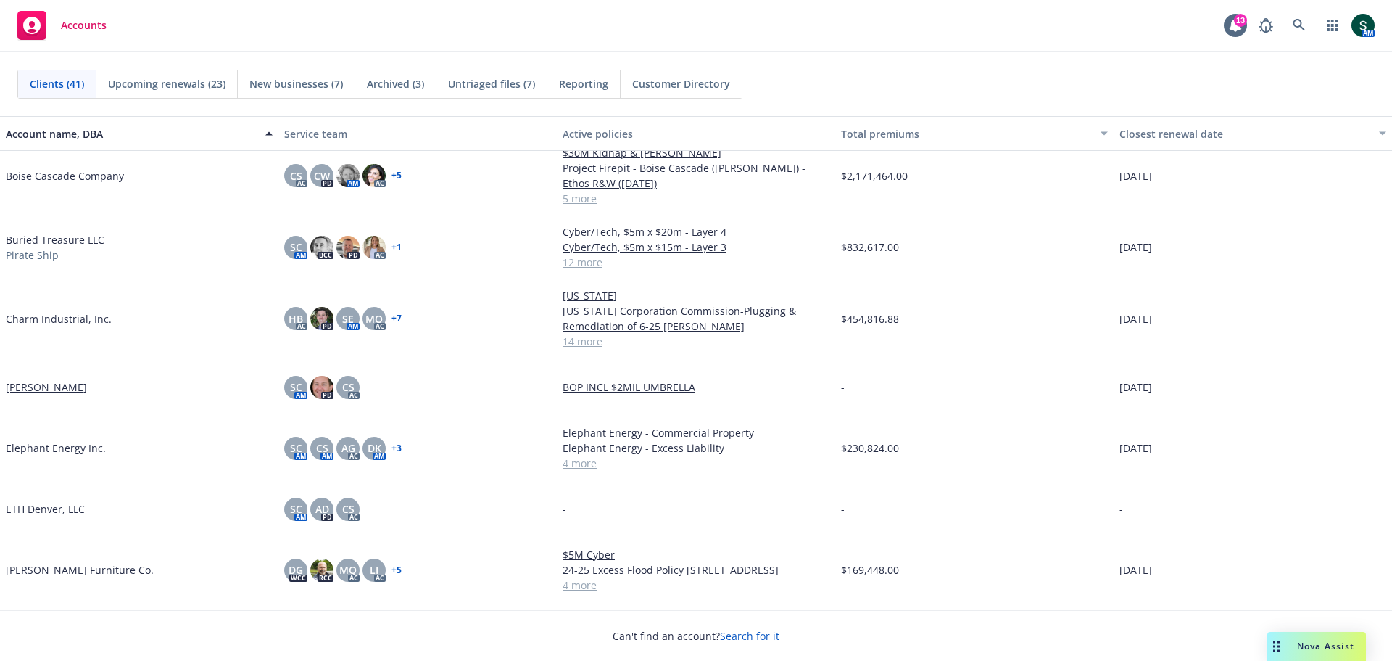
scroll to position [508, 0]
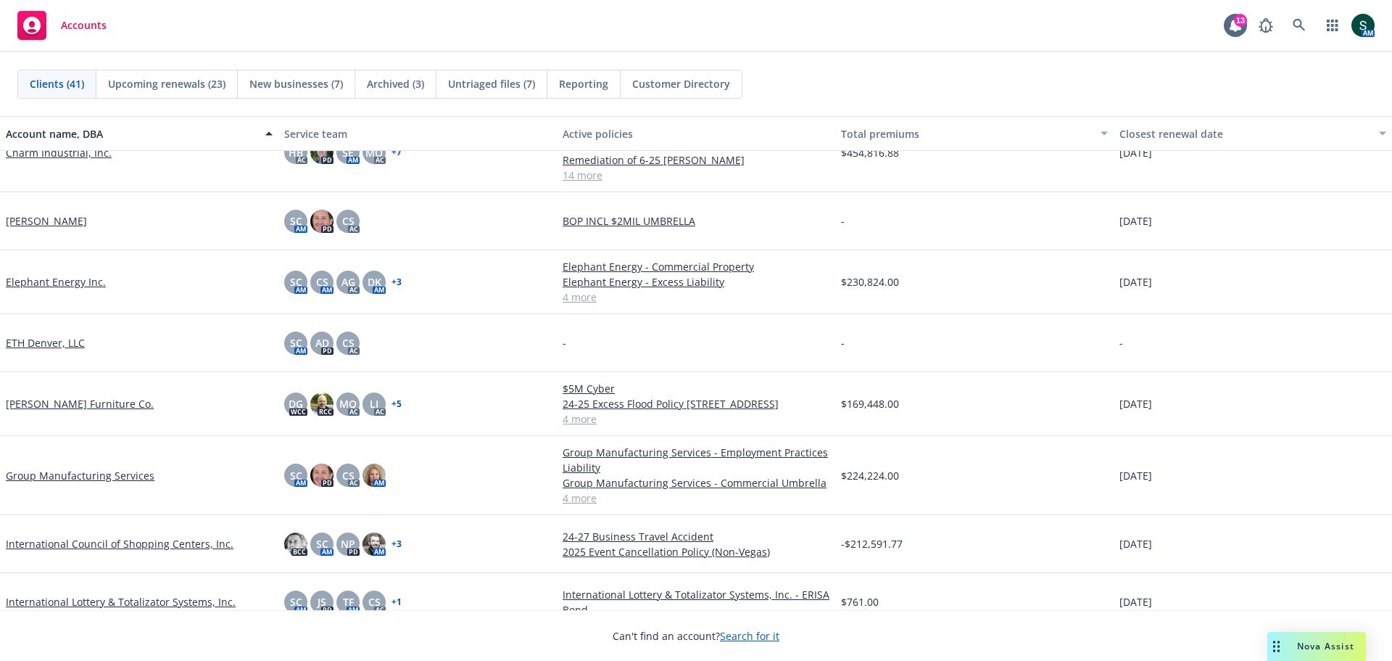
click at [85, 402] on link "[PERSON_NAME] Furniture Co." at bounding box center [80, 403] width 148 height 15
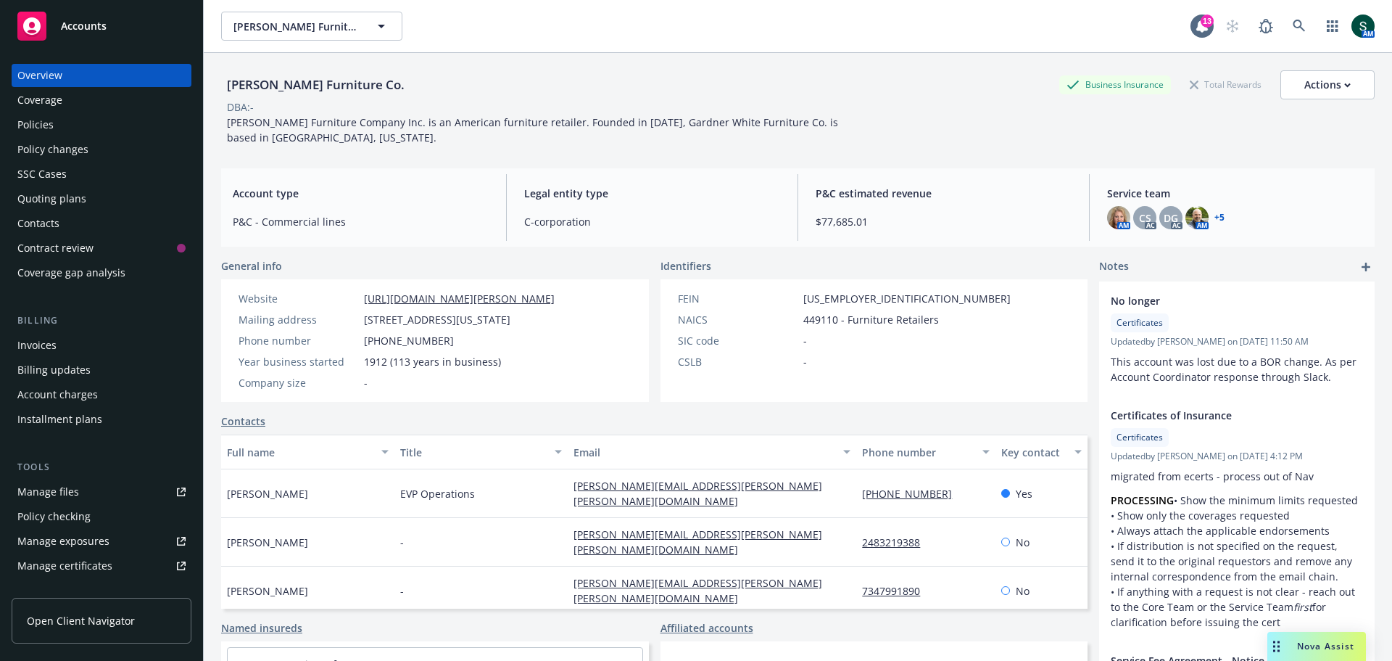
click at [40, 118] on div "Policies" at bounding box center [35, 124] width 36 height 23
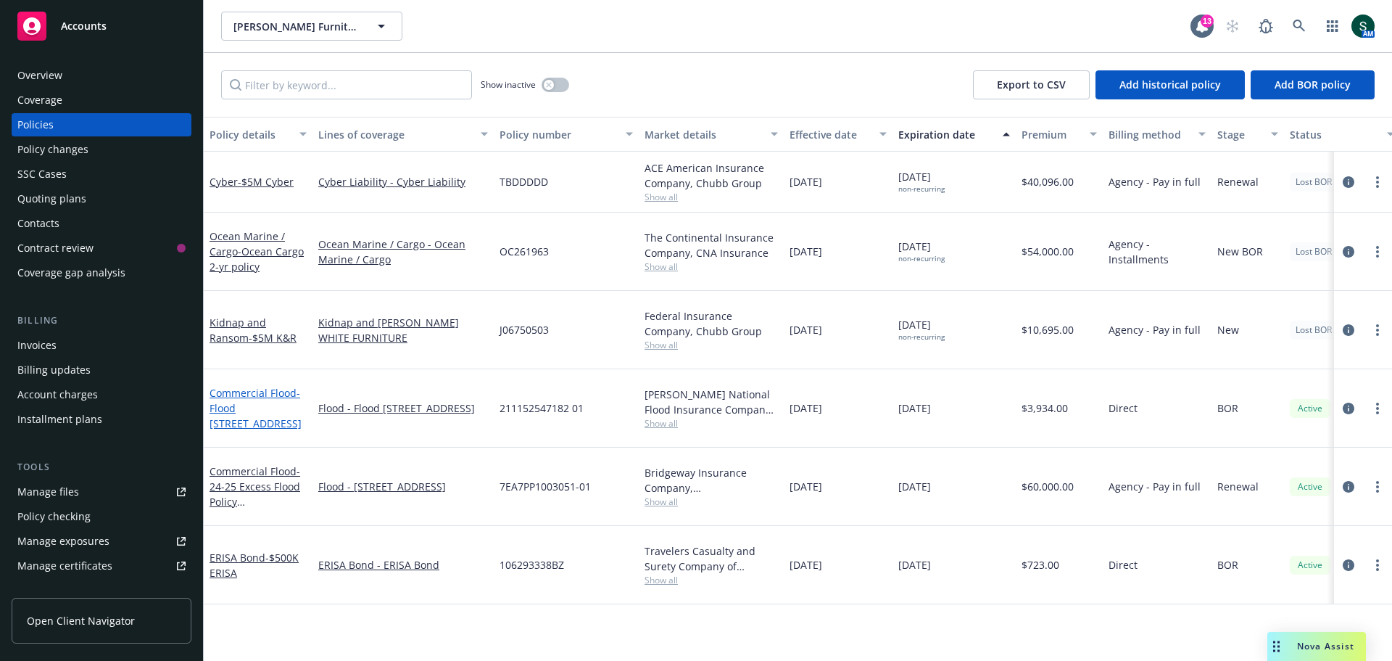
click at [222, 386] on span "- Flood [STREET_ADDRESS]" at bounding box center [256, 408] width 92 height 44
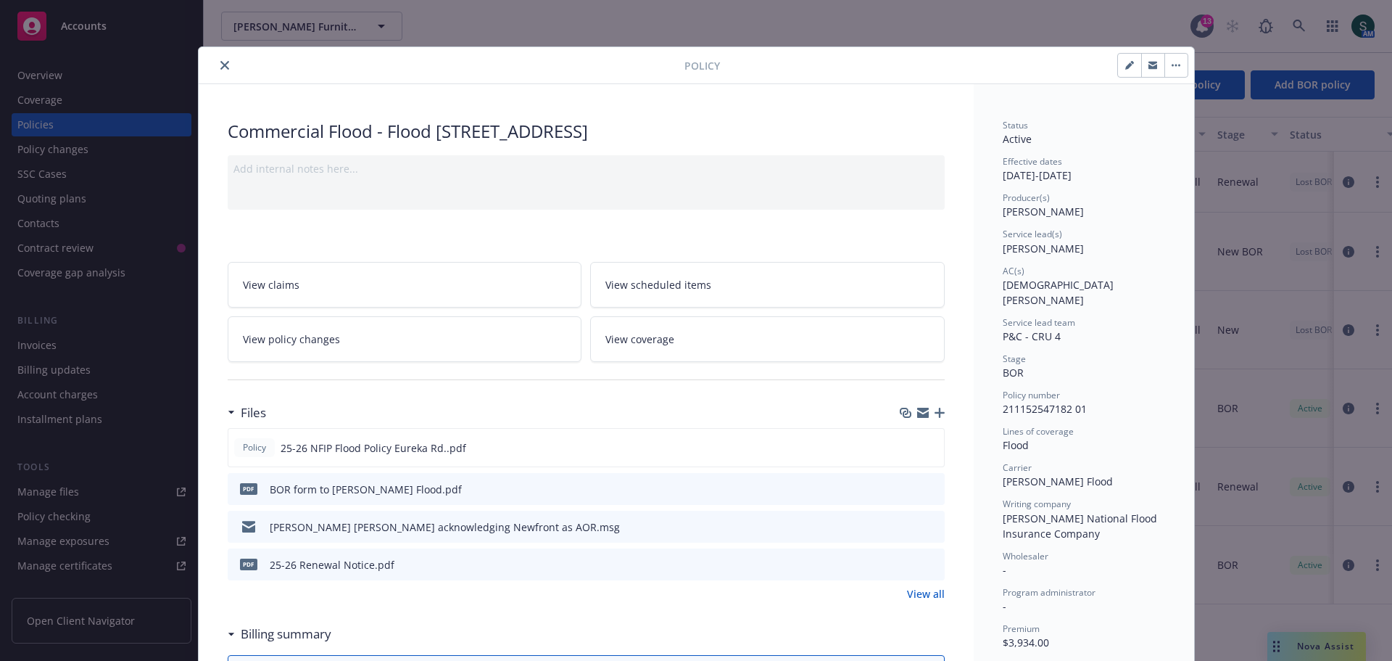
click at [219, 70] on button "close" at bounding box center [224, 65] width 17 height 17
